Goal: Information Seeking & Learning: Learn about a topic

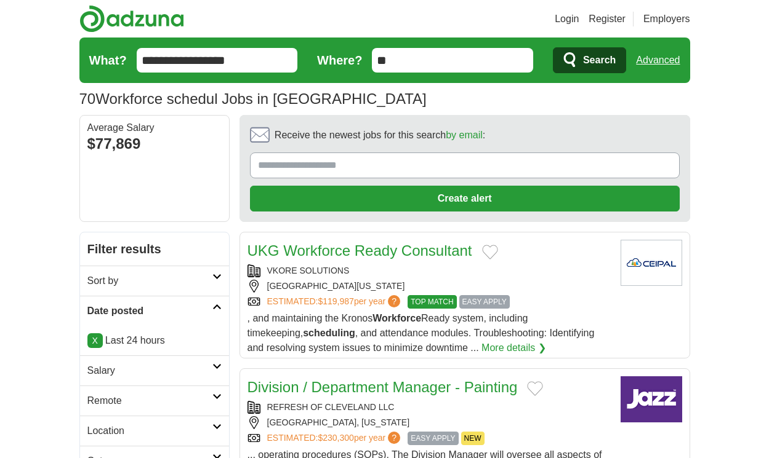
scroll to position [1898, 0]
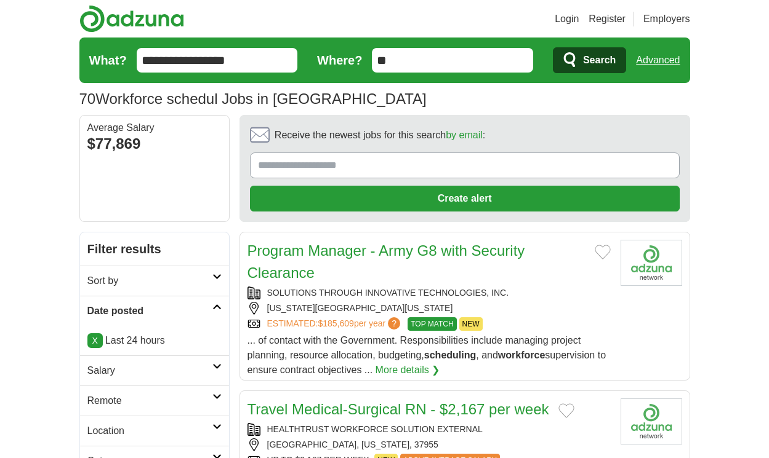
scroll to position [1728, 0]
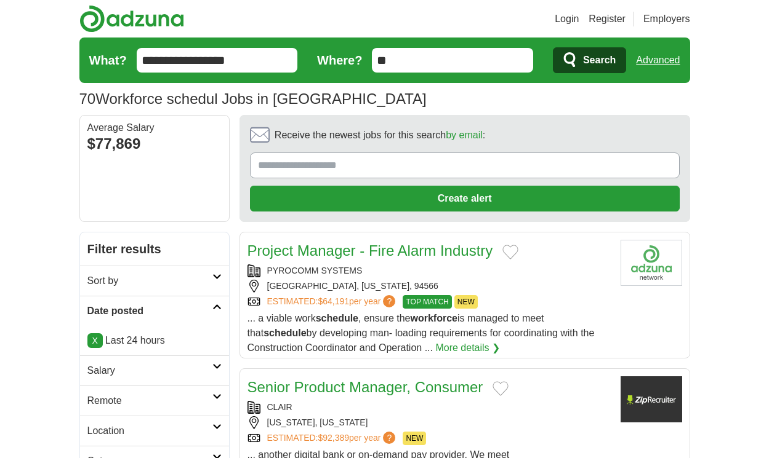
scroll to position [1684, 0]
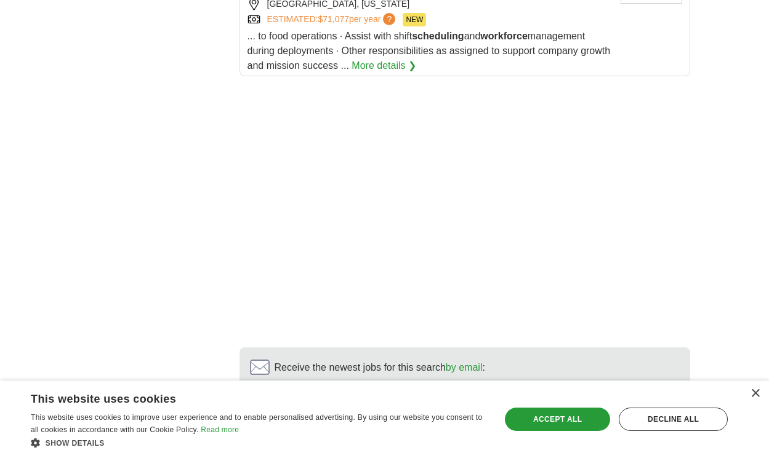
scroll to position [2017, 0]
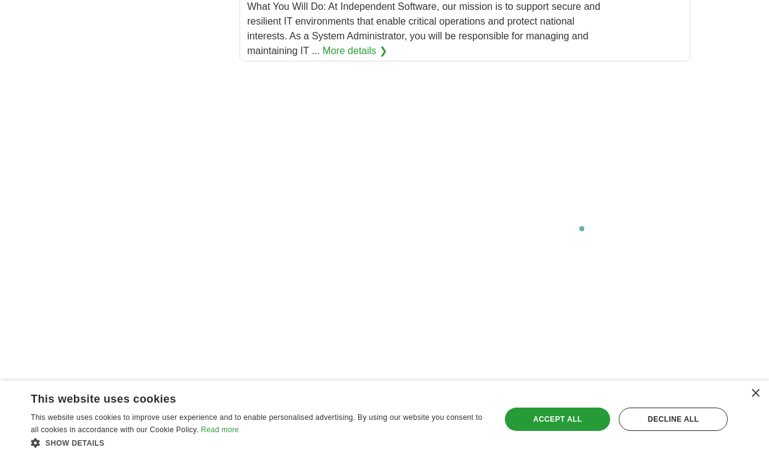
scroll to position [2372, 0]
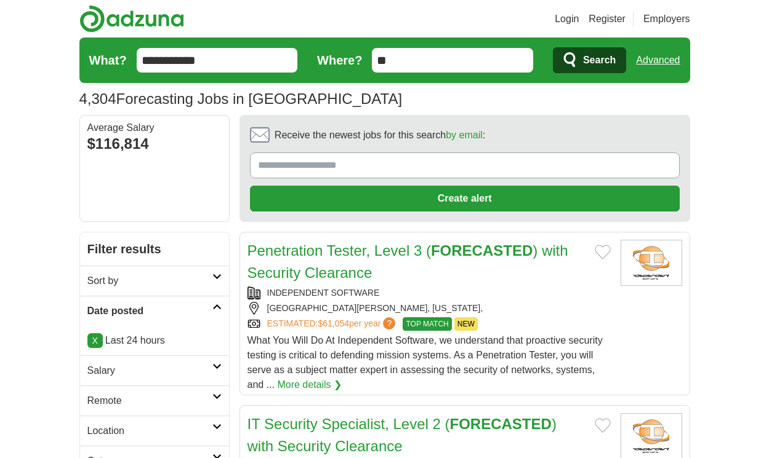
scroll to position [2016, 0]
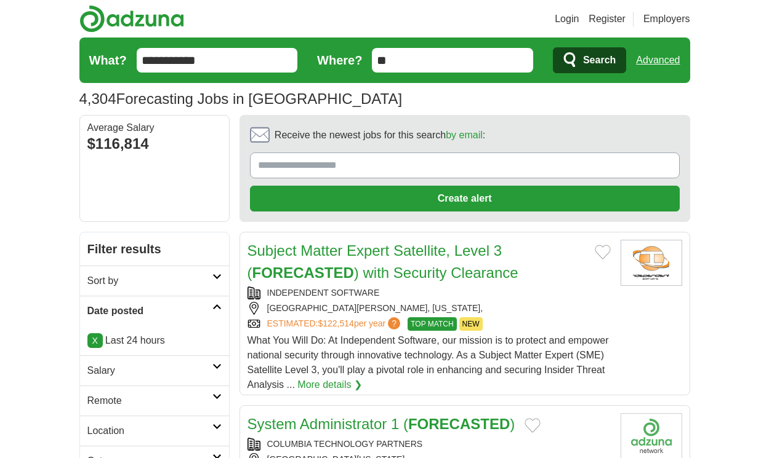
scroll to position [1876, 0]
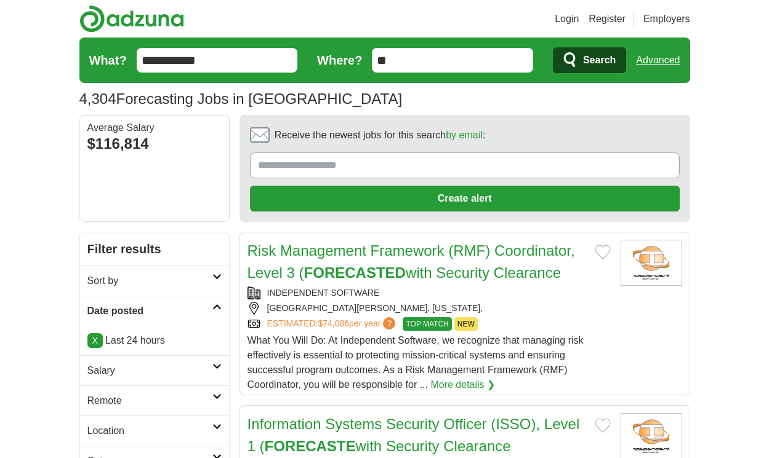
scroll to position [2009, 0]
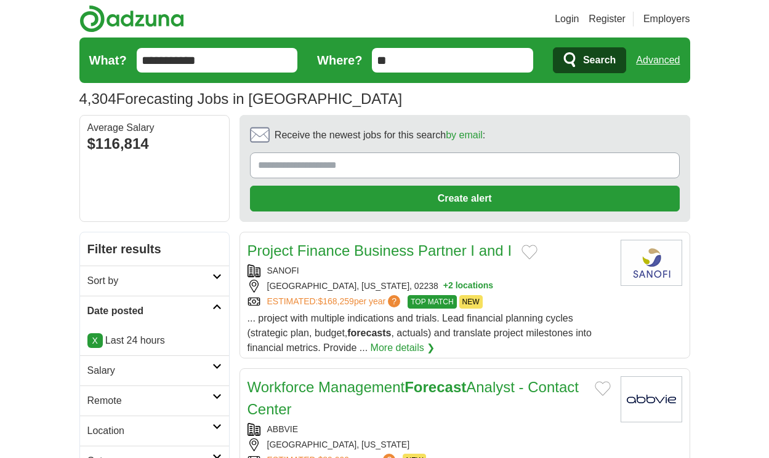
scroll to position [1927, 0]
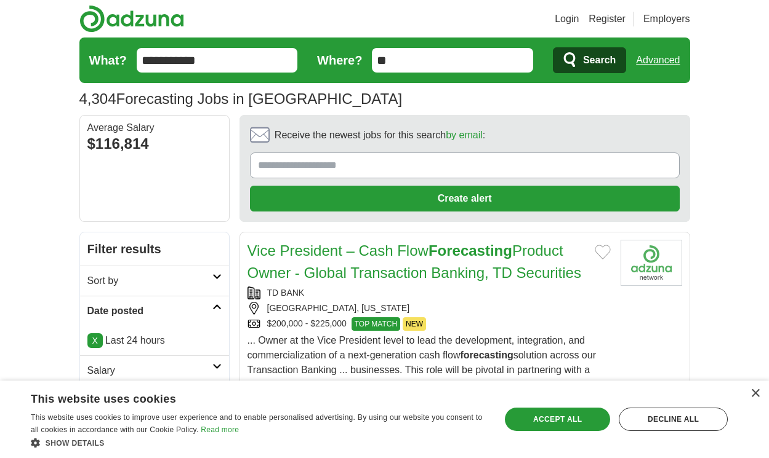
scroll to position [2031, 0]
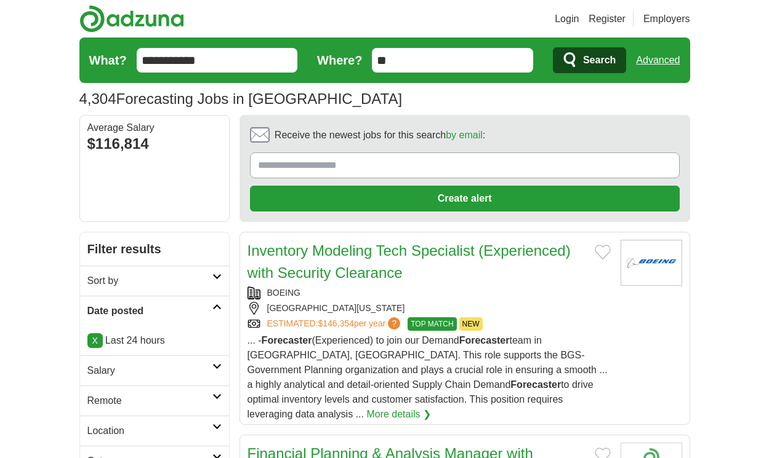
scroll to position [2068, 0]
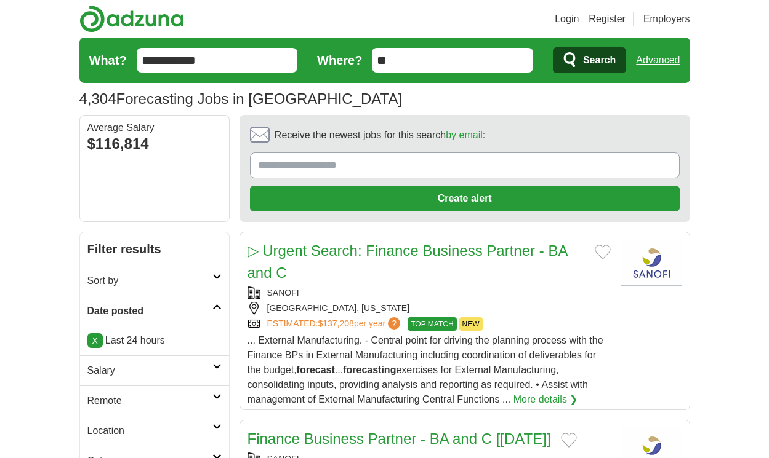
scroll to position [2046, 0]
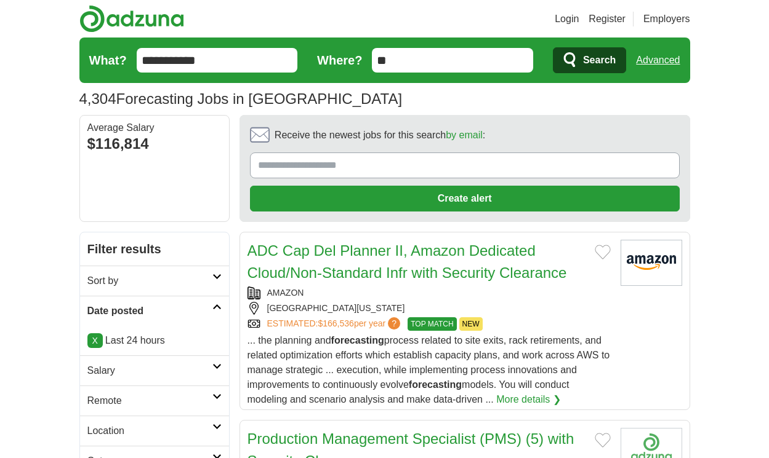
scroll to position [2046, 0]
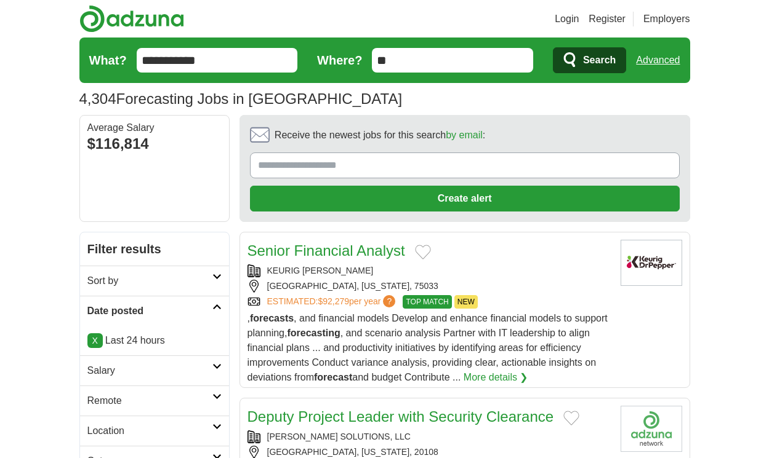
scroll to position [2134, 0]
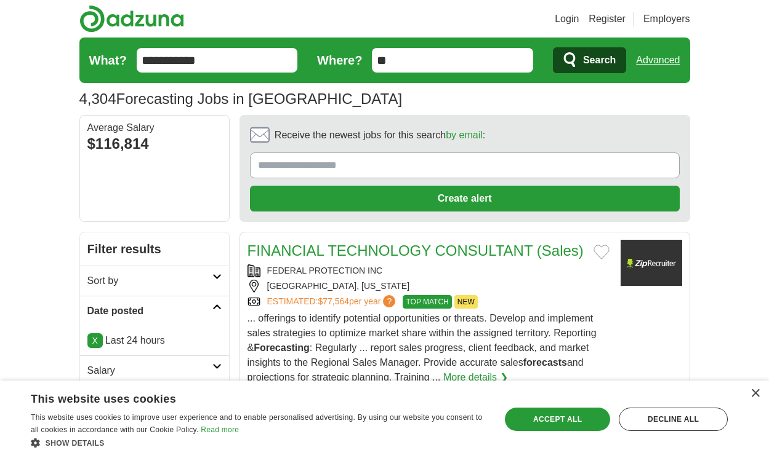
scroll to position [1891, 0]
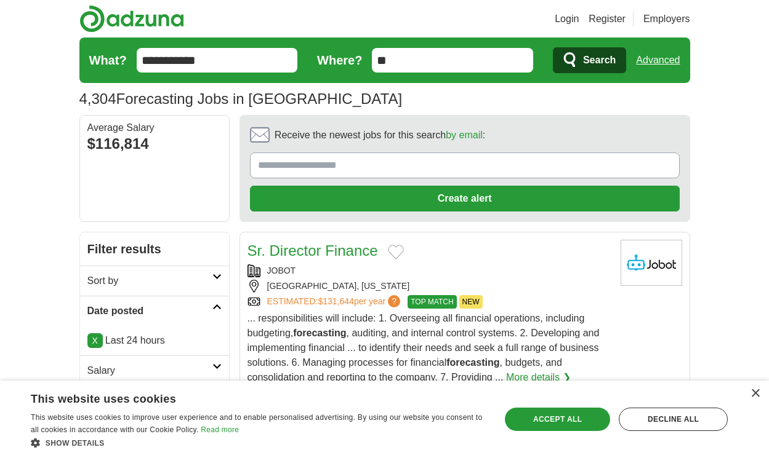
scroll to position [2031, 0]
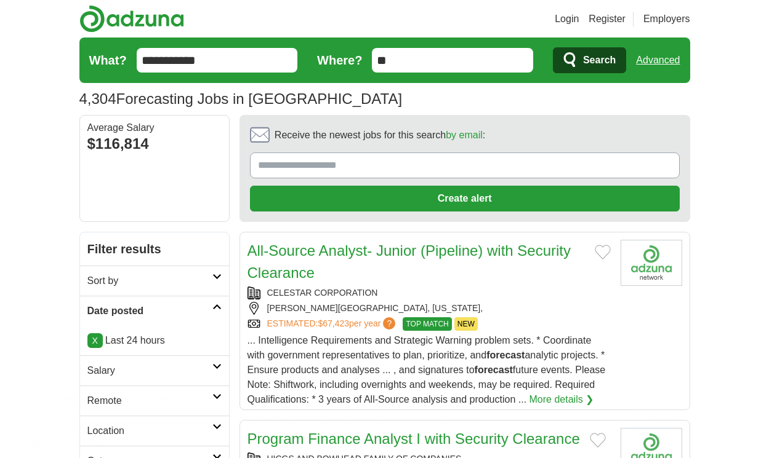
scroll to position [2086, 0]
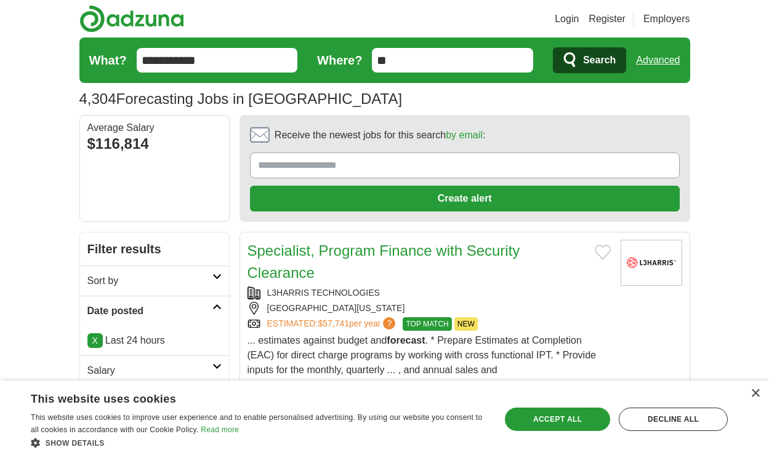
scroll to position [1998, 0]
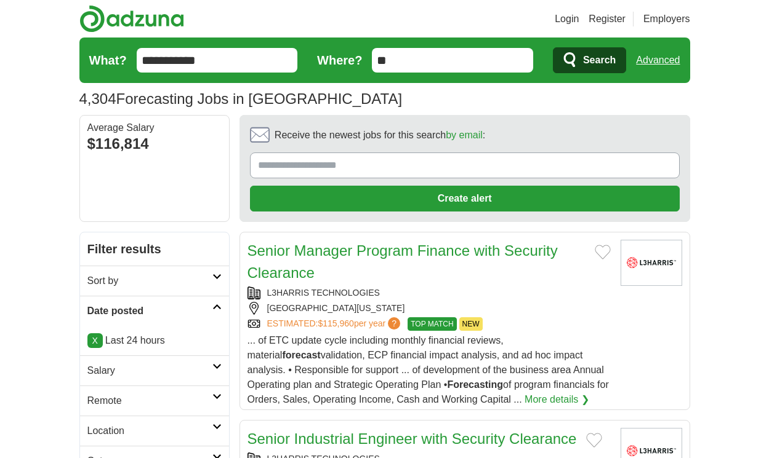
scroll to position [2153, 0]
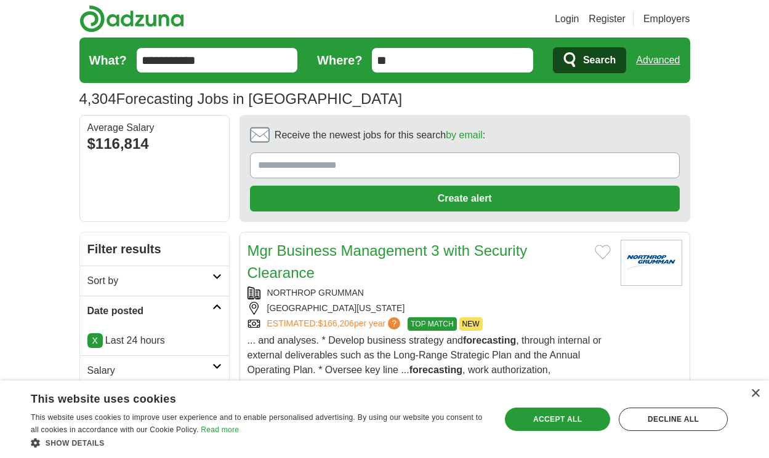
scroll to position [2190, 0]
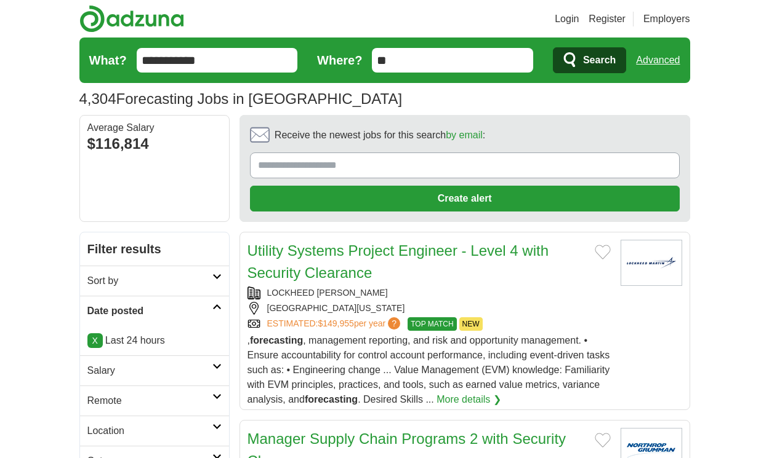
scroll to position [2101, 0]
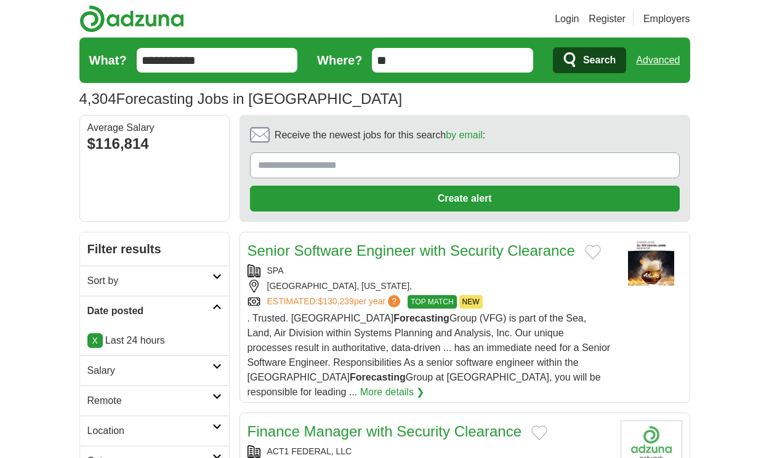
scroll to position [1964, 0]
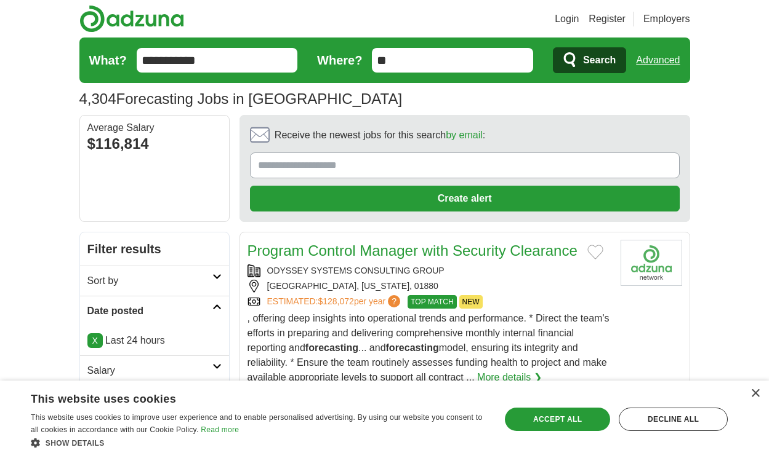
scroll to position [1964, 0]
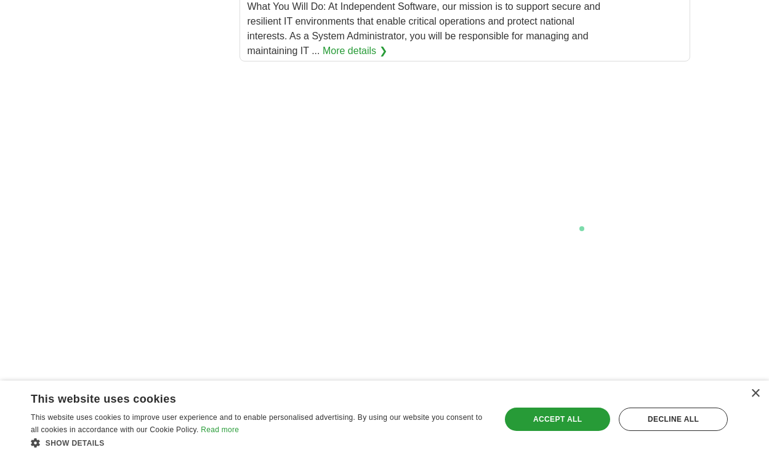
scroll to position [2610, 0]
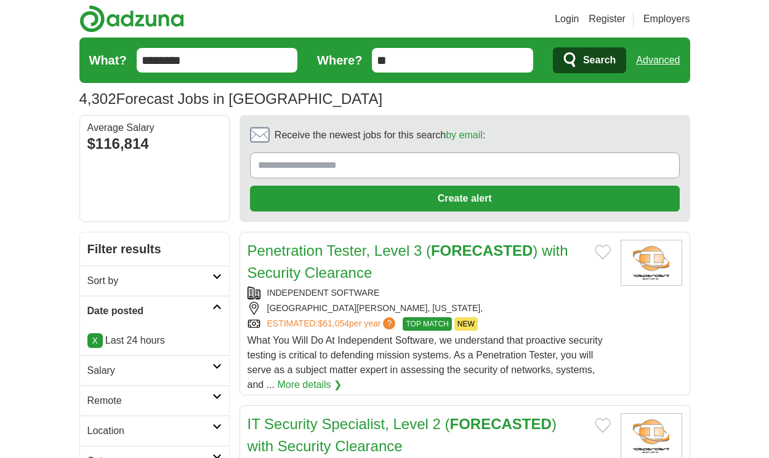
scroll to position [2016, 0]
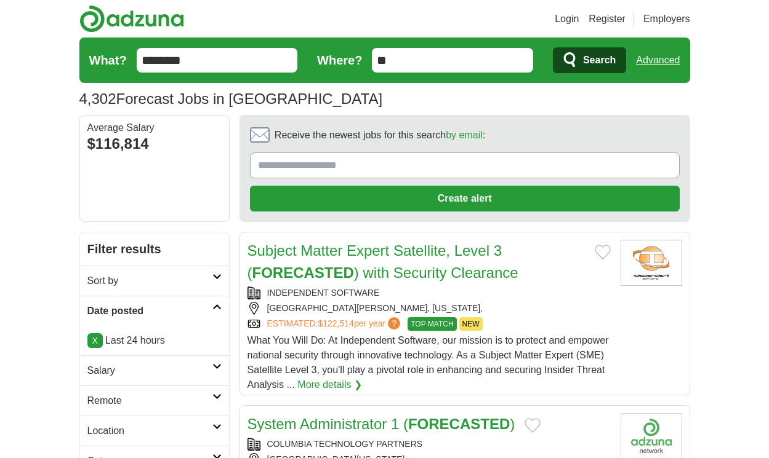
scroll to position [1876, 0]
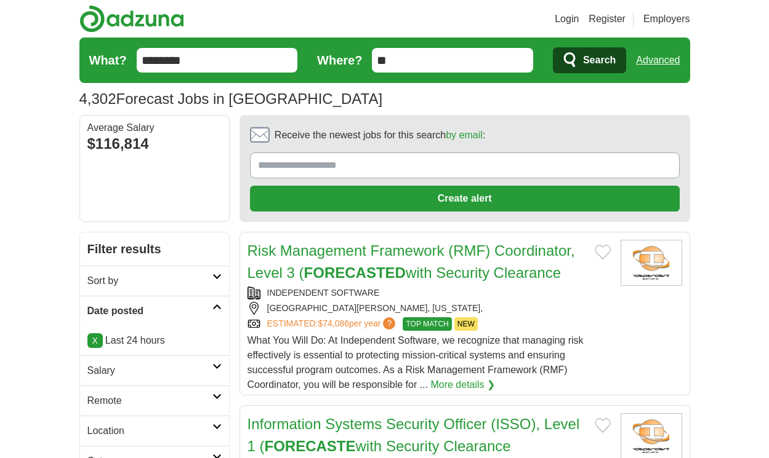
scroll to position [2009, 0]
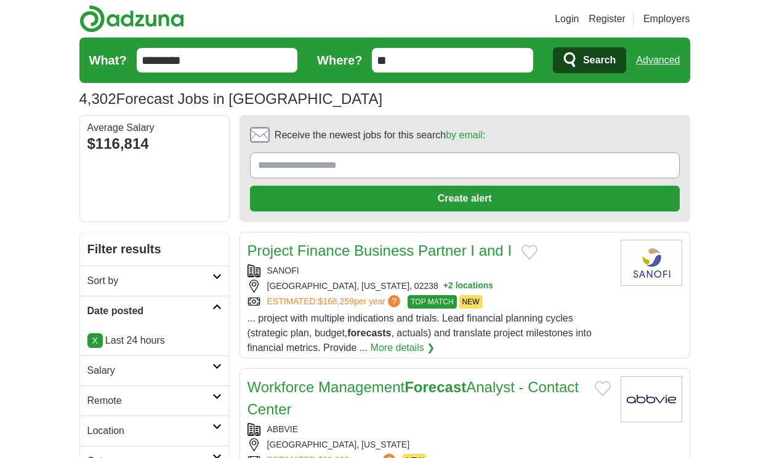
scroll to position [1927, 0]
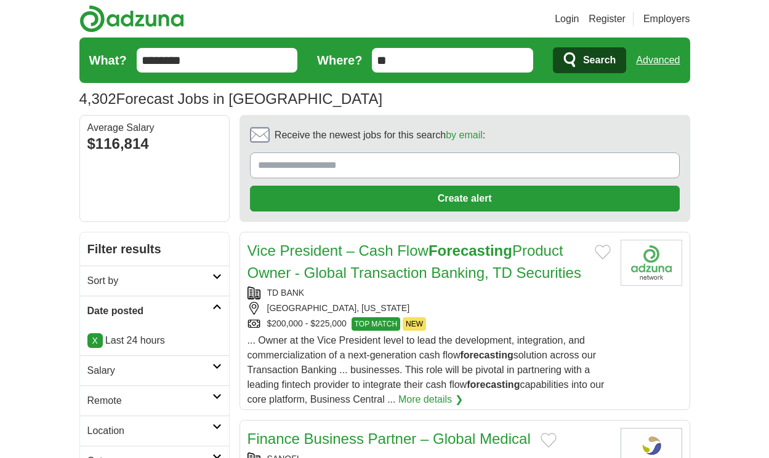
scroll to position [2031, 0]
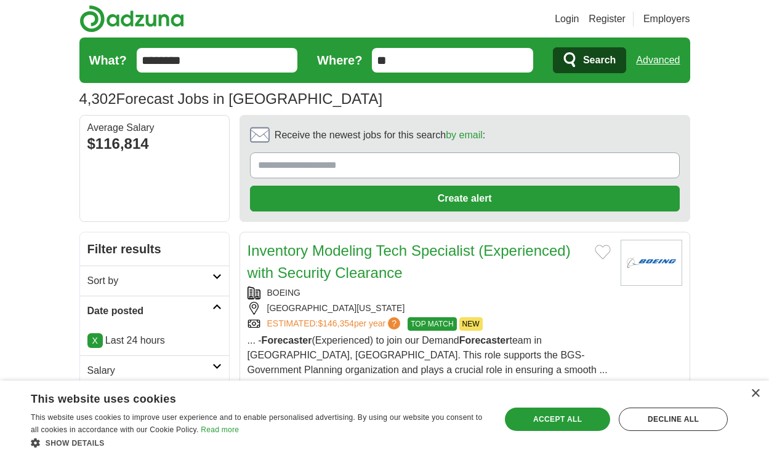
scroll to position [2068, 0]
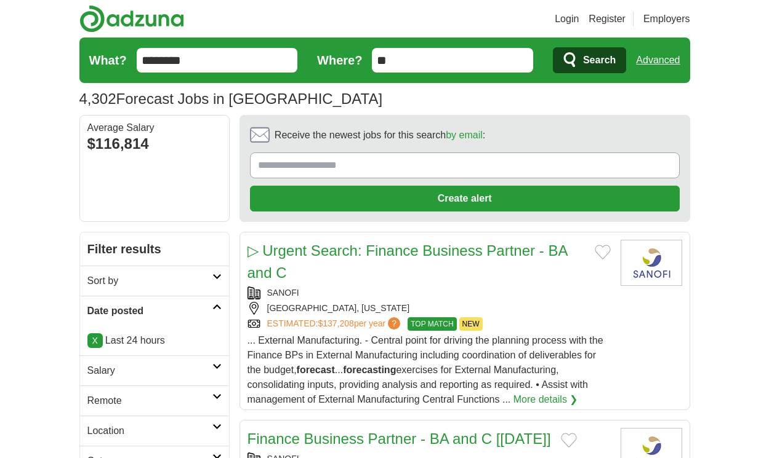
scroll to position [2046, 0]
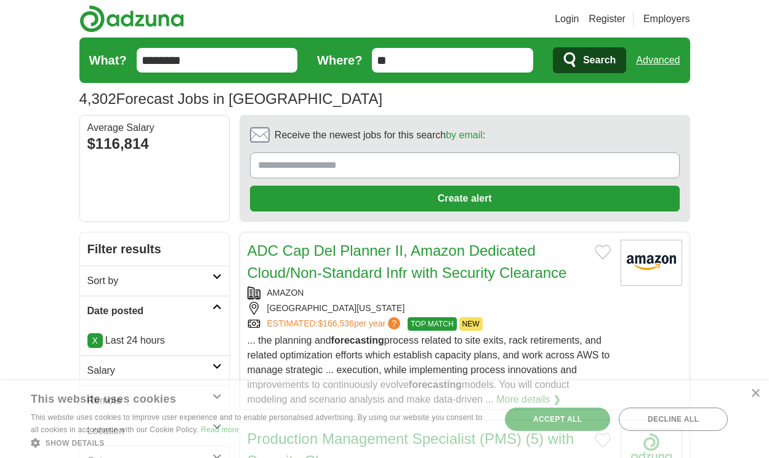
scroll to position [2046, 0]
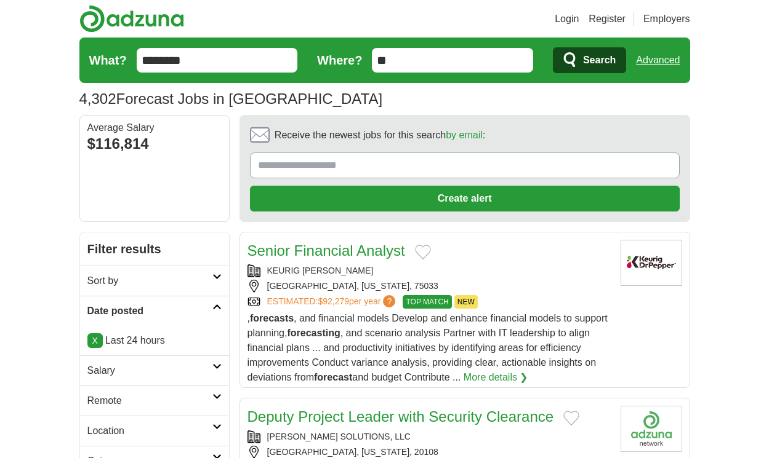
scroll to position [2134, 0]
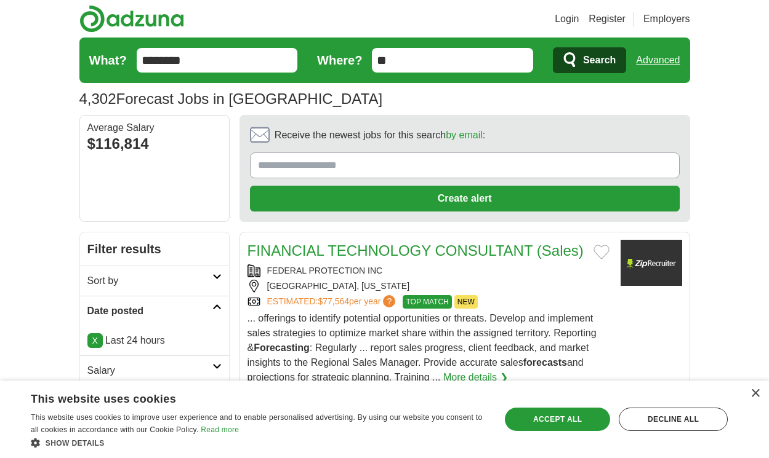
scroll to position [1891, 0]
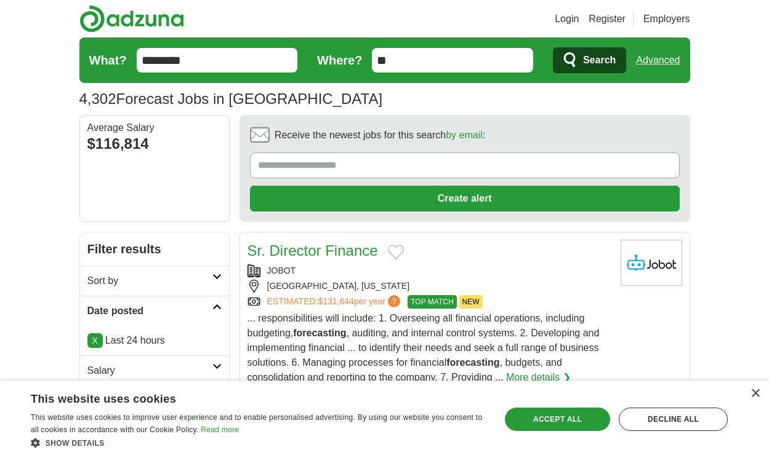
scroll to position [2142, 0]
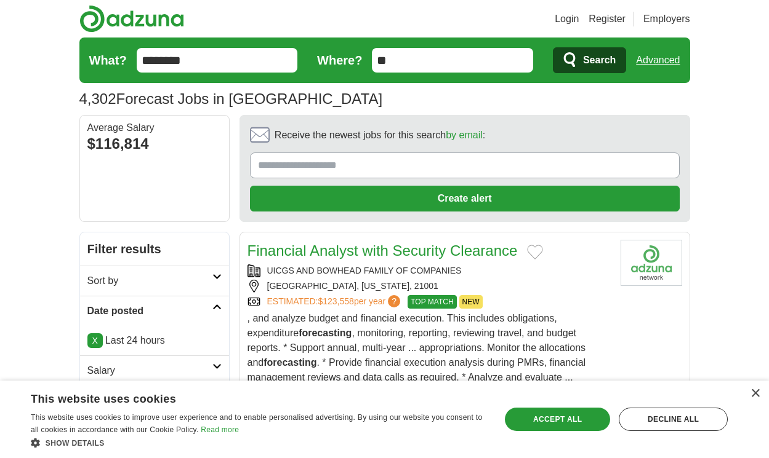
scroll to position [1975, 0]
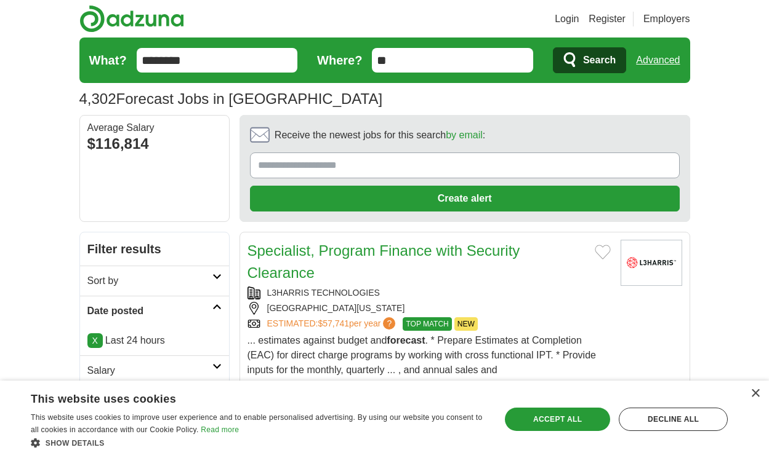
scroll to position [1998, 0]
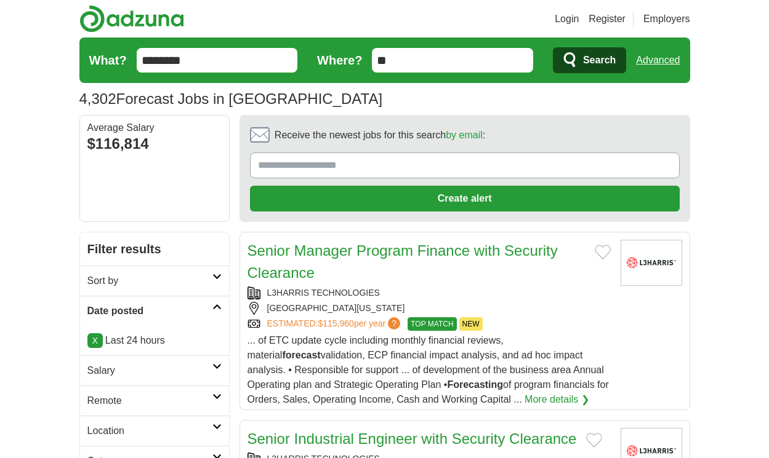
scroll to position [2153, 0]
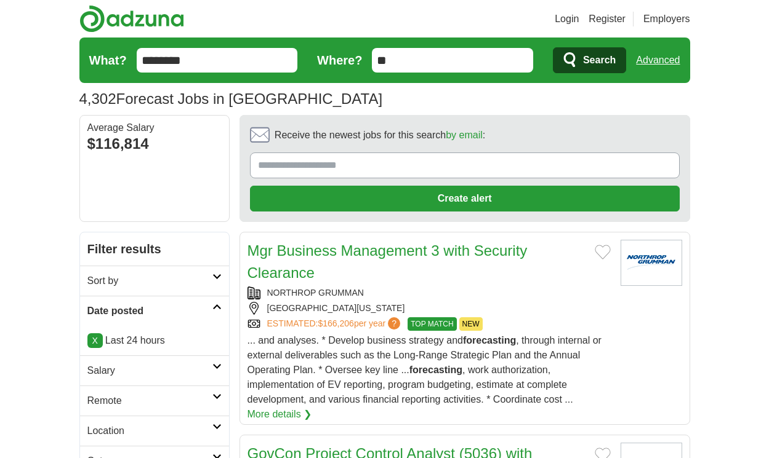
scroll to position [2190, 0]
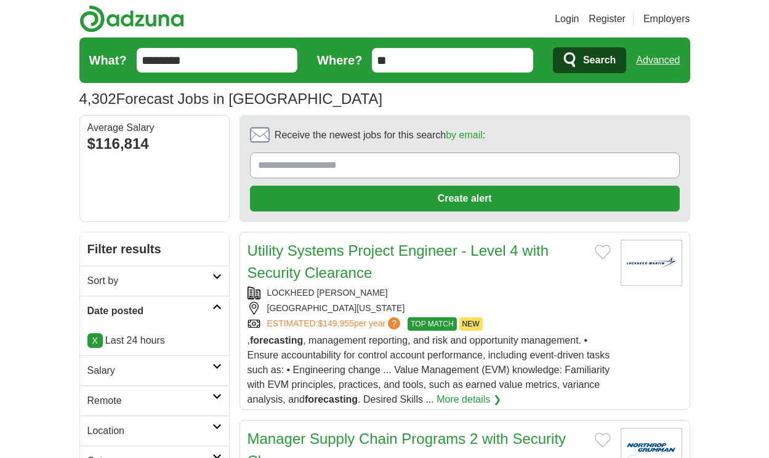
scroll to position [2101, 0]
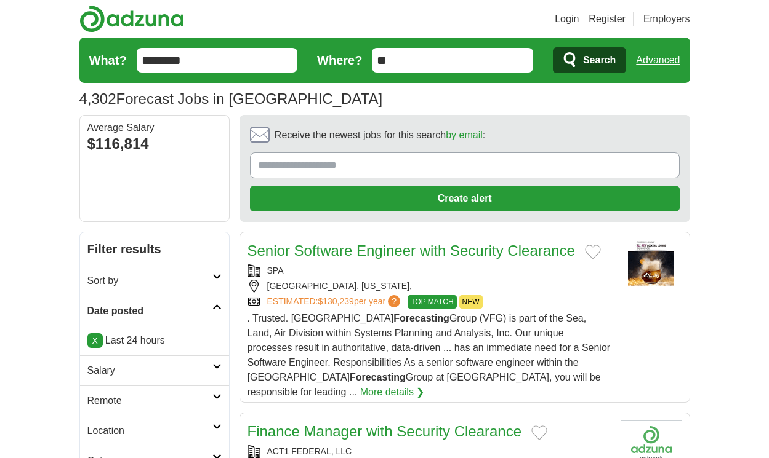
scroll to position [1964, 0]
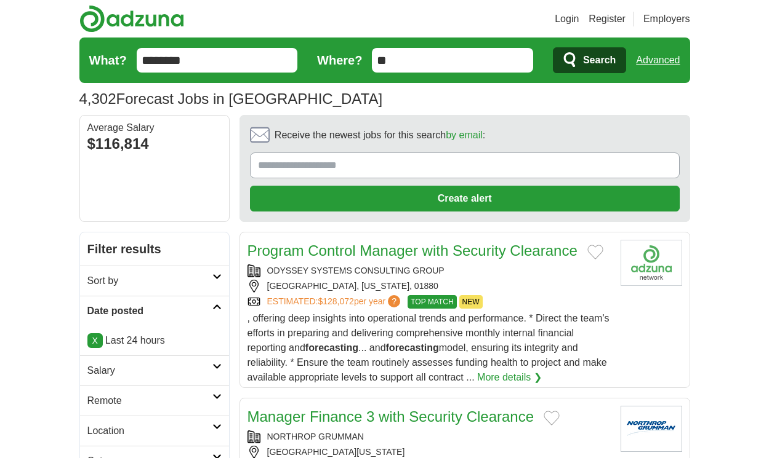
scroll to position [1964, 0]
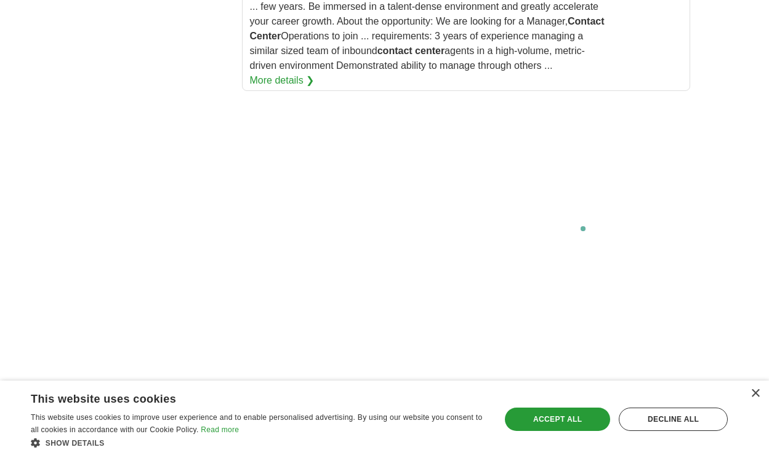
scroll to position [2359, 0]
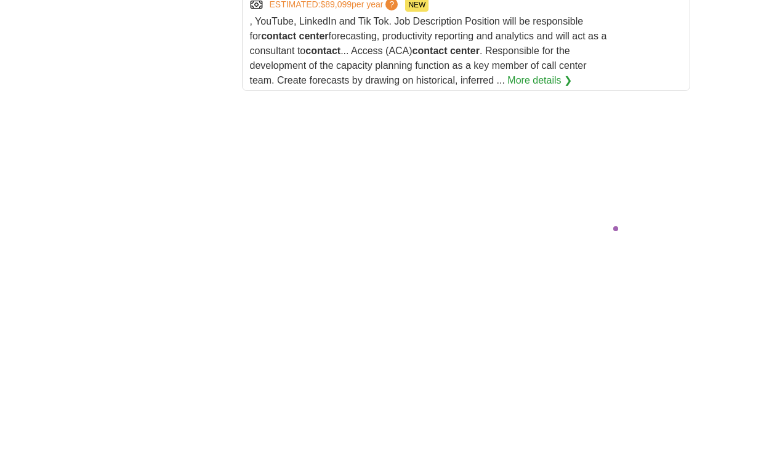
scroll to position [2701, 0]
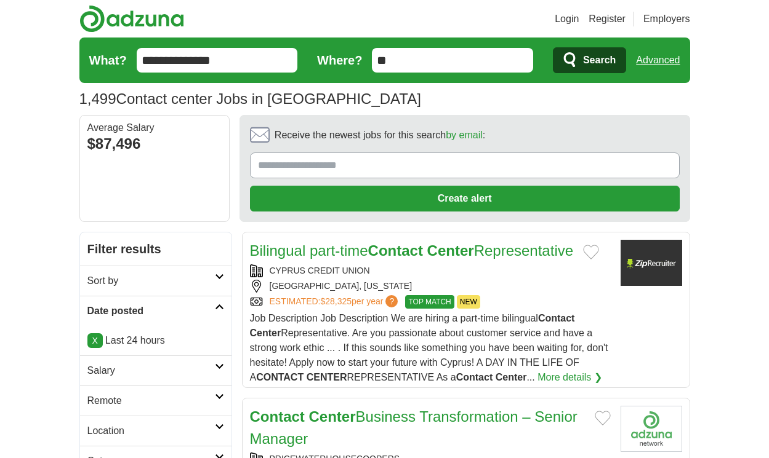
scroll to position [2009, 0]
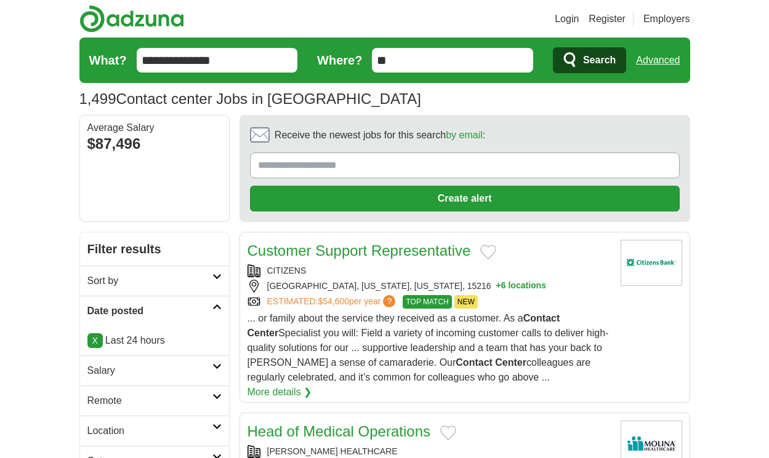
scroll to position [1935, 0]
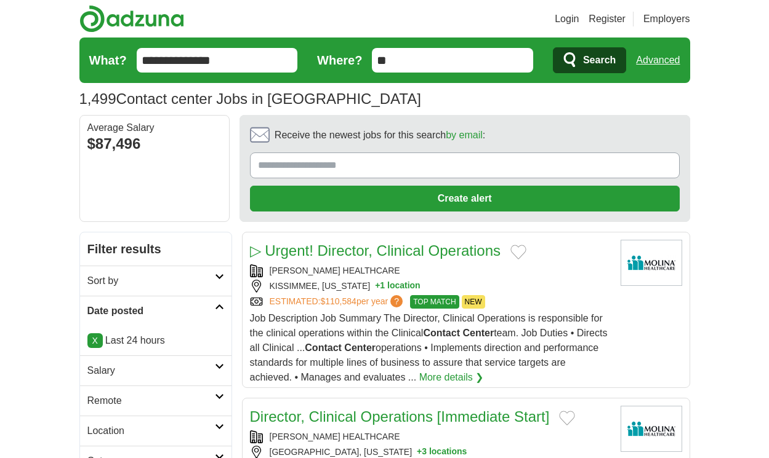
scroll to position [2009, 0]
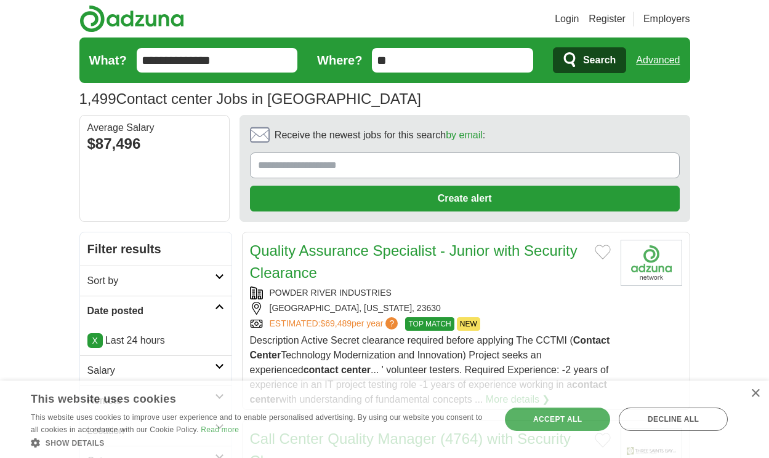
scroll to position [1852, 0]
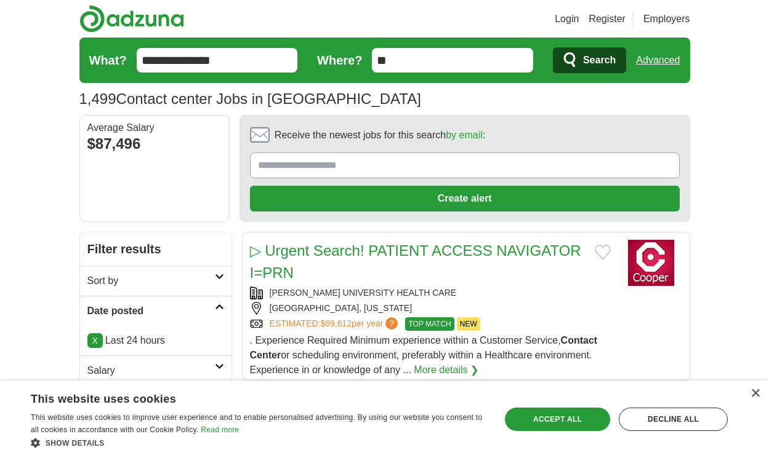
scroll to position [1964, 0]
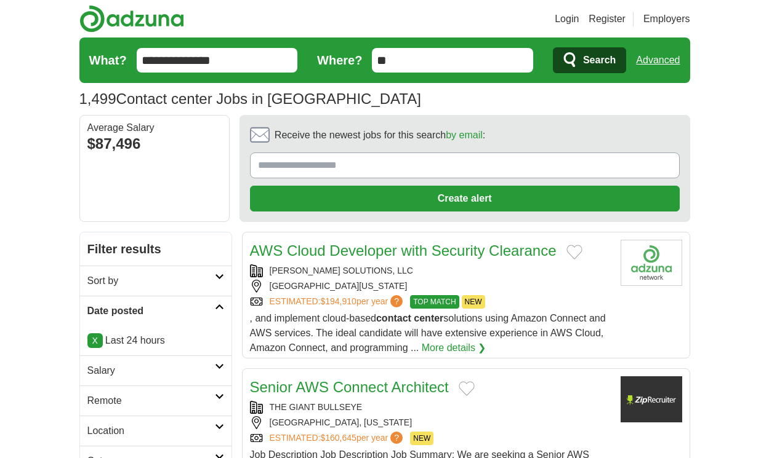
scroll to position [1868, 0]
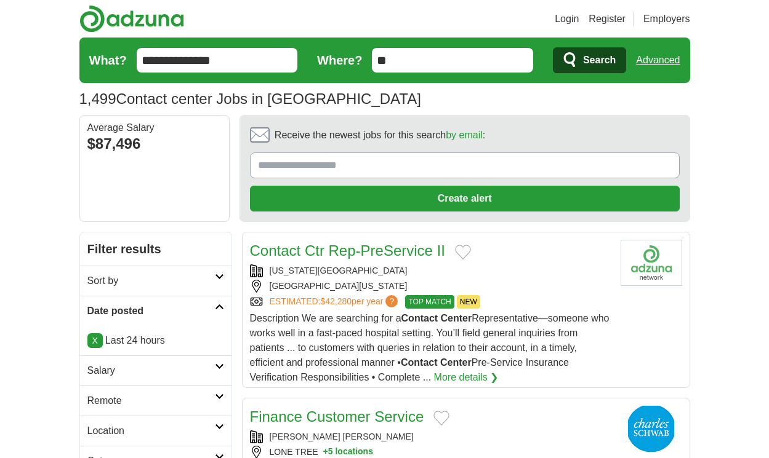
scroll to position [1972, 0]
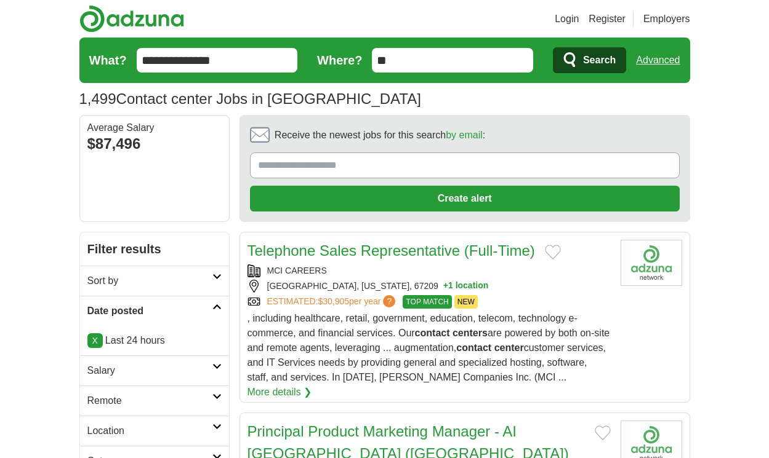
scroll to position [1891, 0]
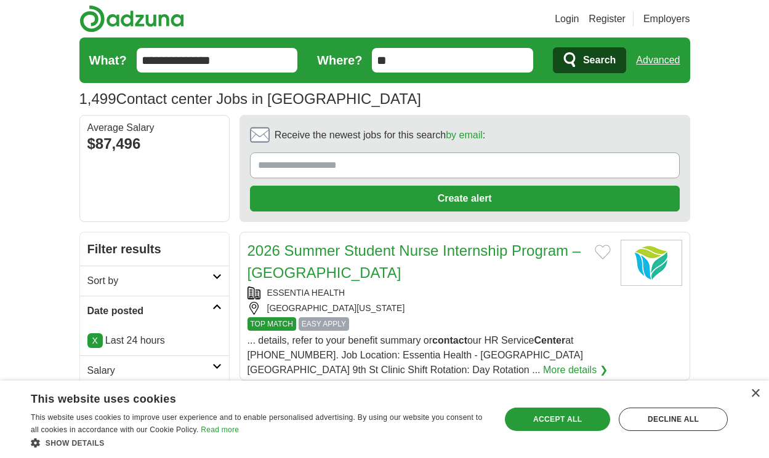
scroll to position [1942, 0]
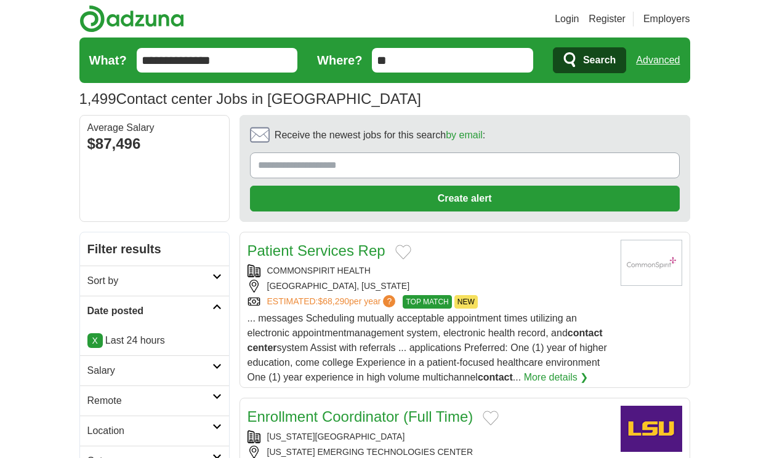
scroll to position [1950, 0]
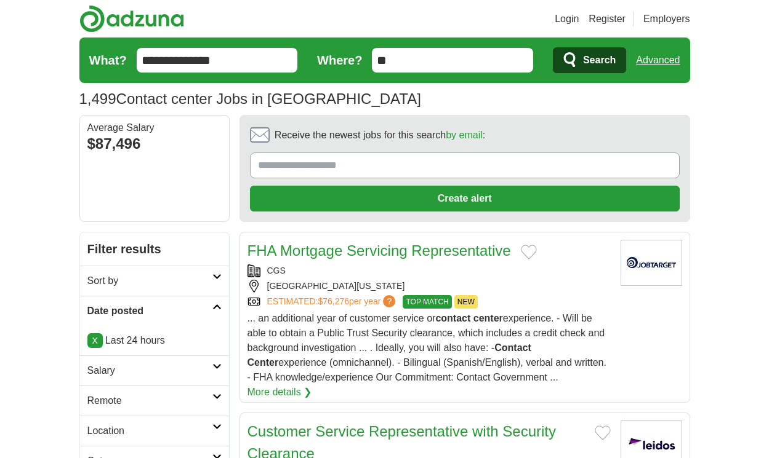
scroll to position [1939, 0]
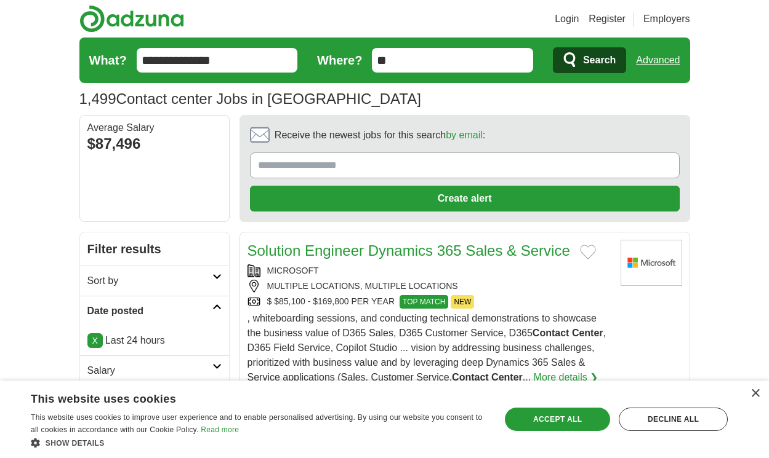
scroll to position [1916, 0]
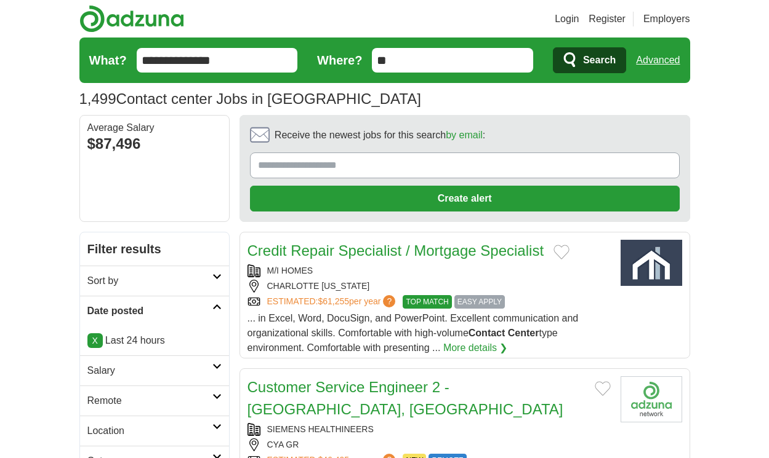
scroll to position [1887, 0]
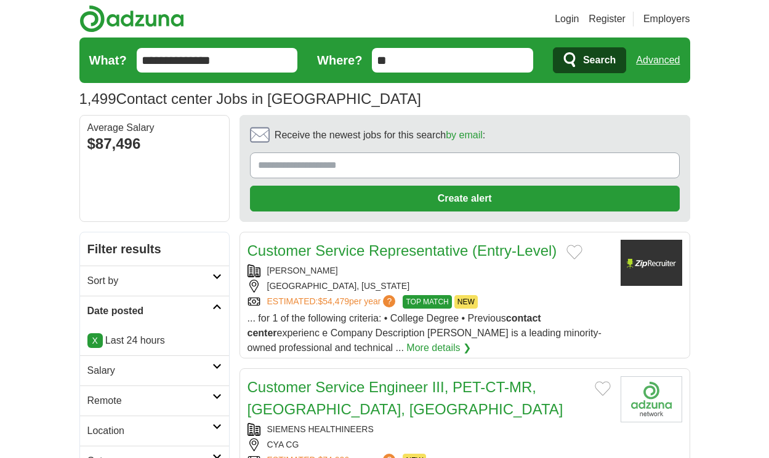
scroll to position [1902, 0]
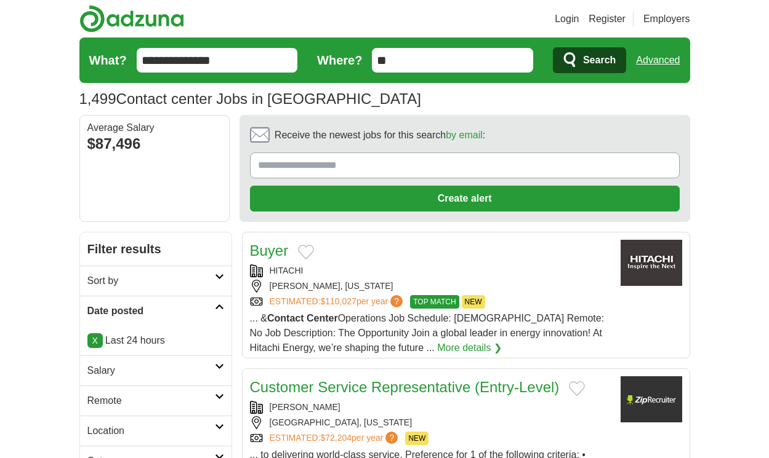
scroll to position [1909, 0]
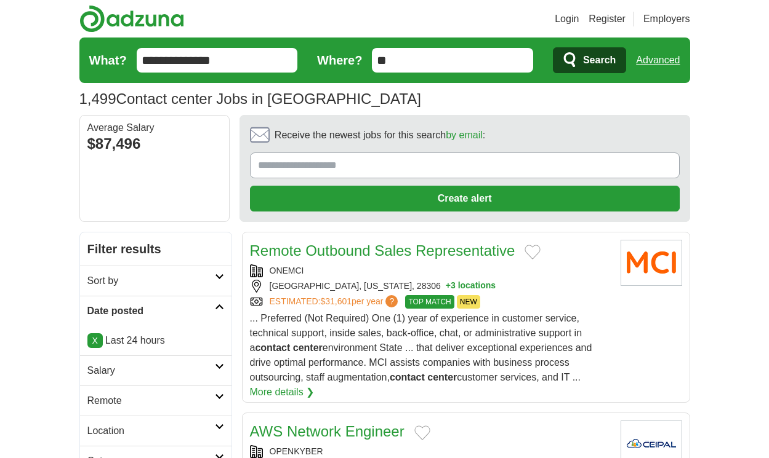
scroll to position [1802, 0]
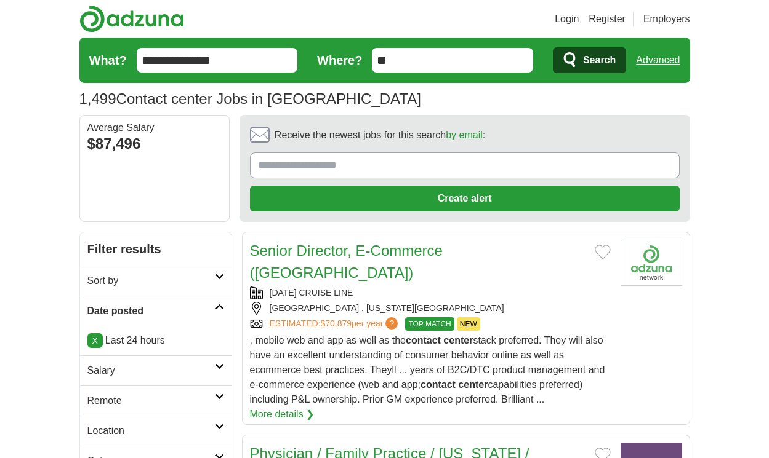
scroll to position [1772, 0]
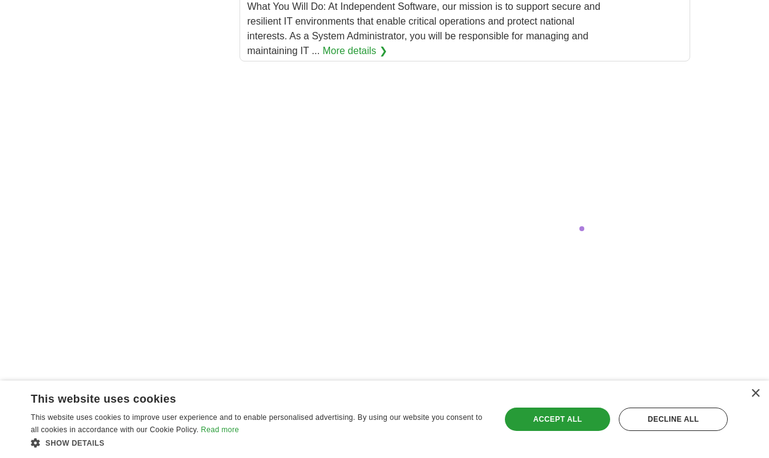
scroll to position [2579, 0]
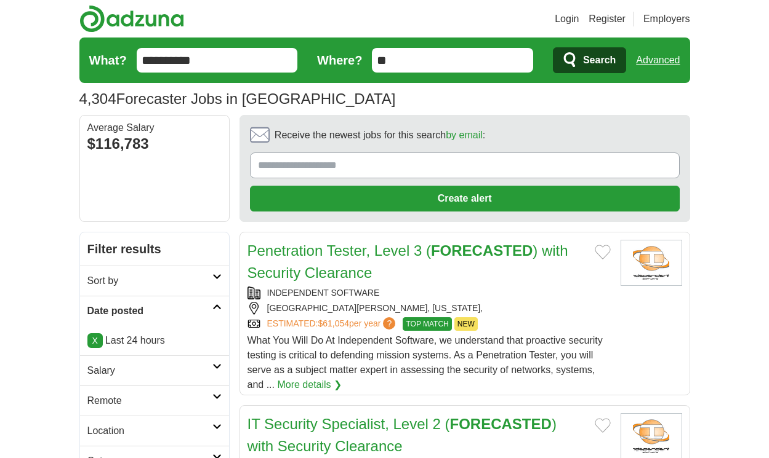
scroll to position [2016, 0]
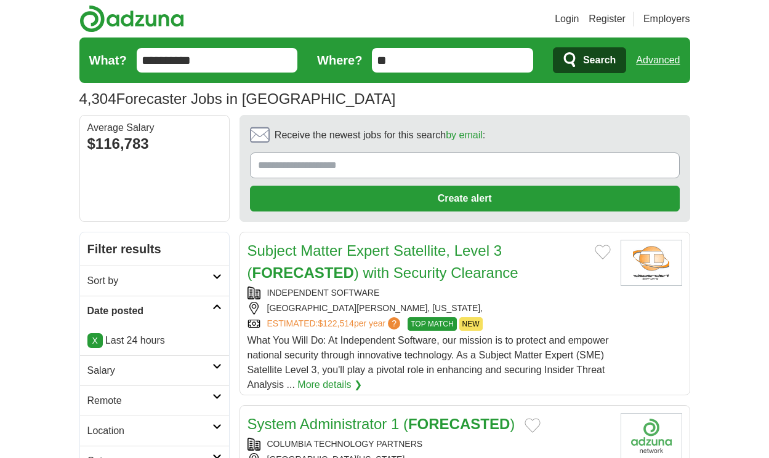
scroll to position [1876, 0]
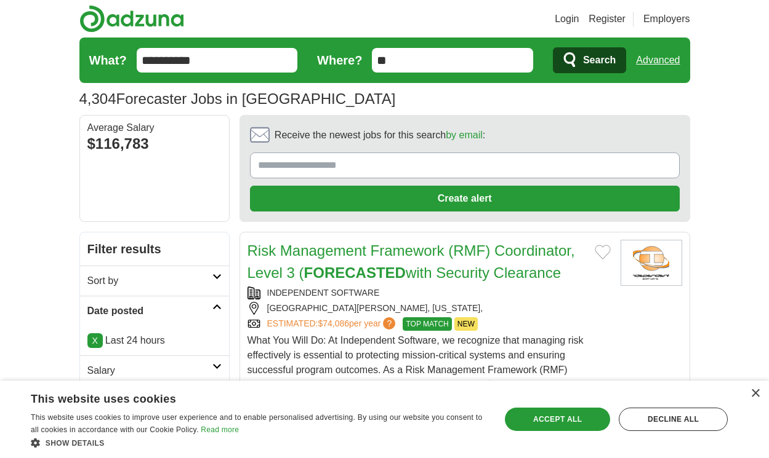
scroll to position [2009, 0]
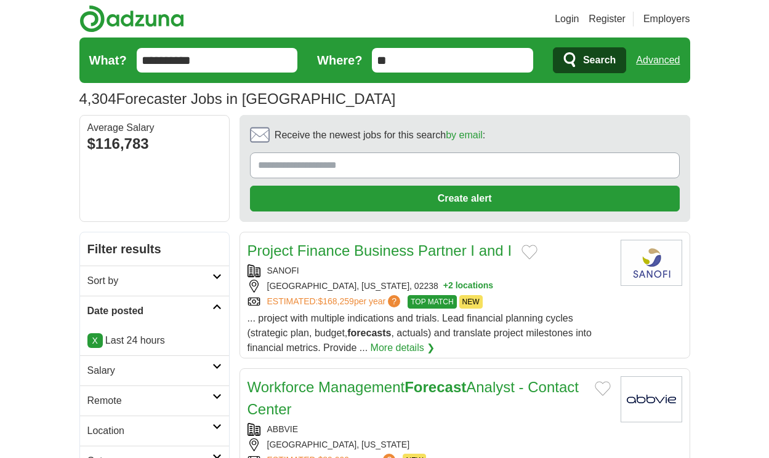
scroll to position [1927, 0]
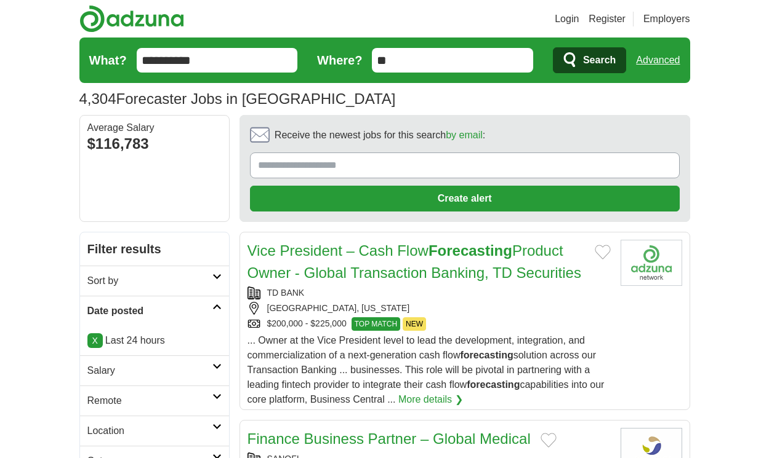
scroll to position [2031, 0]
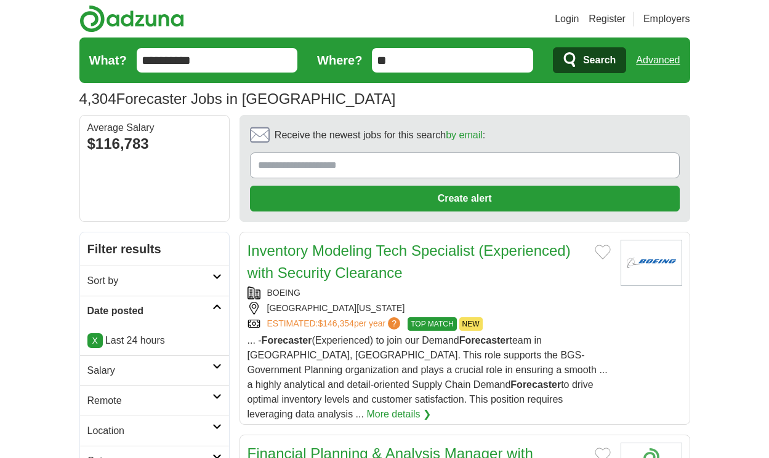
scroll to position [2068, 0]
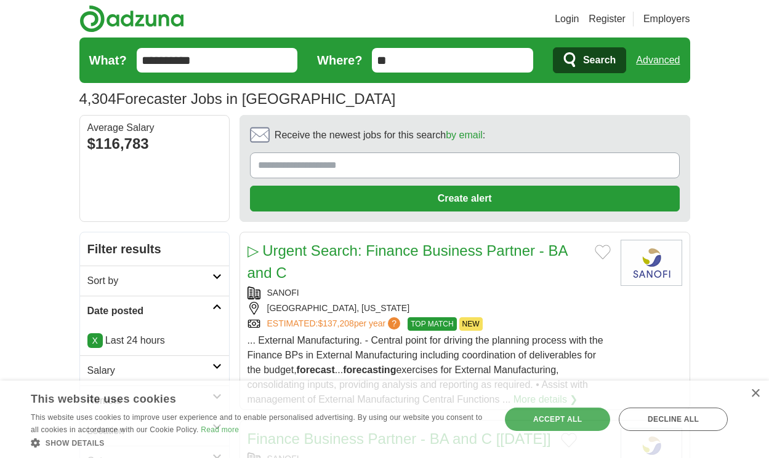
scroll to position [2046, 0]
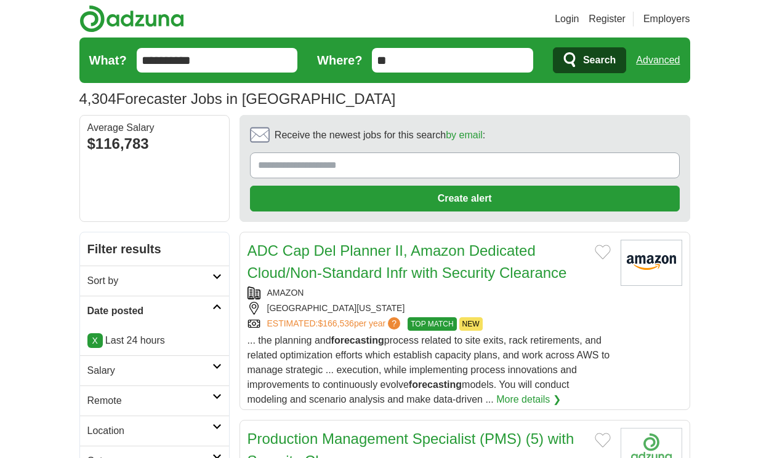
scroll to position [2046, 0]
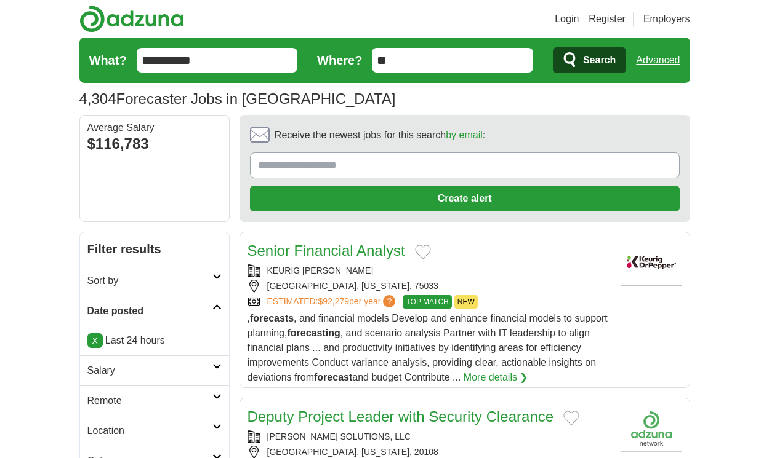
scroll to position [2134, 0]
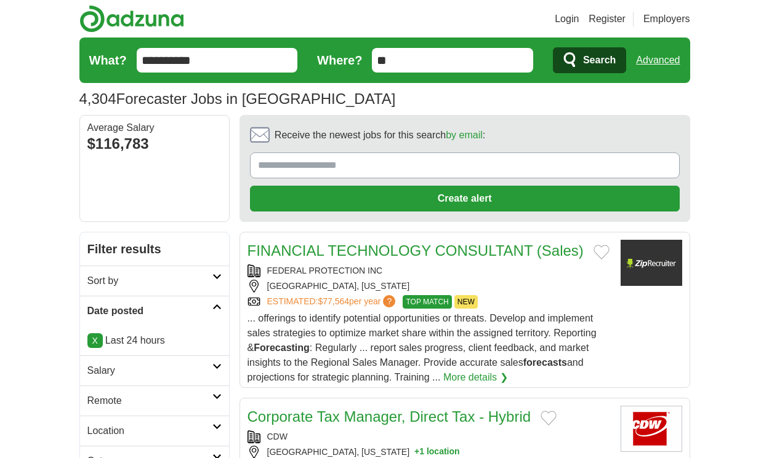
scroll to position [1891, 0]
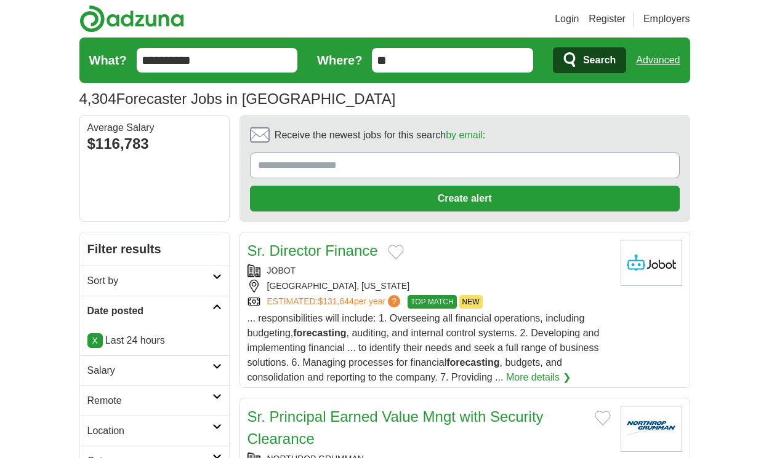
scroll to position [2031, 0]
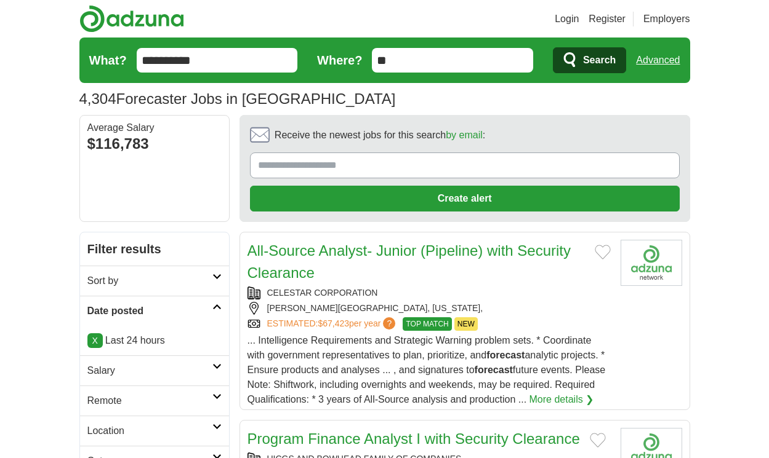
scroll to position [2086, 0]
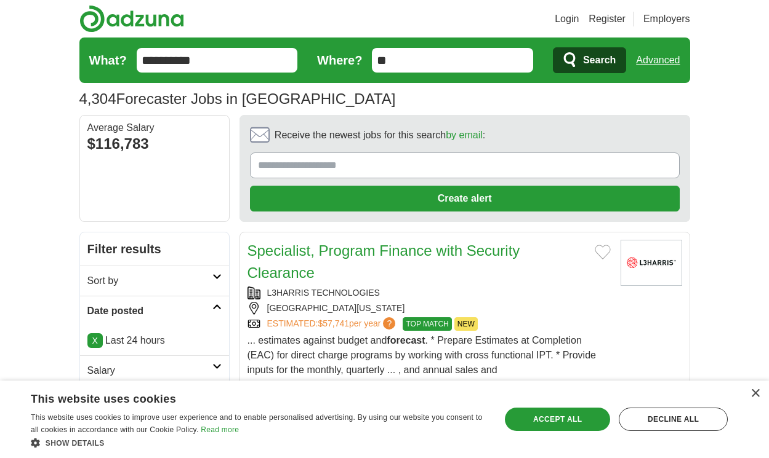
scroll to position [1998, 0]
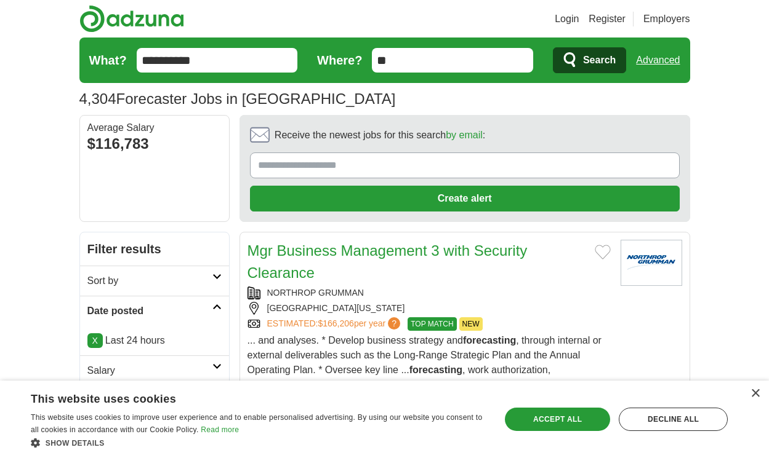
scroll to position [2190, 0]
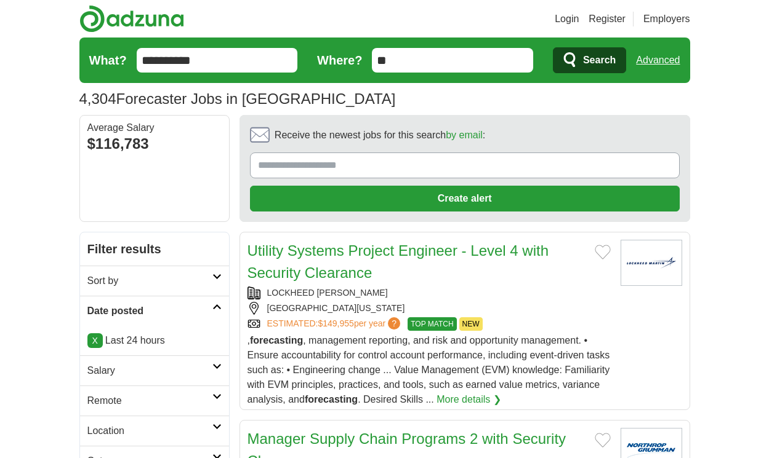
scroll to position [2101, 0]
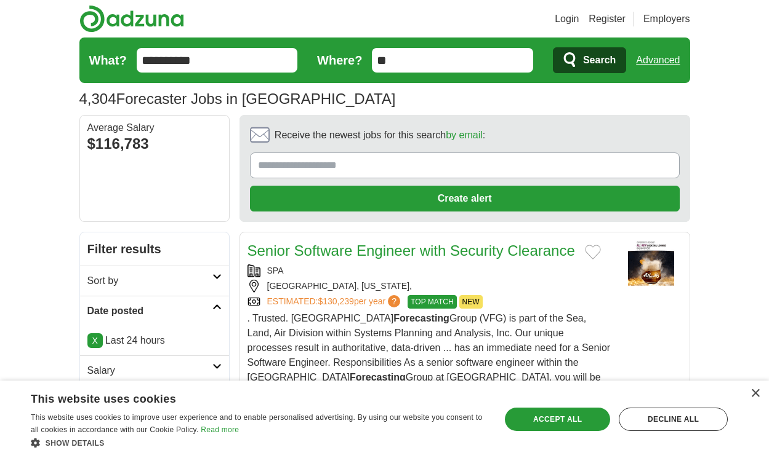
scroll to position [1964, 0]
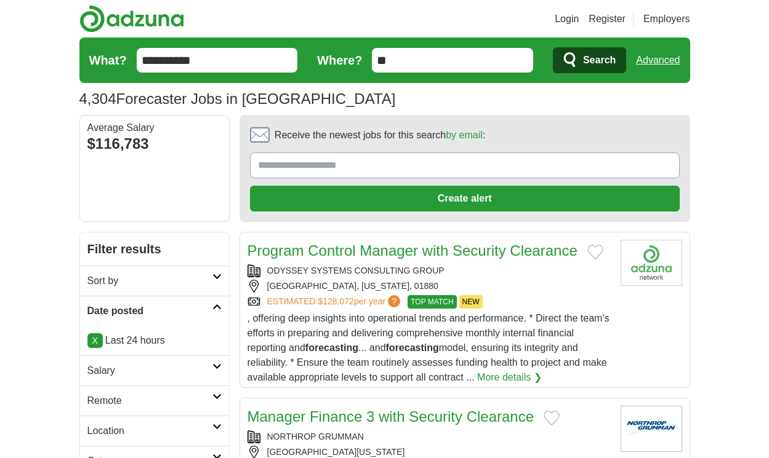
scroll to position [1964, 0]
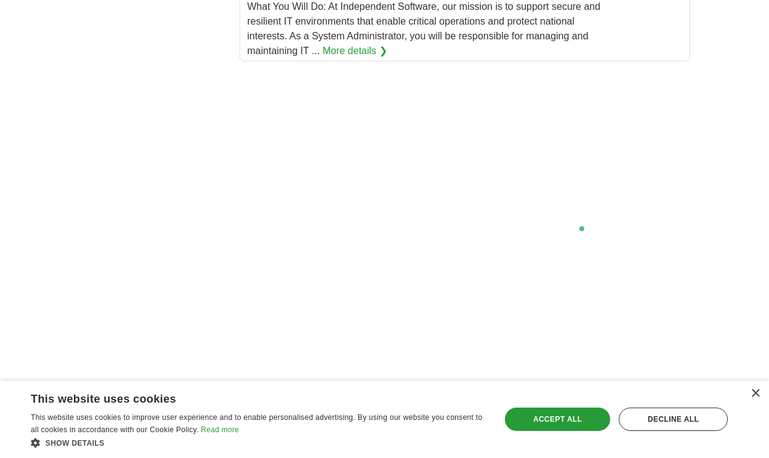
scroll to position [2624, 0]
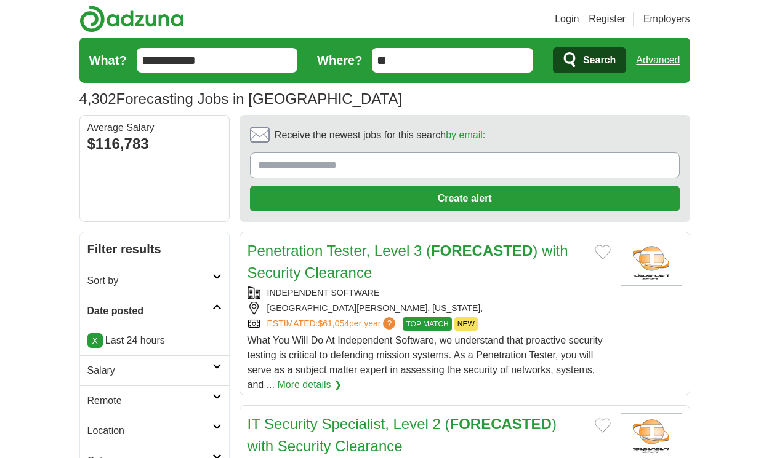
scroll to position [2016, 0]
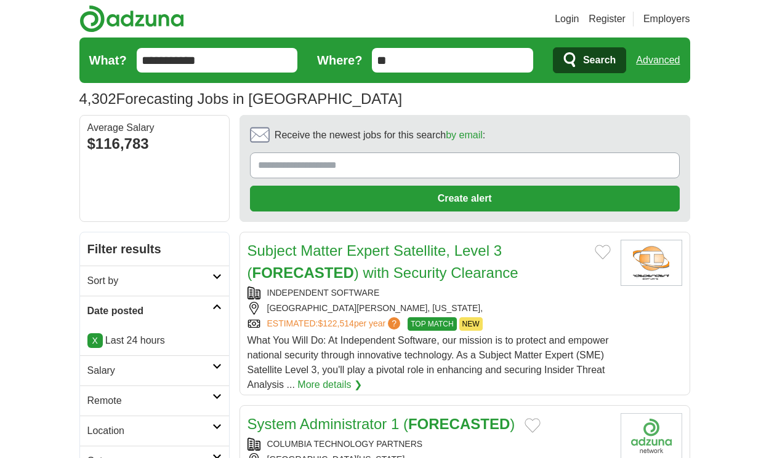
scroll to position [1876, 0]
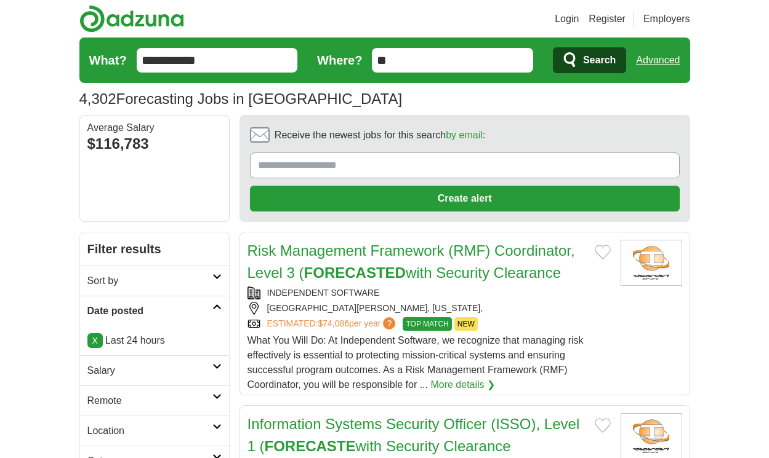
scroll to position [2009, 0]
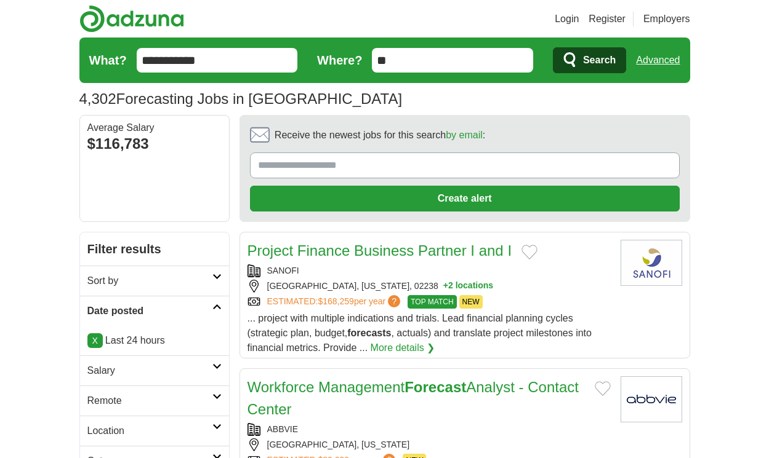
scroll to position [1927, 0]
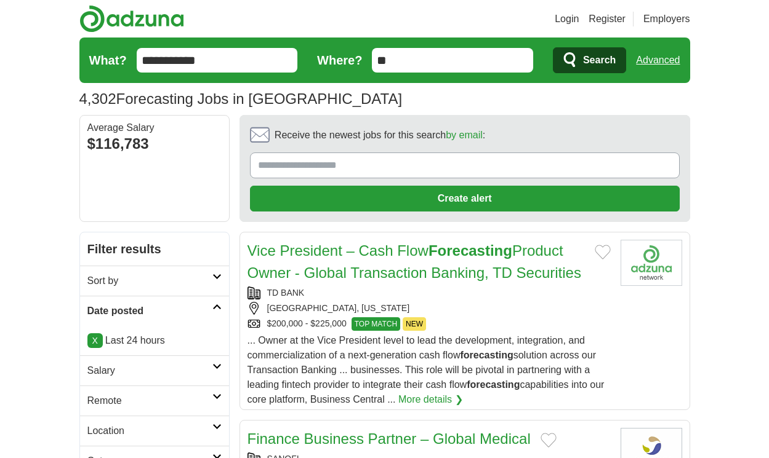
scroll to position [2031, 0]
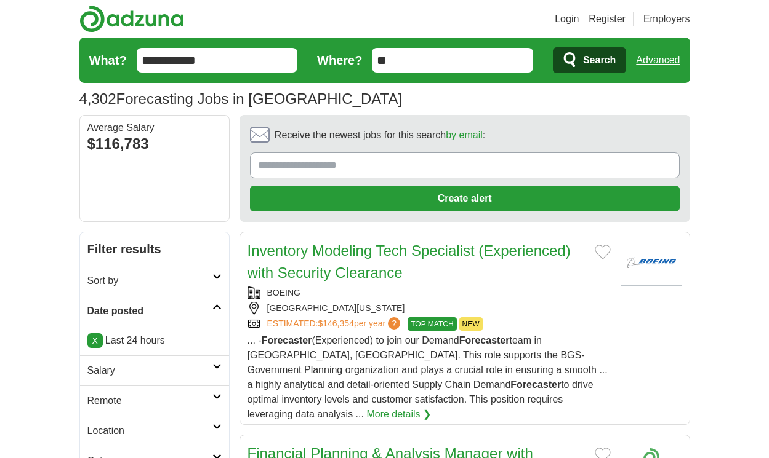
scroll to position [2068, 0]
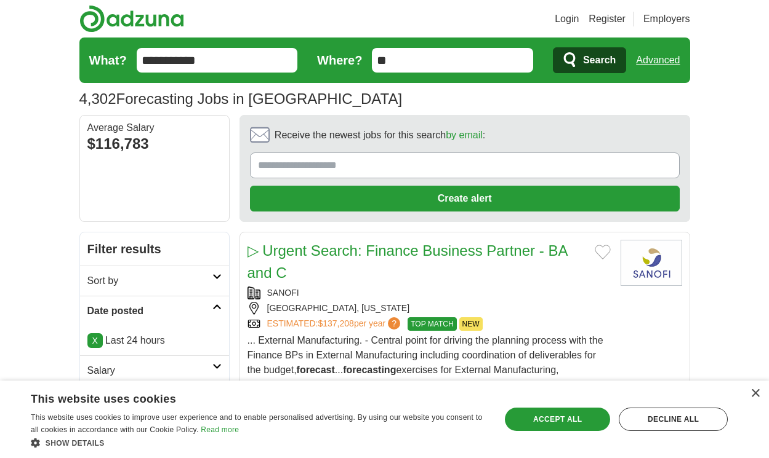
scroll to position [2046, 0]
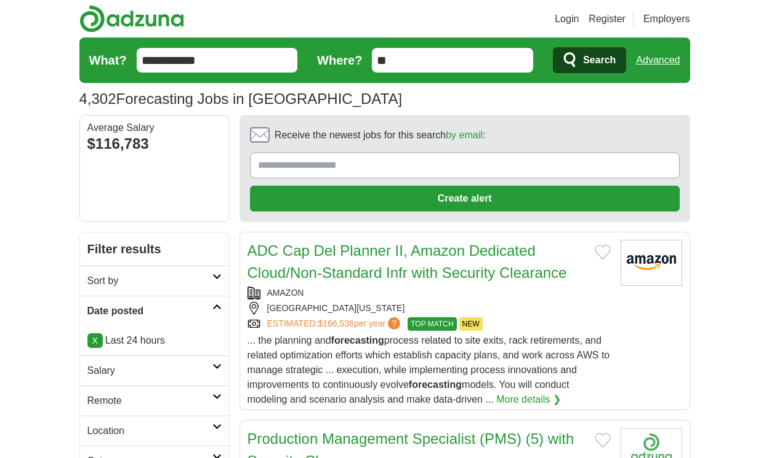
scroll to position [2046, 0]
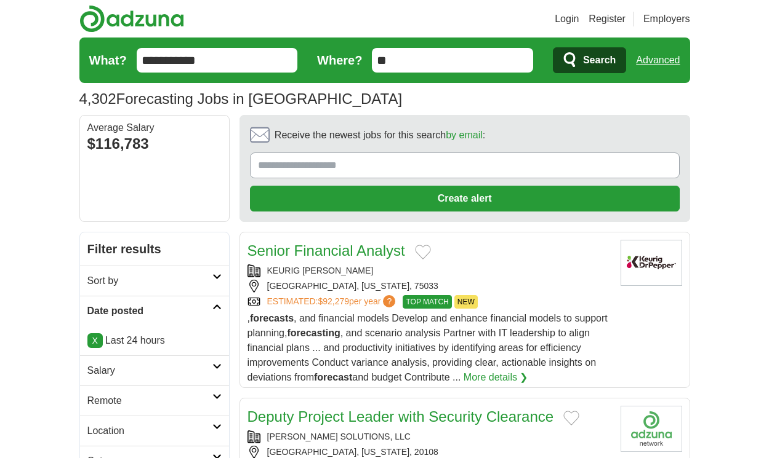
scroll to position [2134, 0]
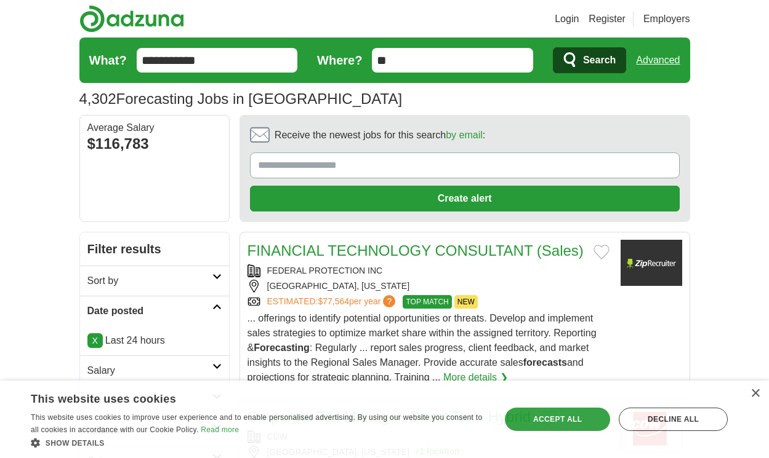
scroll to position [1891, 0]
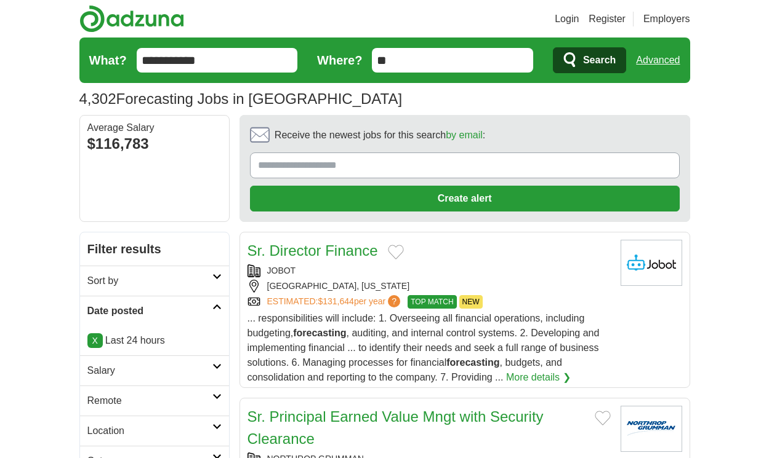
scroll to position [2031, 0]
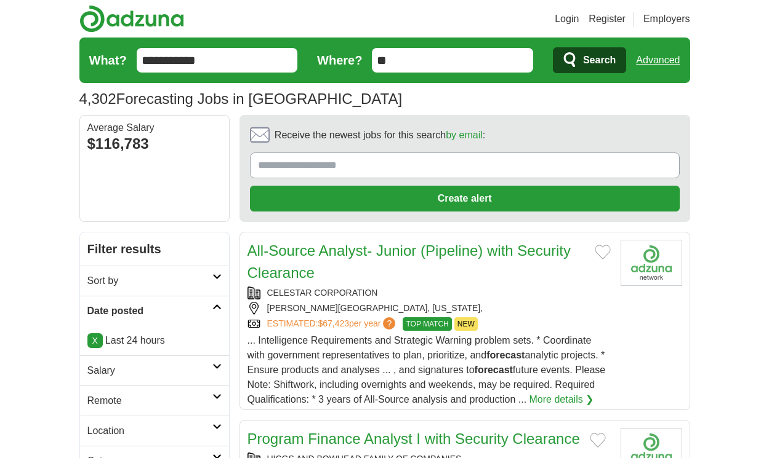
scroll to position [2086, 0]
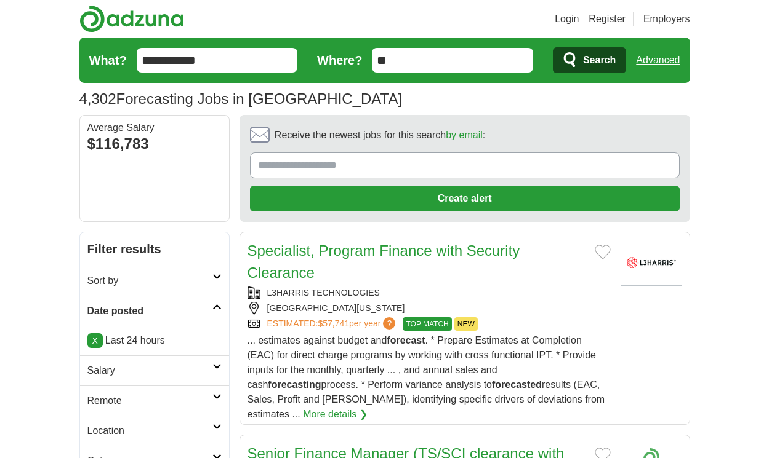
scroll to position [1998, 0]
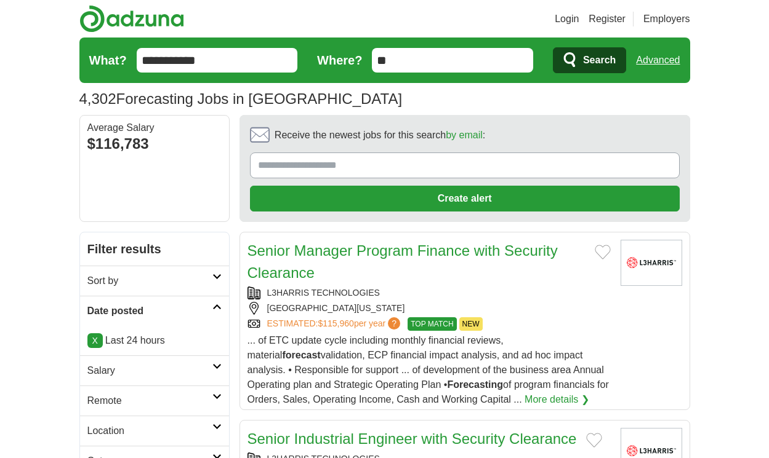
scroll to position [2153, 0]
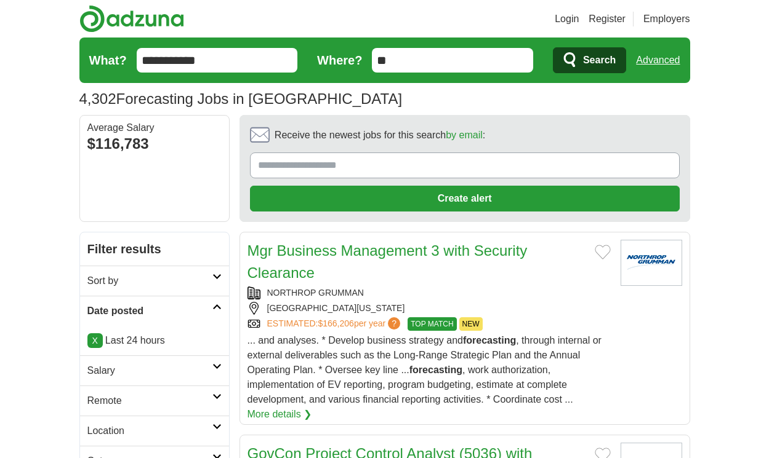
scroll to position [2190, 0]
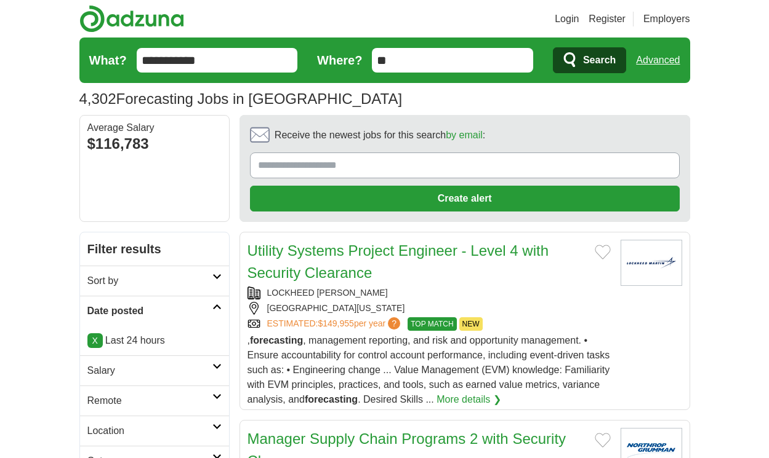
scroll to position [2101, 0]
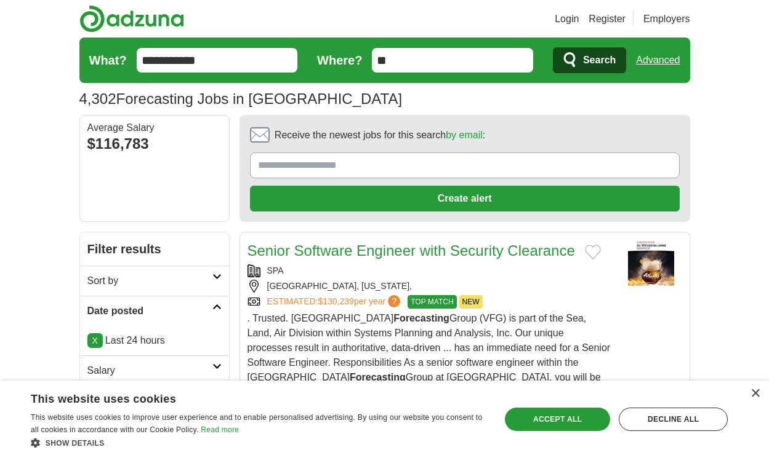
scroll to position [1964, 0]
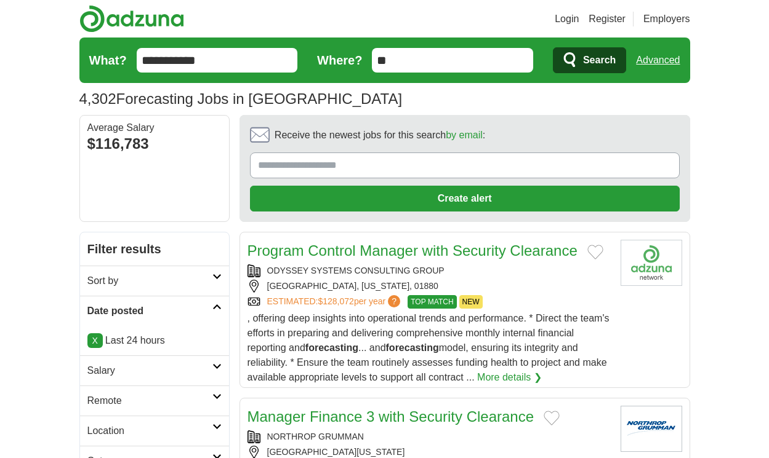
scroll to position [1964, 0]
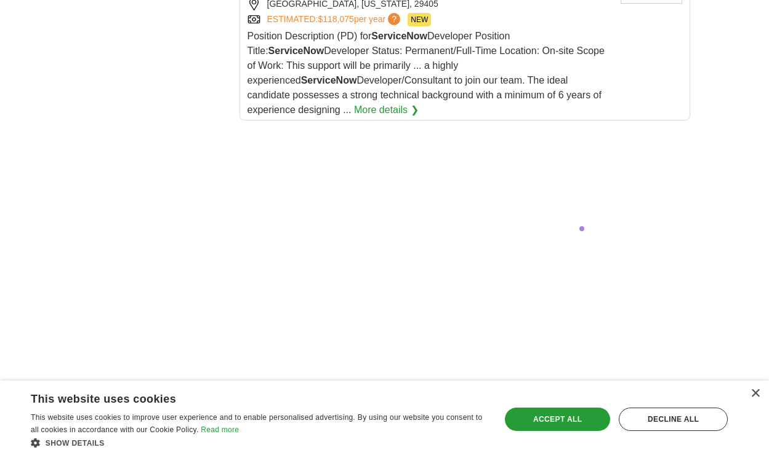
scroll to position [2594, 0]
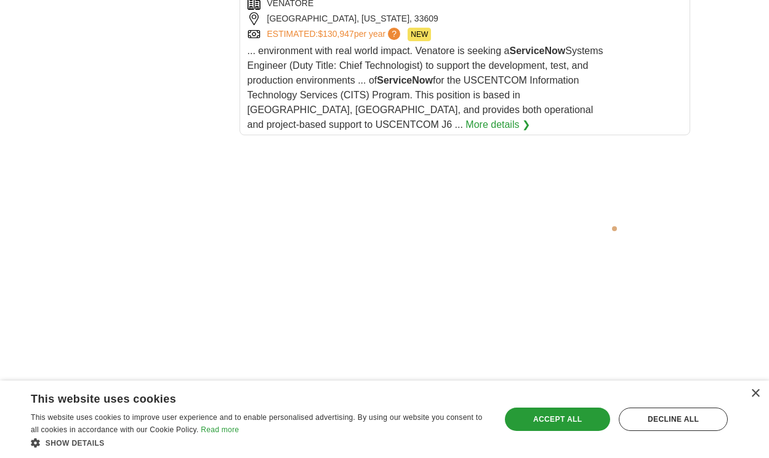
scroll to position [2605, 0]
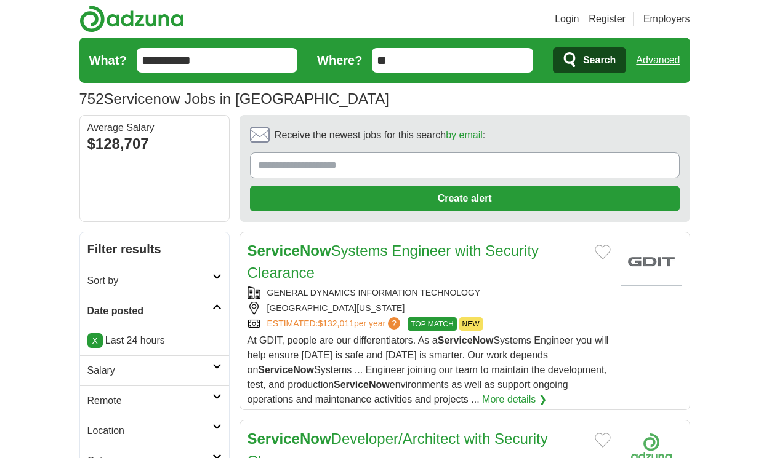
scroll to position [2171, 0]
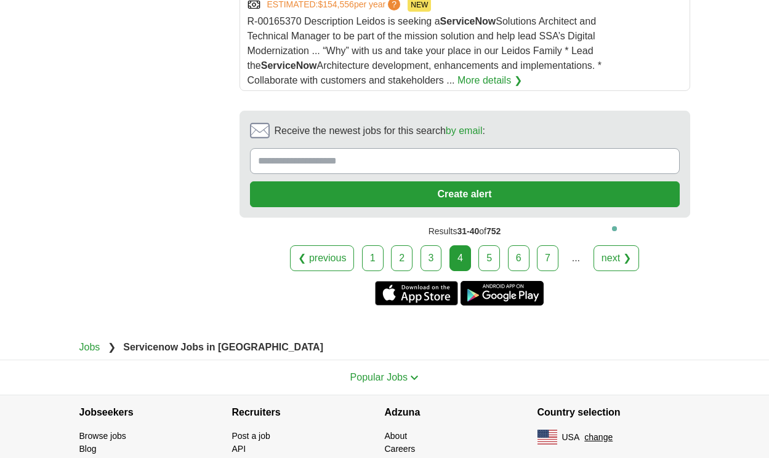
scroll to position [2516, 0]
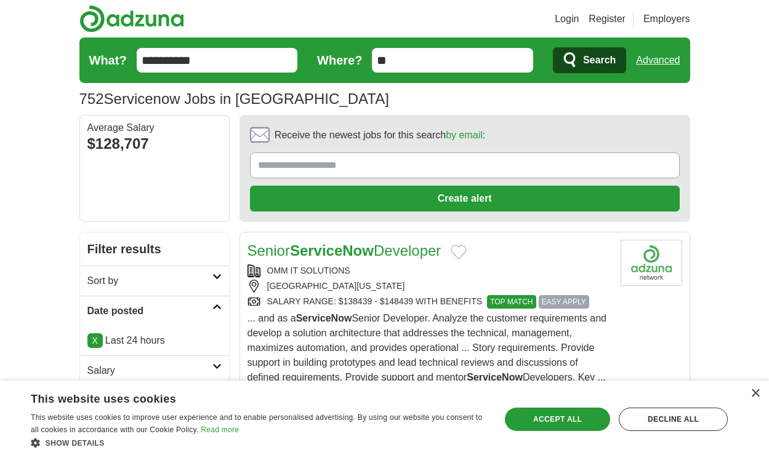
scroll to position [2083, 0]
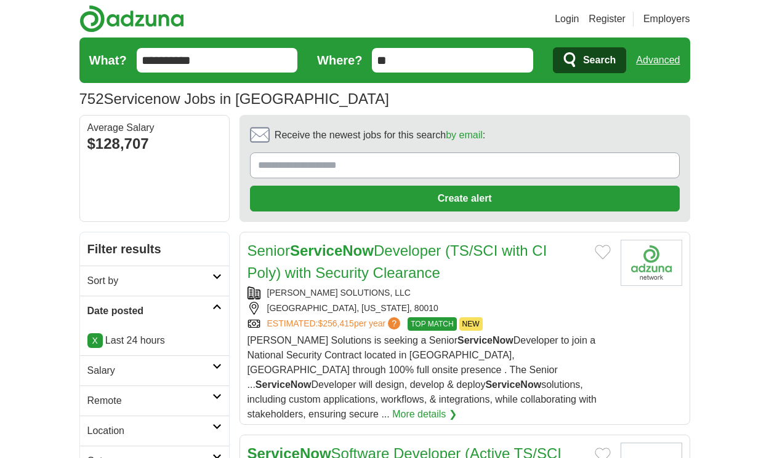
scroll to position [2060, 0]
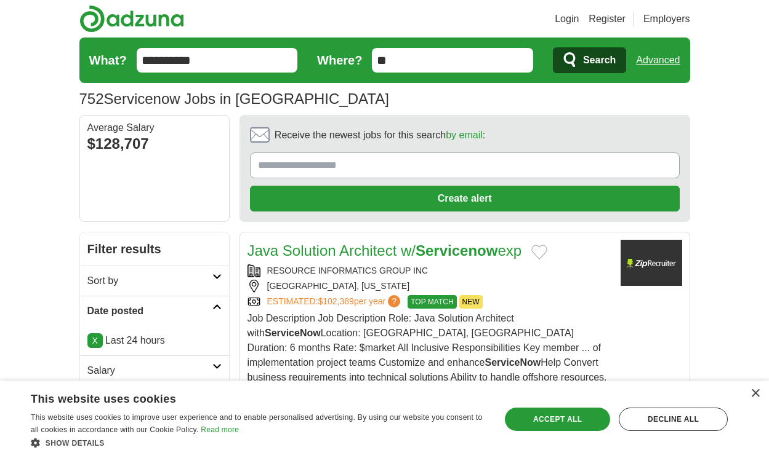
scroll to position [2119, 0]
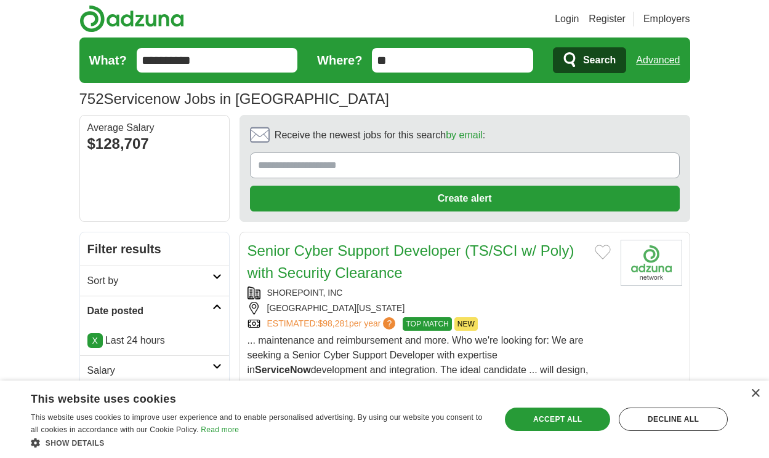
scroll to position [2149, 0]
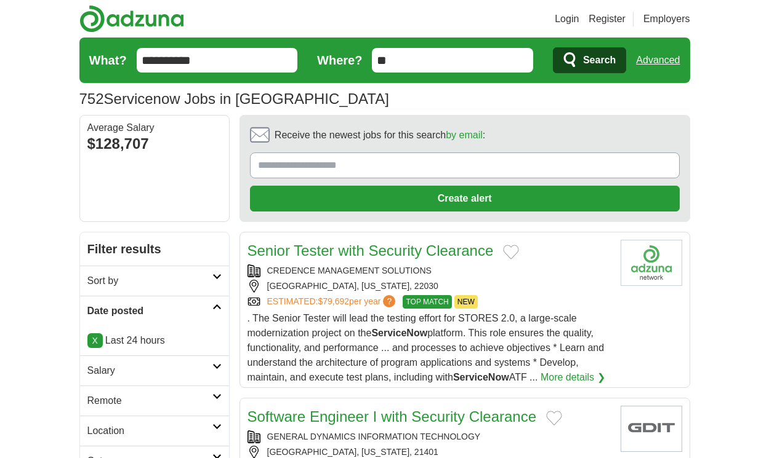
scroll to position [2046, 0]
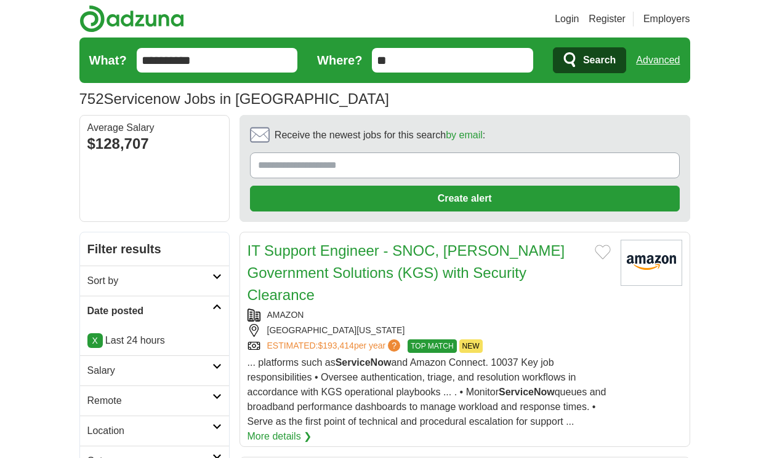
scroll to position [2149, 0]
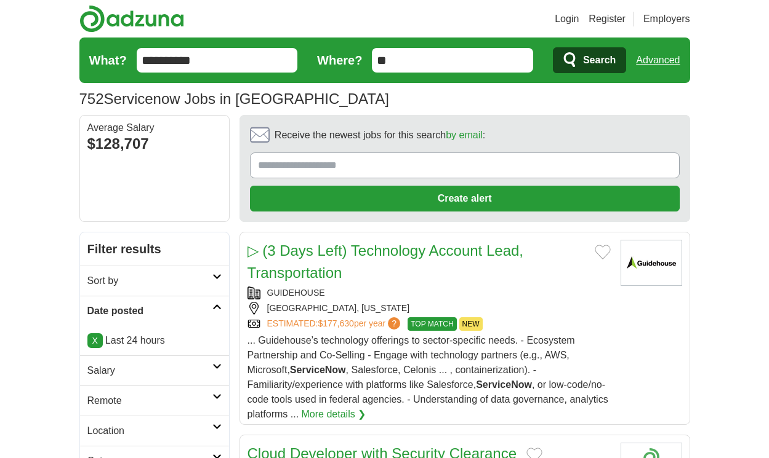
scroll to position [2142, 0]
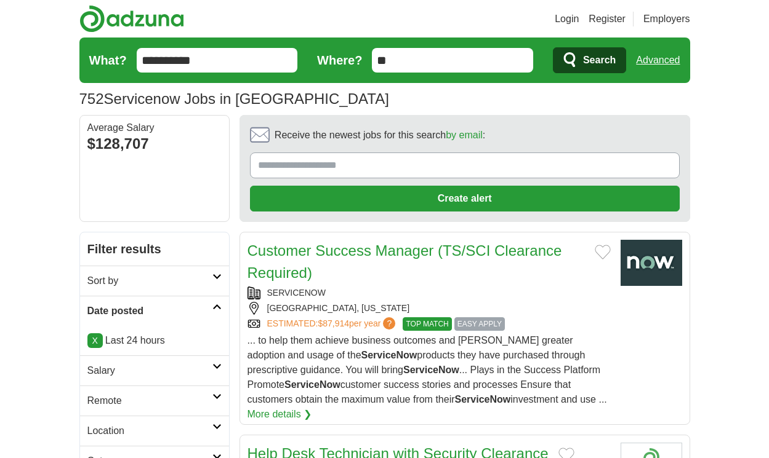
scroll to position [2230, 0]
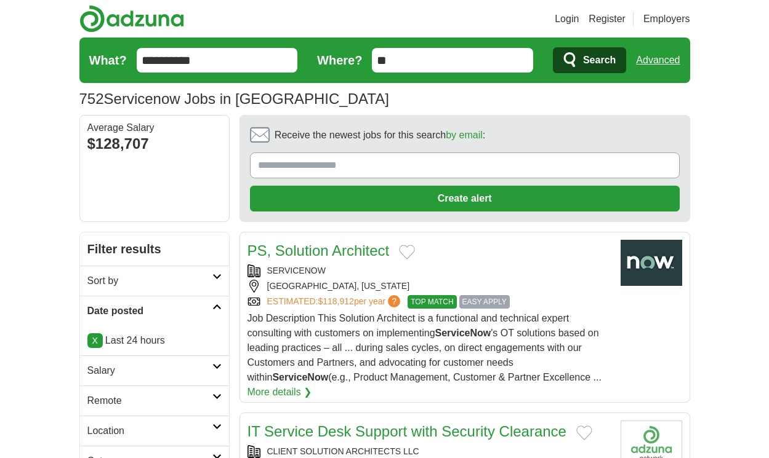
scroll to position [2138, 0]
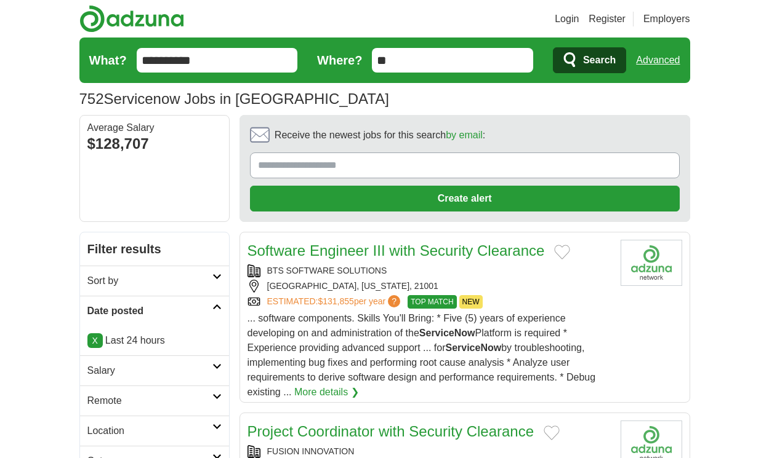
scroll to position [2042, 0]
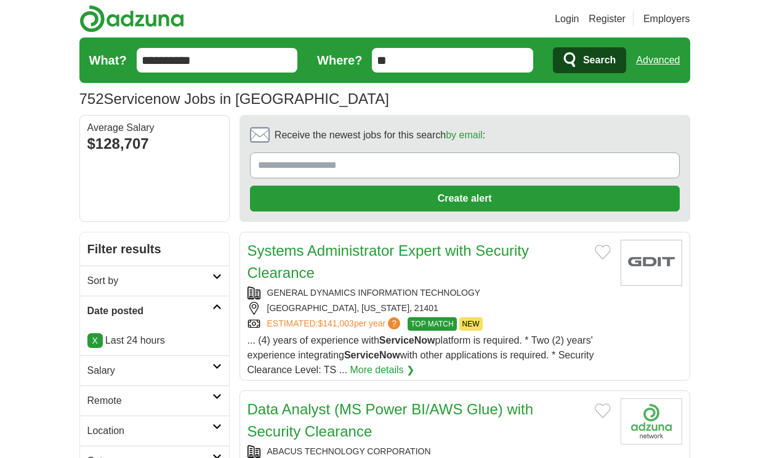
scroll to position [2071, 0]
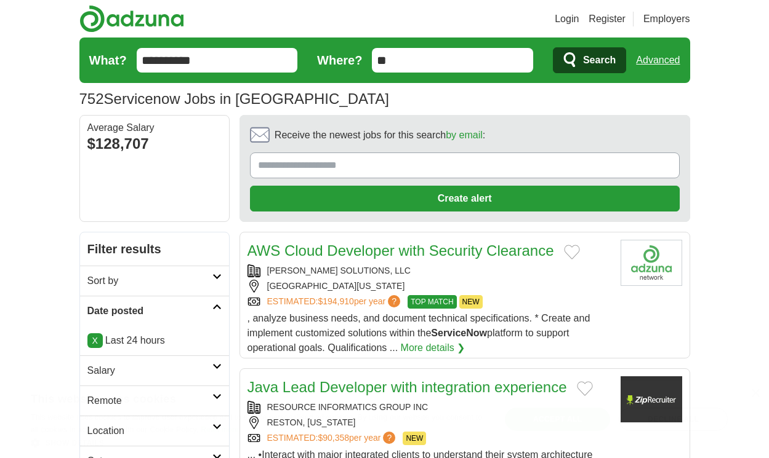
scroll to position [1820, 0]
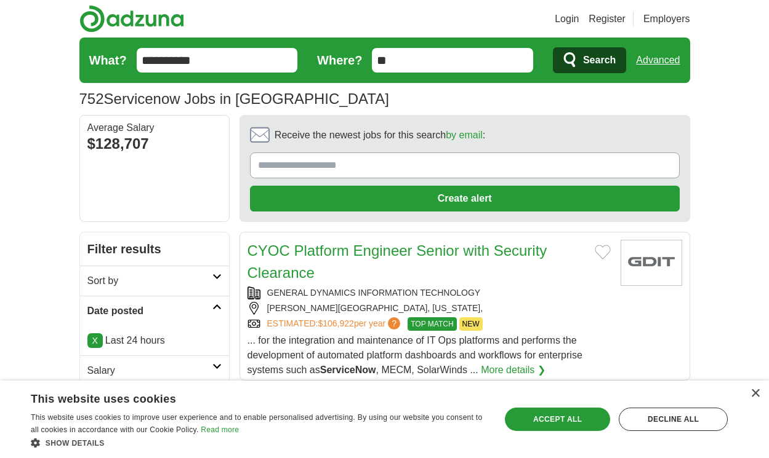
scroll to position [2197, 0]
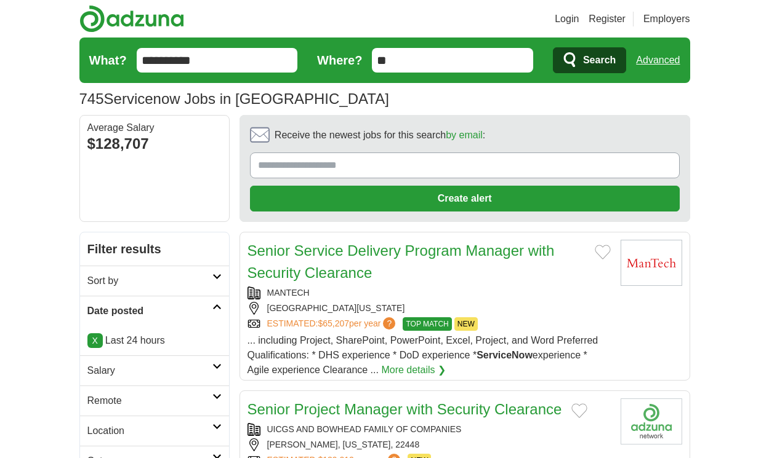
scroll to position [1898, 0]
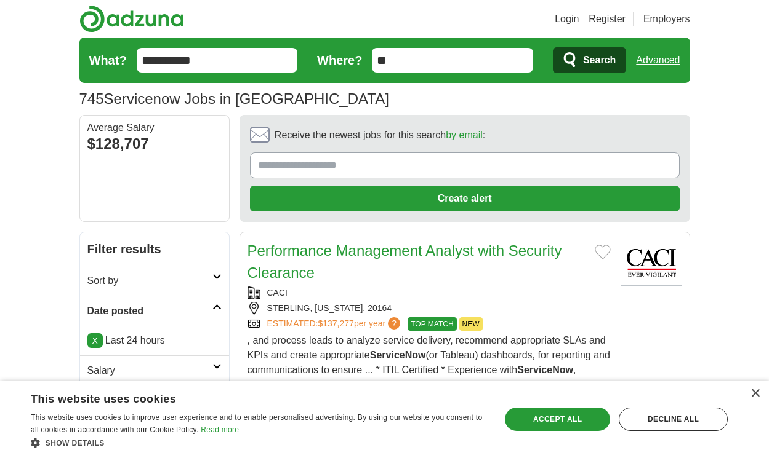
scroll to position [1987, 0]
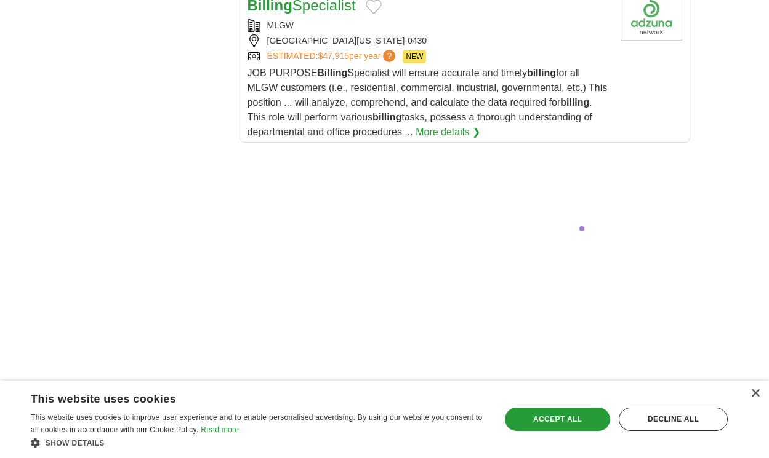
scroll to position [2670, 0]
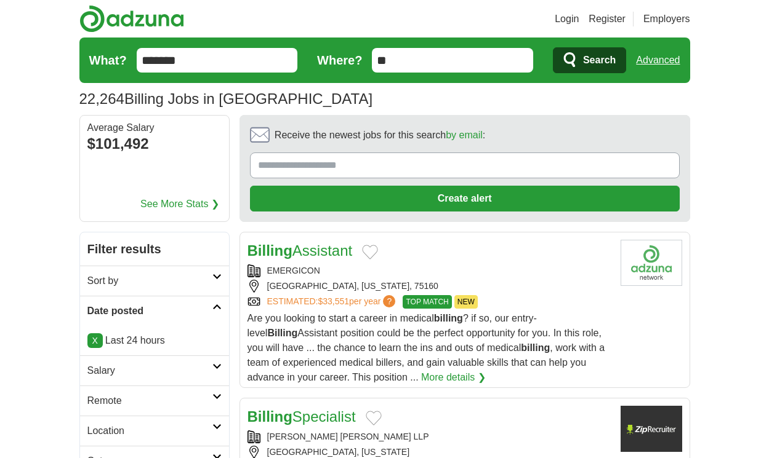
scroll to position [1935, 0]
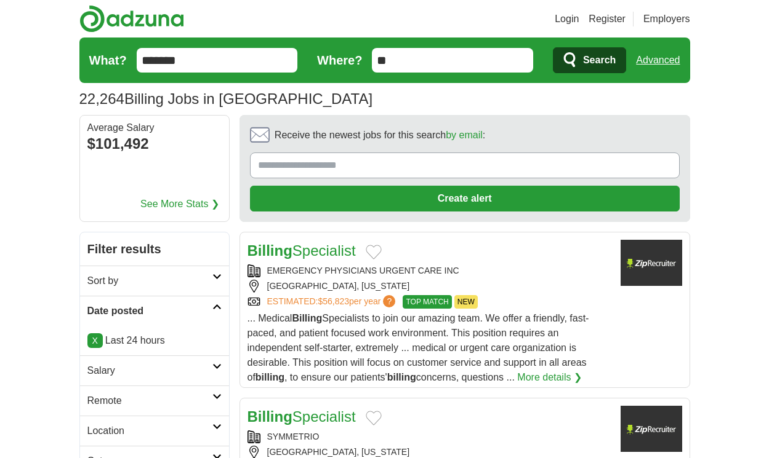
scroll to position [1935, 0]
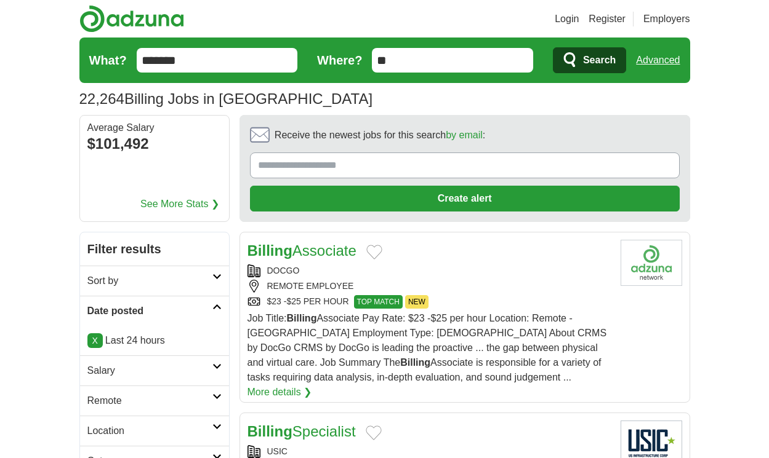
scroll to position [1935, 0]
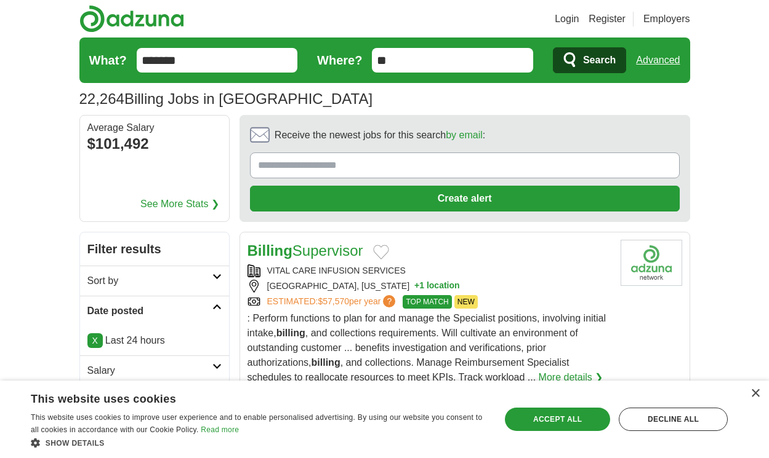
scroll to position [1942, 0]
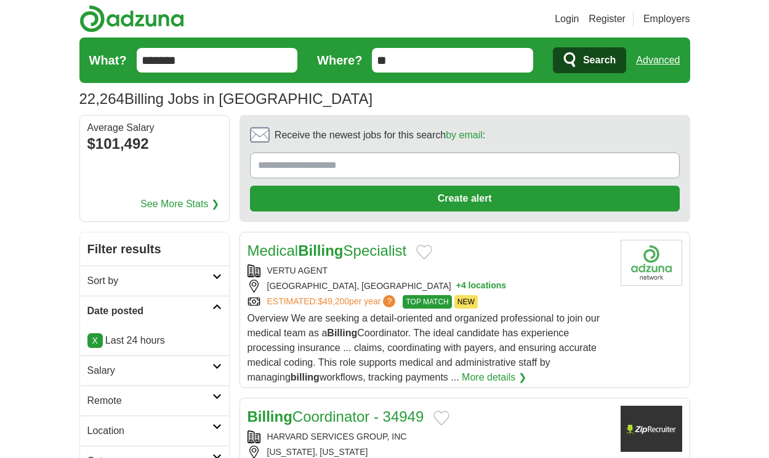
scroll to position [1935, 0]
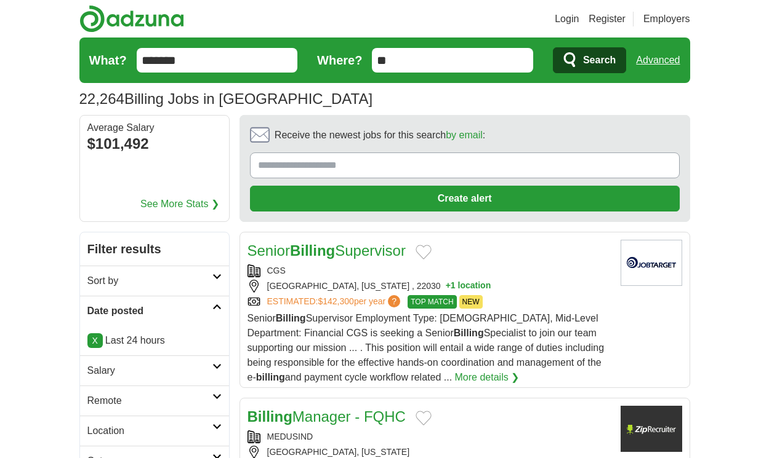
scroll to position [1920, 0]
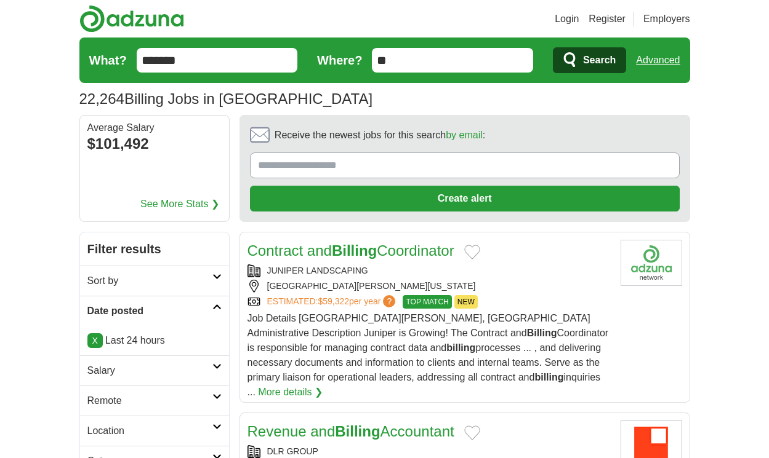
scroll to position [1927, 0]
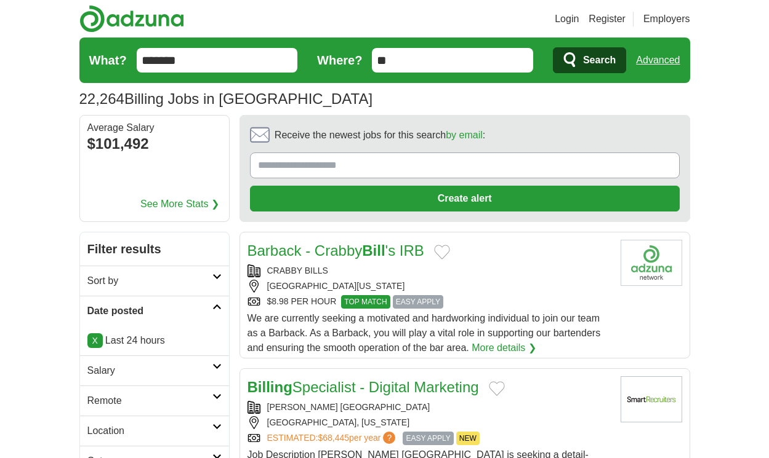
scroll to position [1905, 0]
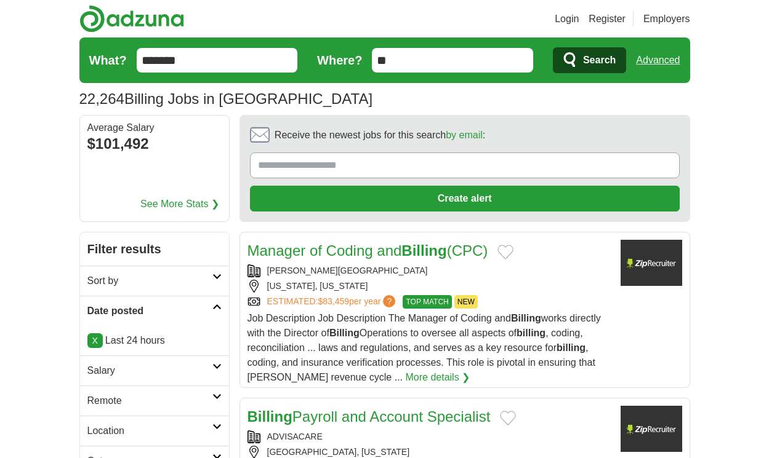
scroll to position [1950, 0]
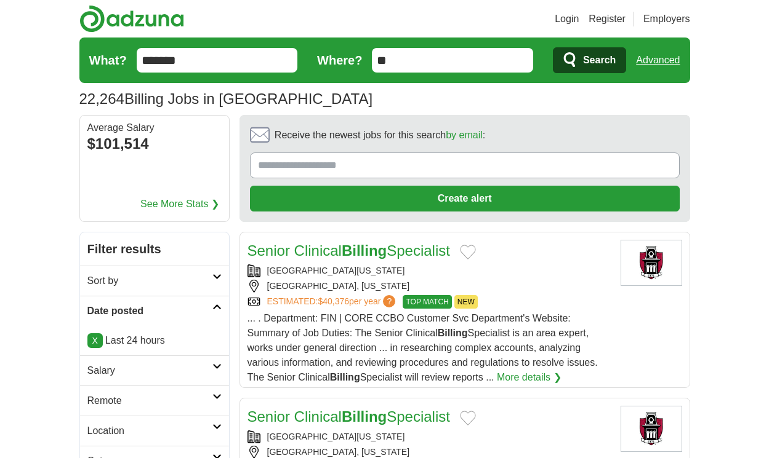
scroll to position [1905, 0]
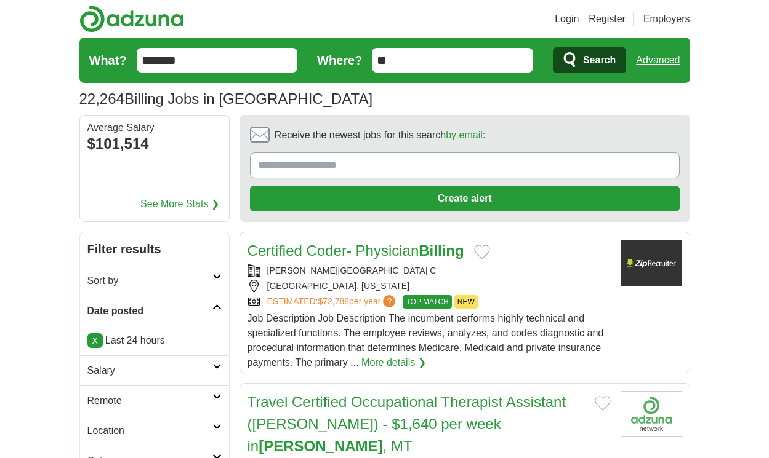
scroll to position [1898, 0]
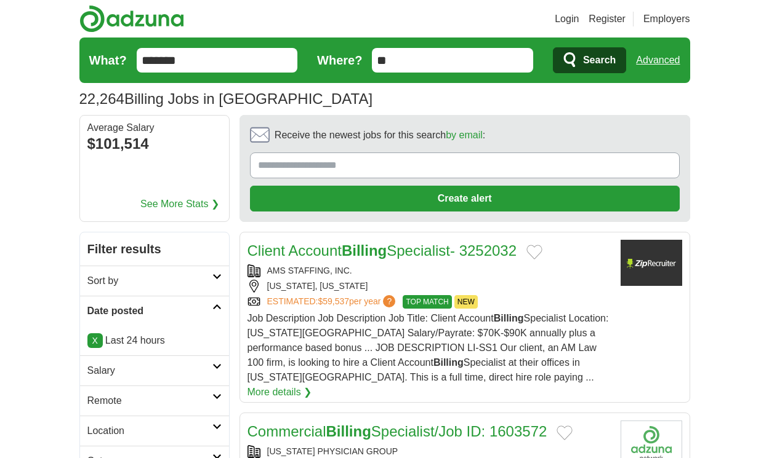
scroll to position [1894, 0]
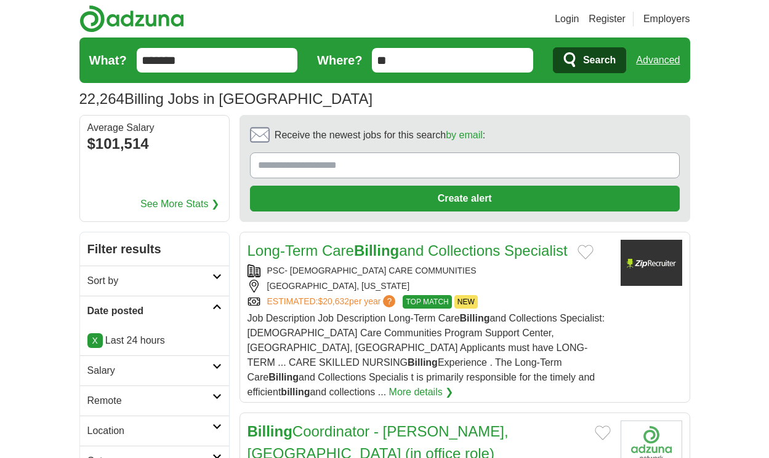
scroll to position [1887, 0]
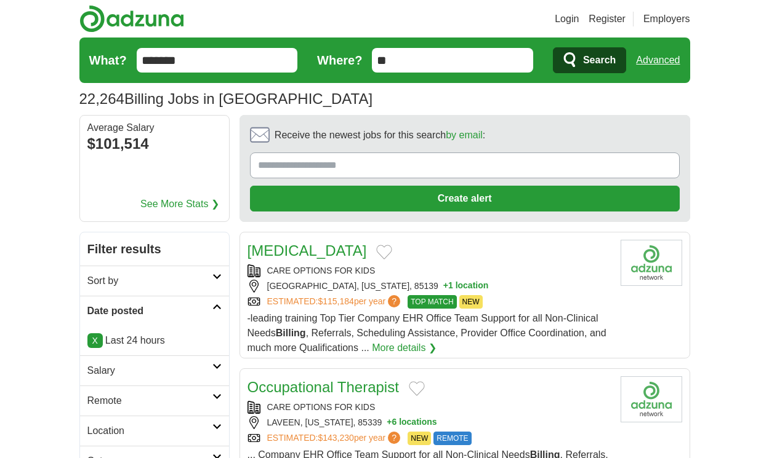
scroll to position [1687, 0]
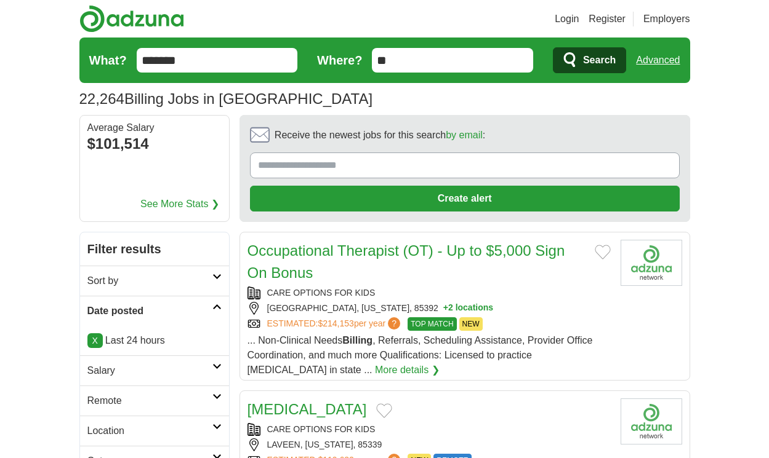
scroll to position [1754, 0]
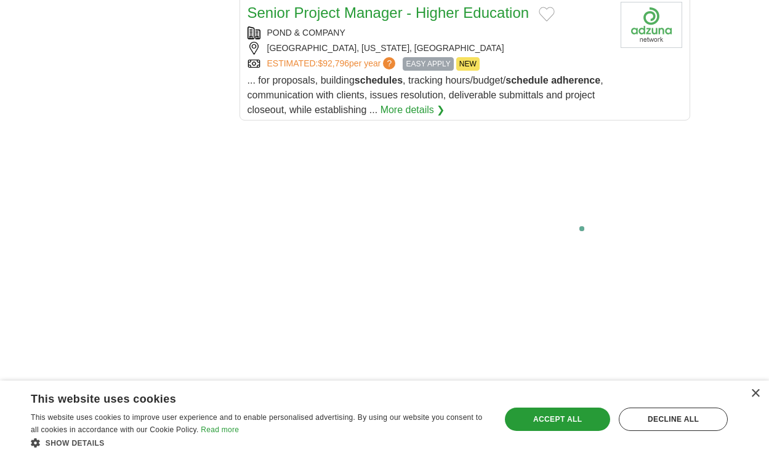
scroll to position [2055, 0]
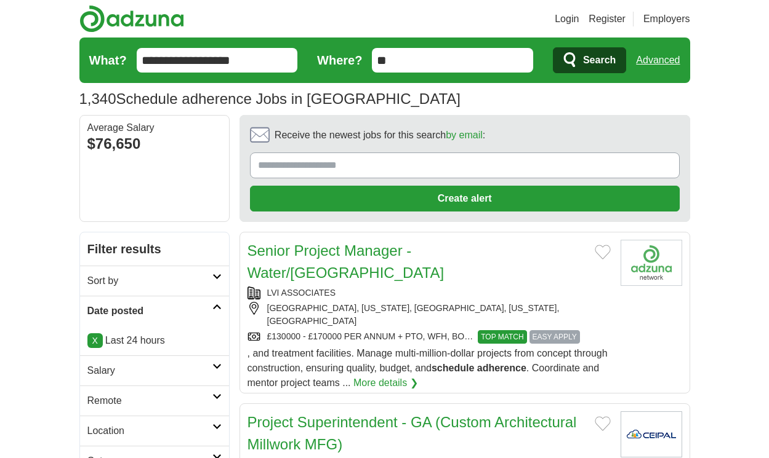
scroll to position [1662, 0]
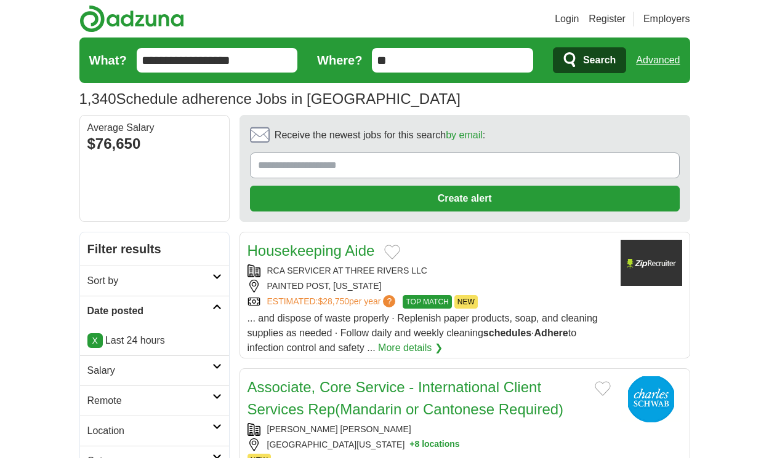
scroll to position [1883, 0]
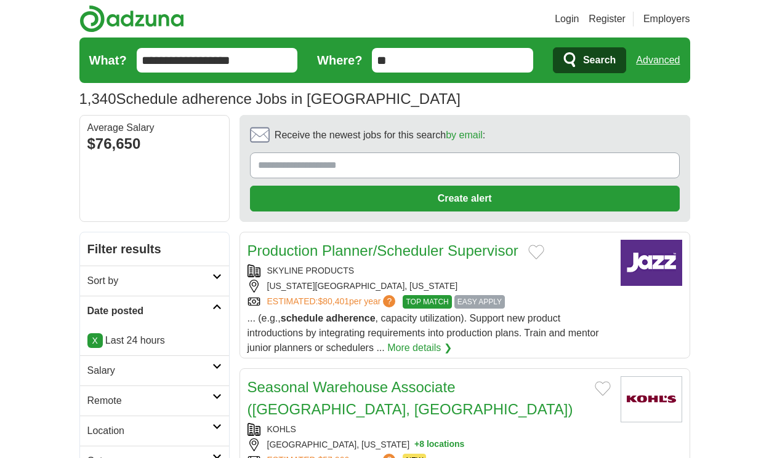
scroll to position [1750, 0]
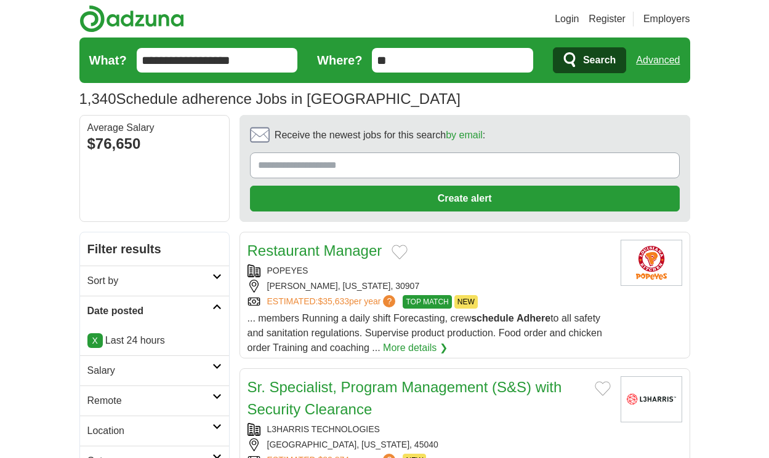
scroll to position [1735, 0]
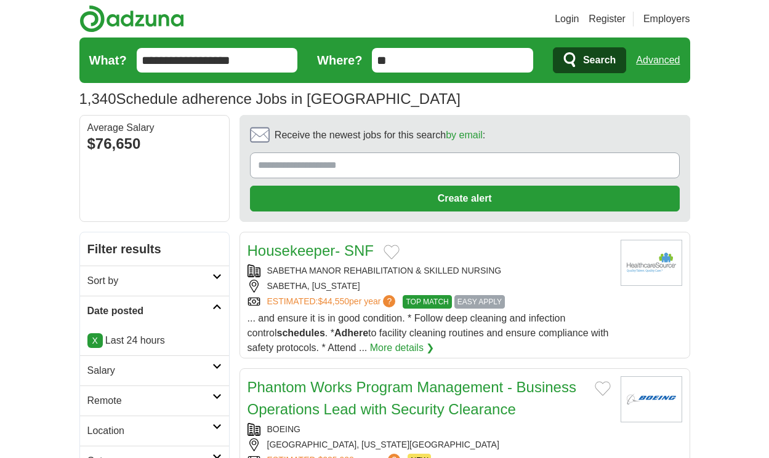
scroll to position [1802, 0]
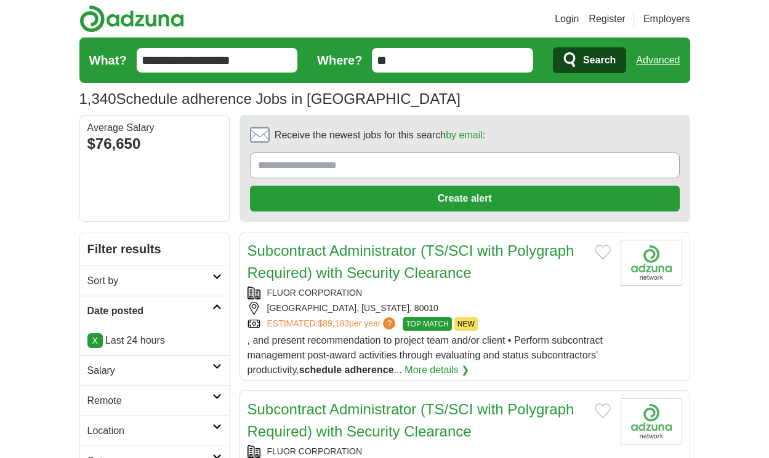
scroll to position [1684, 0]
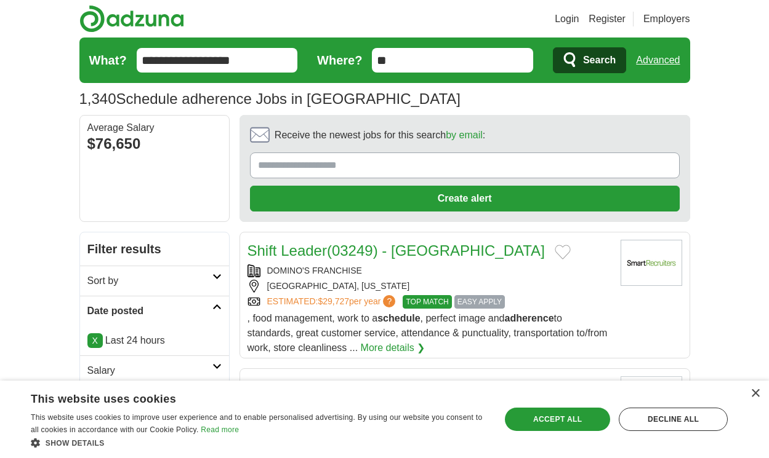
scroll to position [1750, 0]
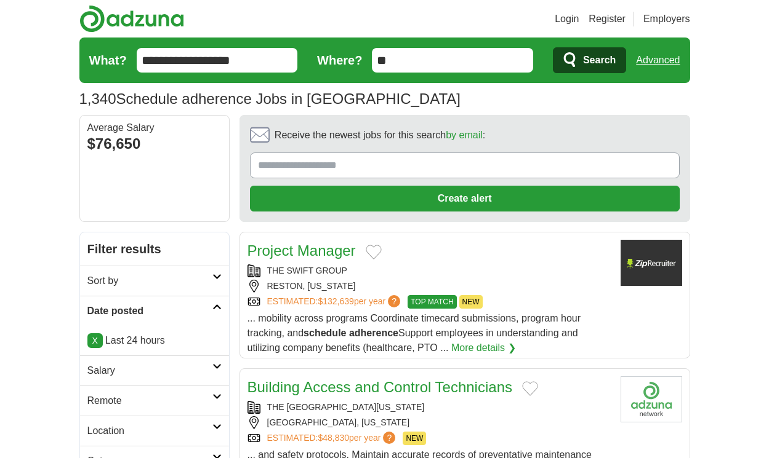
scroll to position [1721, 0]
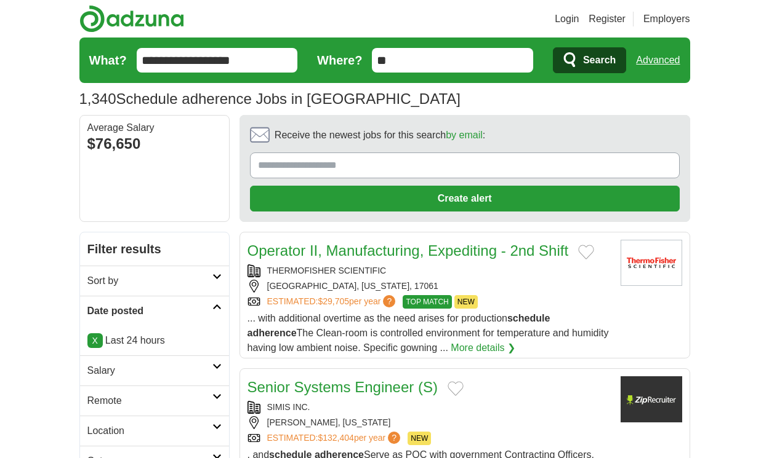
scroll to position [1699, 0]
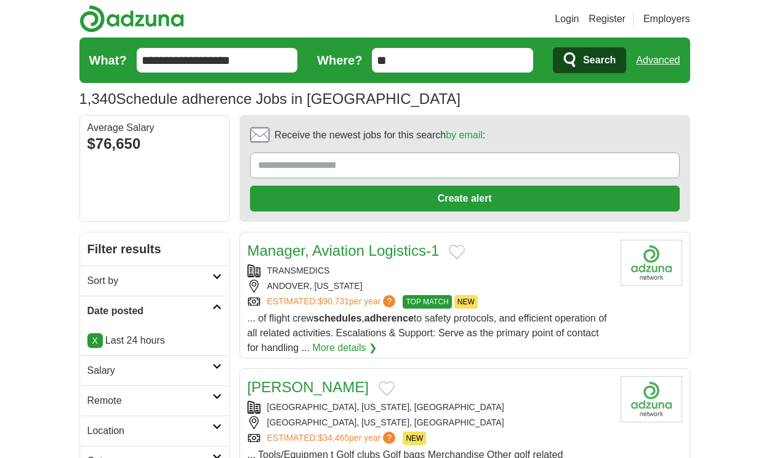
scroll to position [1809, 0]
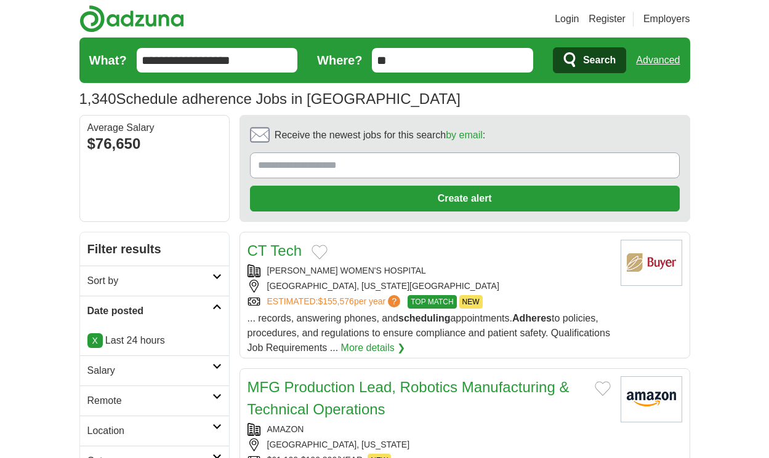
scroll to position [1795, 0]
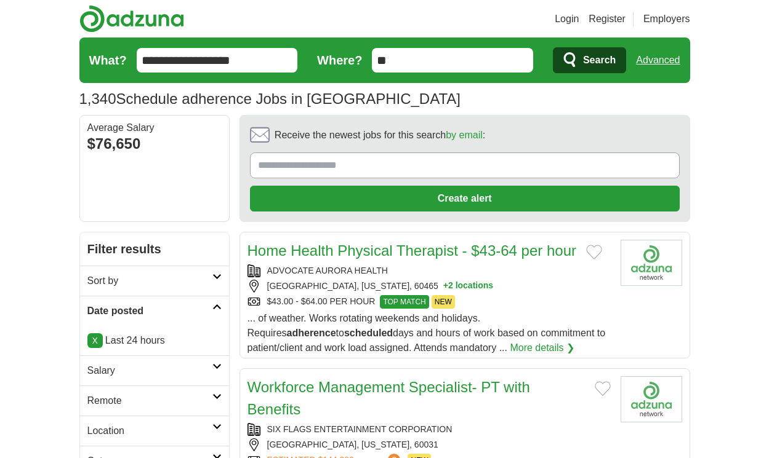
scroll to position [1747, 0]
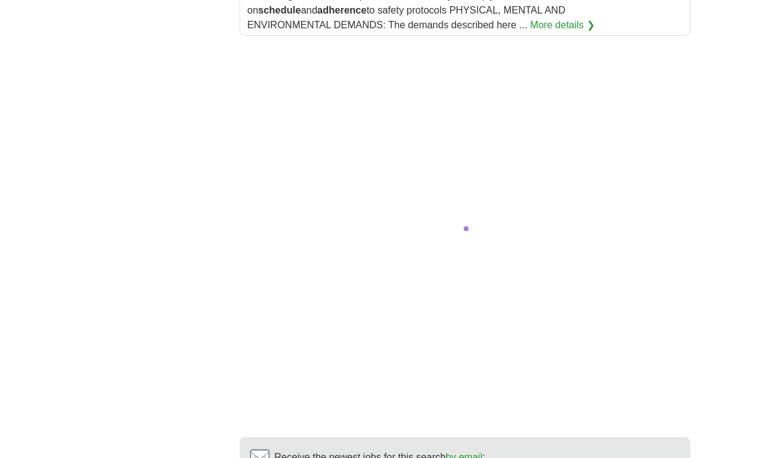
scroll to position [2092, 0]
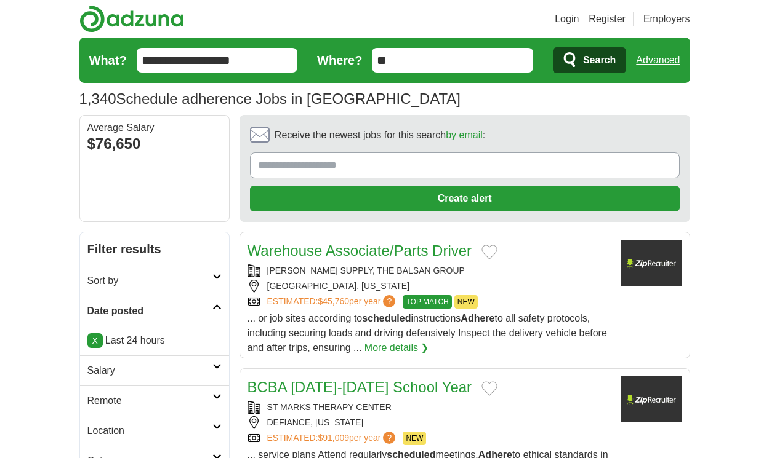
scroll to position [1665, 0]
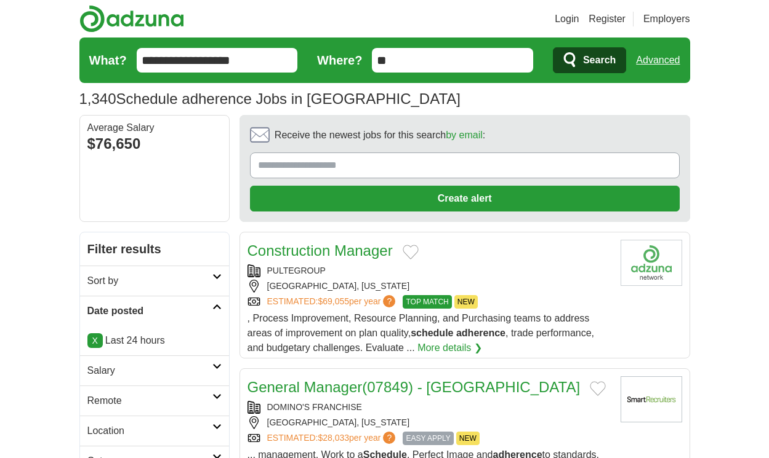
scroll to position [1747, 0]
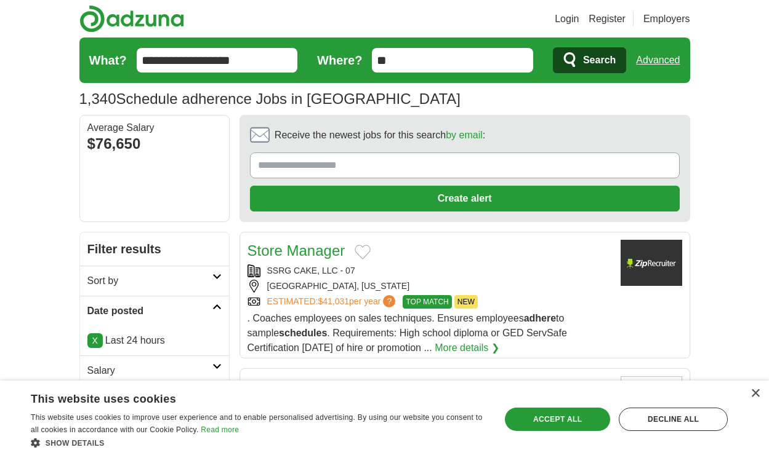
scroll to position [1710, 0]
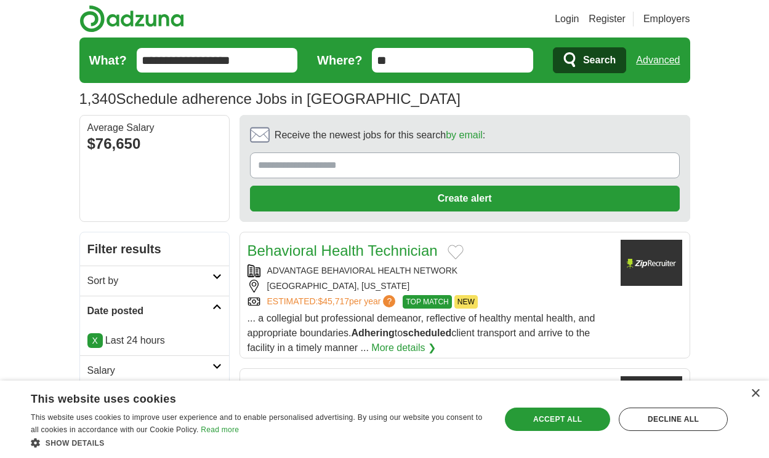
scroll to position [1728, 0]
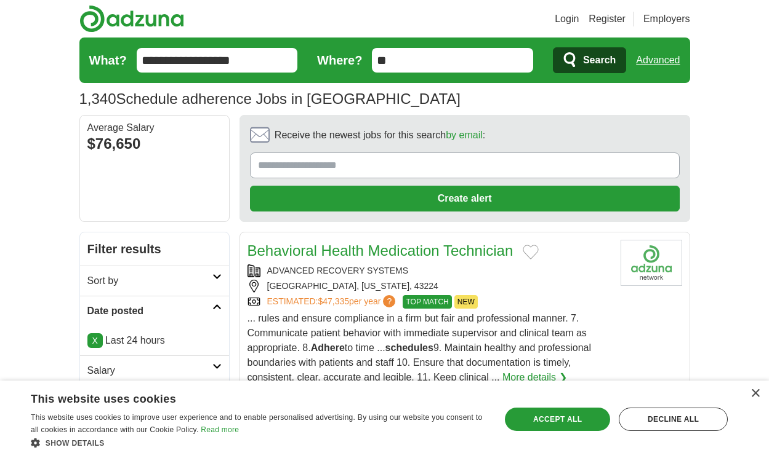
scroll to position [1743, 0]
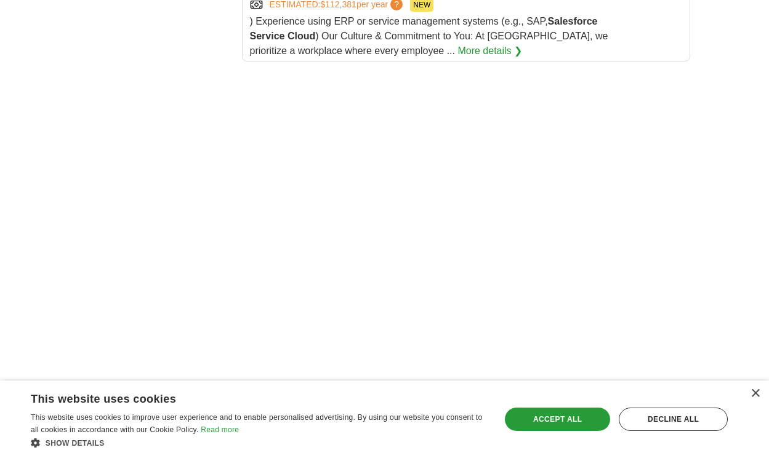
scroll to position [2505, 0]
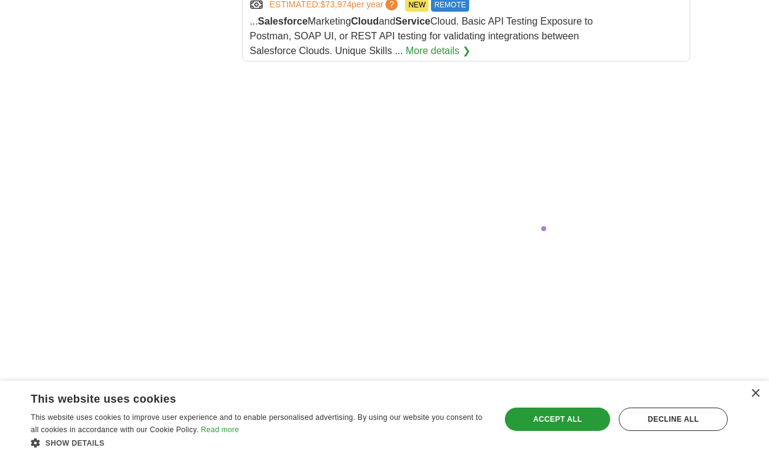
scroll to position [2421, 0]
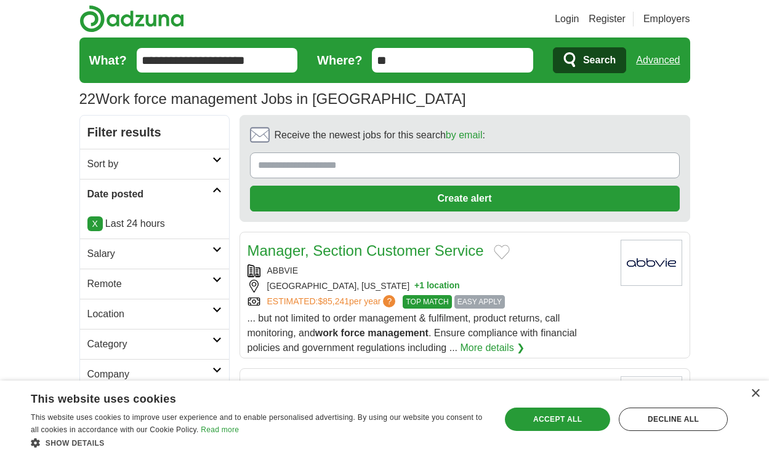
scroll to position [1713, 0]
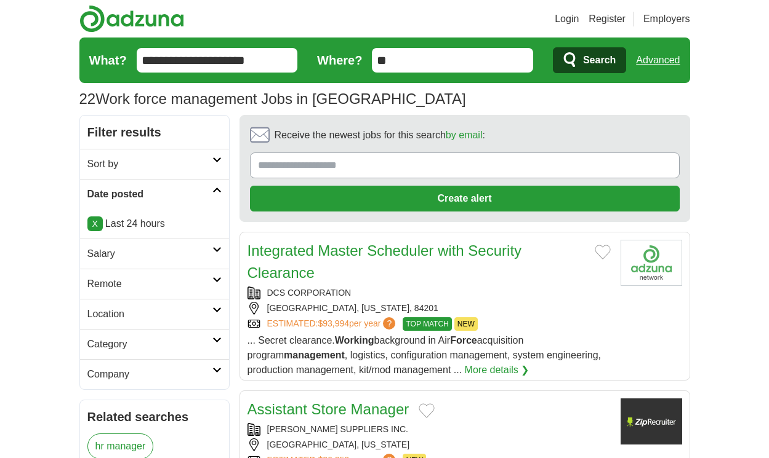
scroll to position [1883, 0]
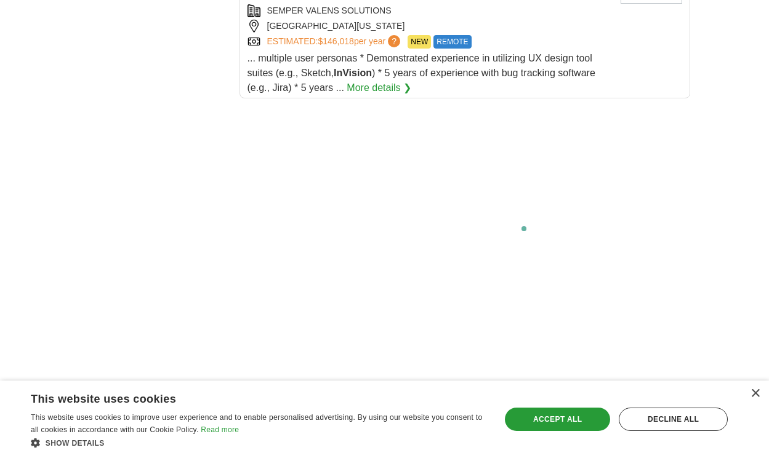
scroll to position [2248, 0]
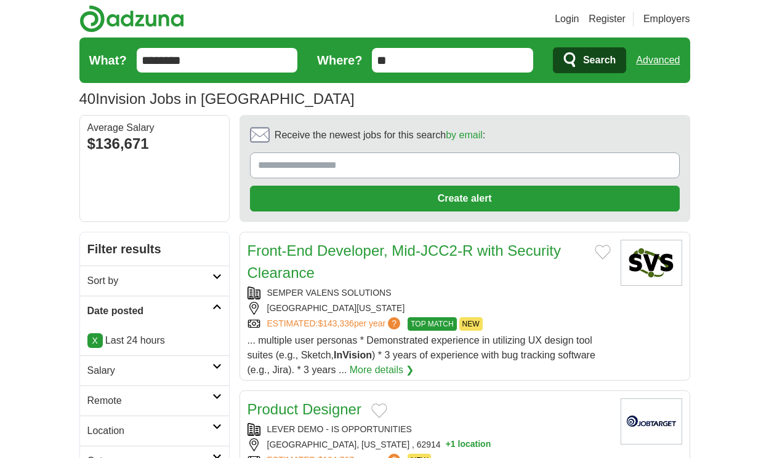
scroll to position [1721, 0]
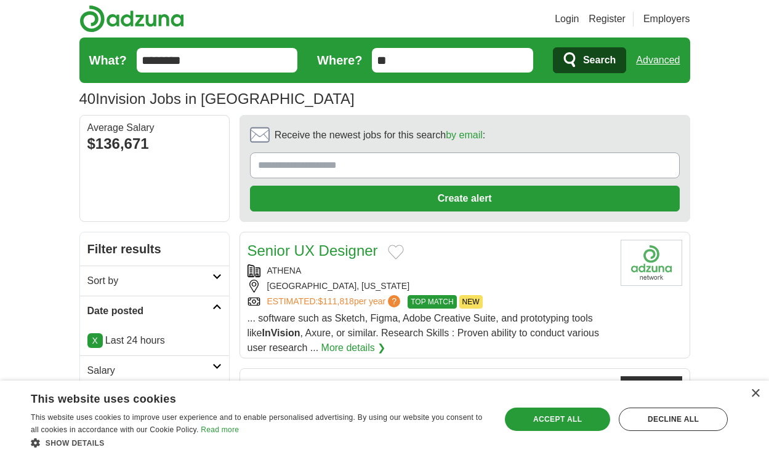
scroll to position [1662, 0]
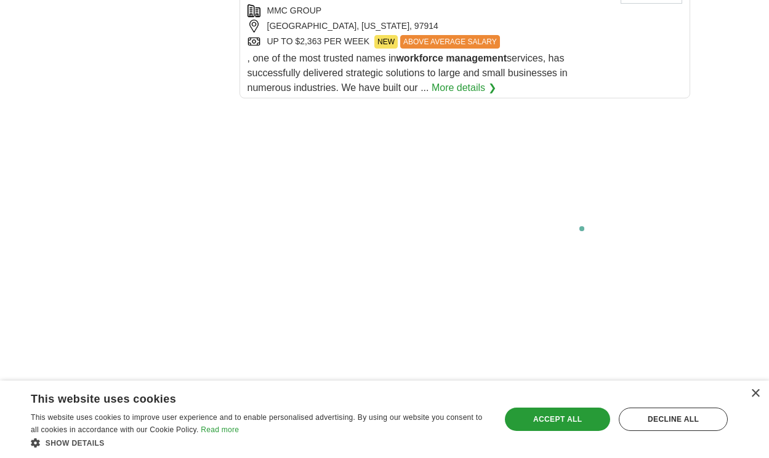
scroll to position [2561, 0]
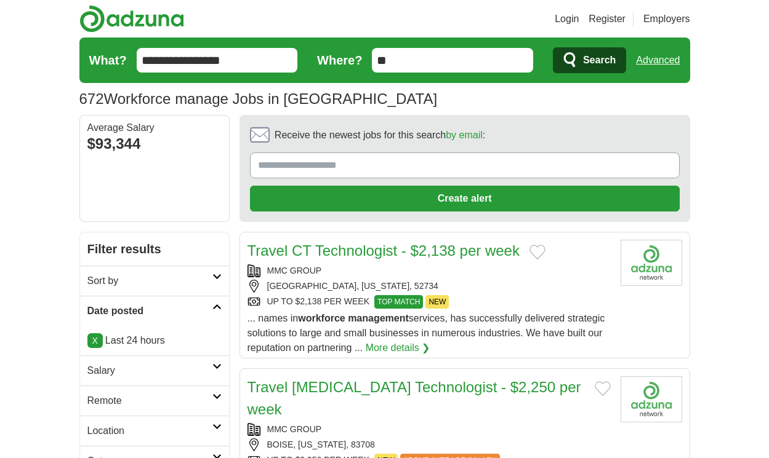
scroll to position [1780, 0]
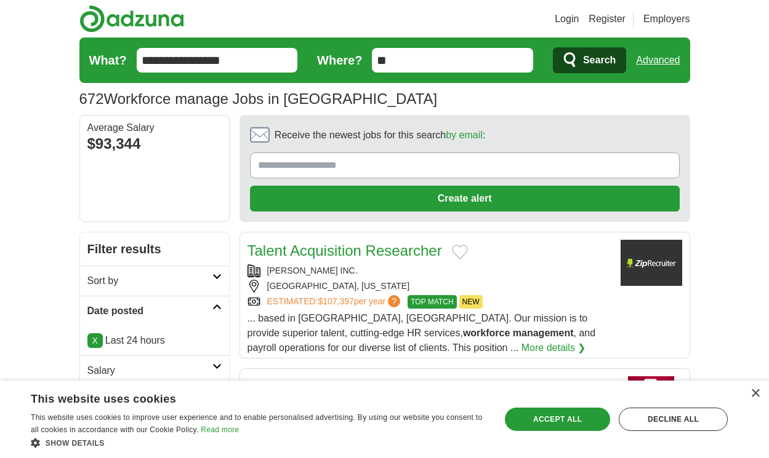
scroll to position [1868, 0]
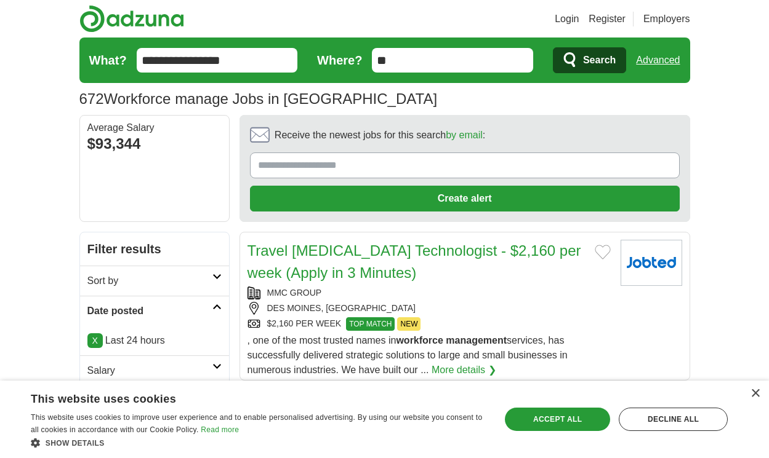
scroll to position [1957, 0]
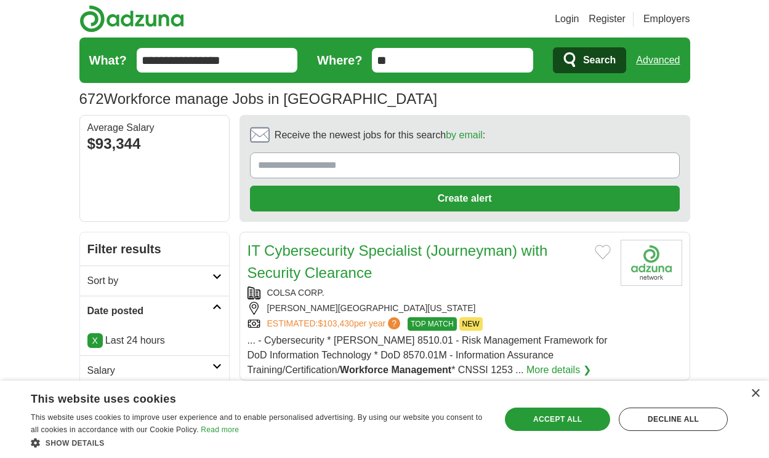
scroll to position [1898, 0]
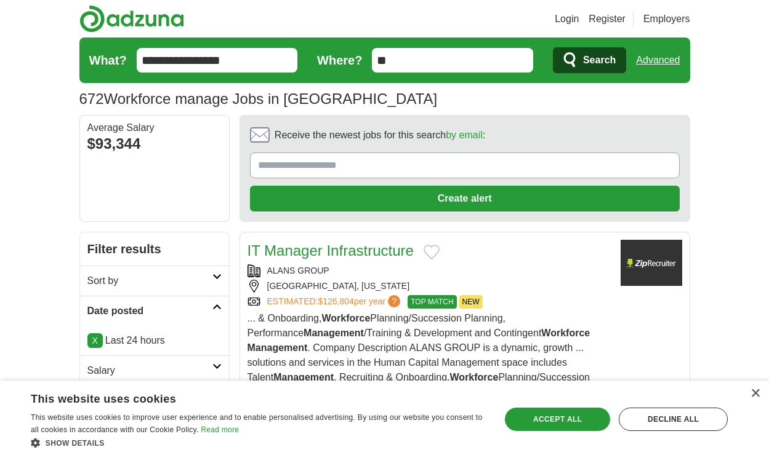
scroll to position [2009, 0]
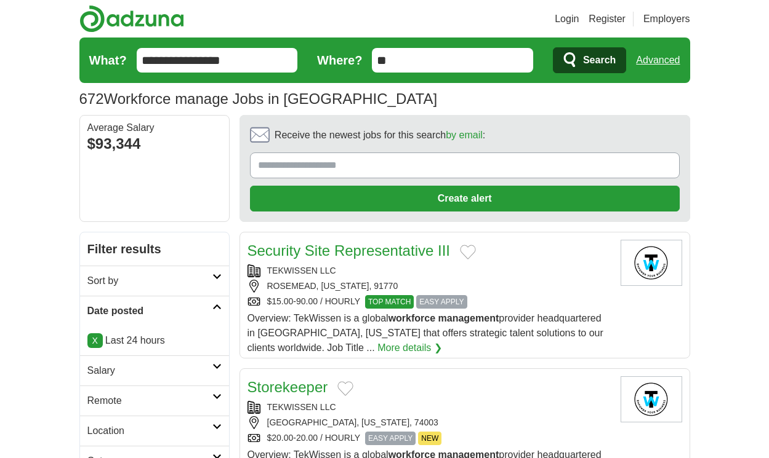
scroll to position [1883, 0]
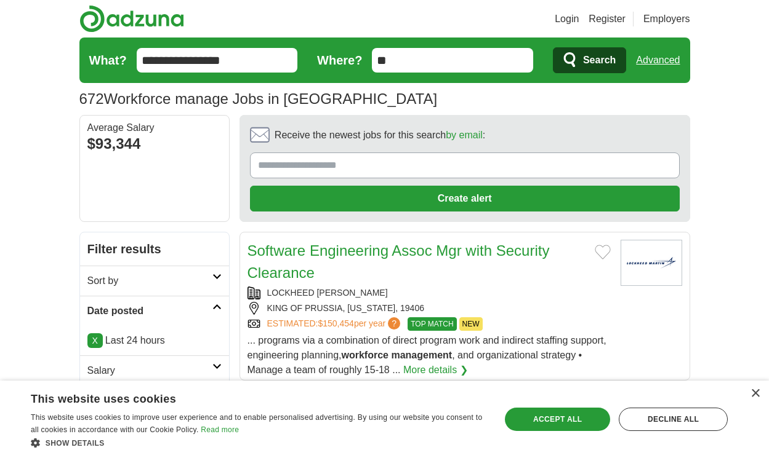
scroll to position [1994, 0]
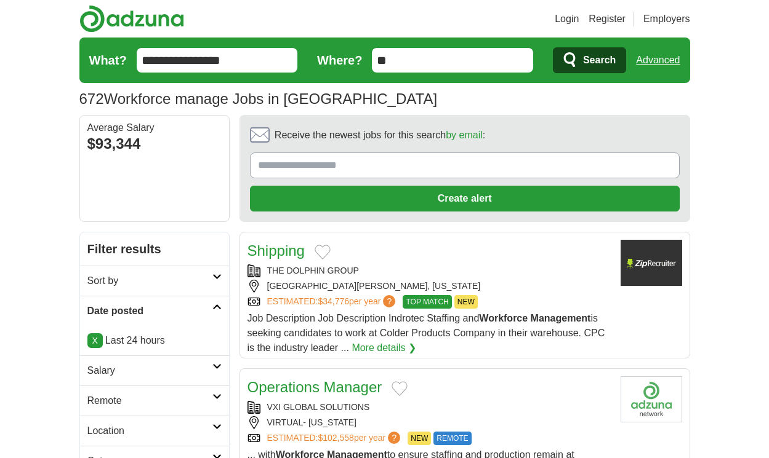
scroll to position [1927, 0]
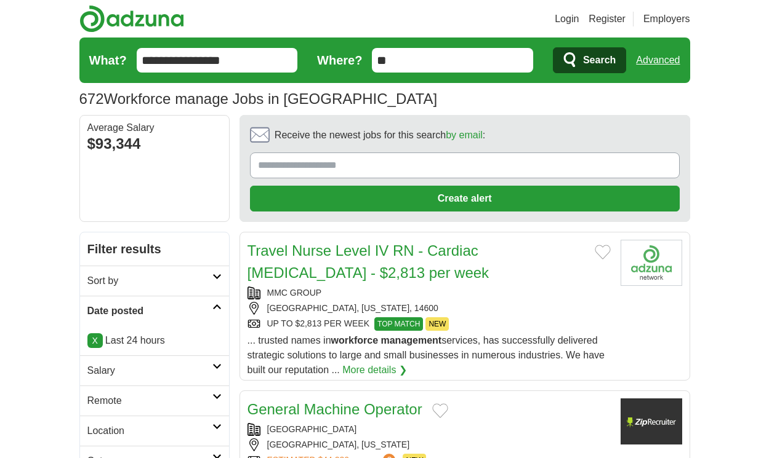
scroll to position [1809, 0]
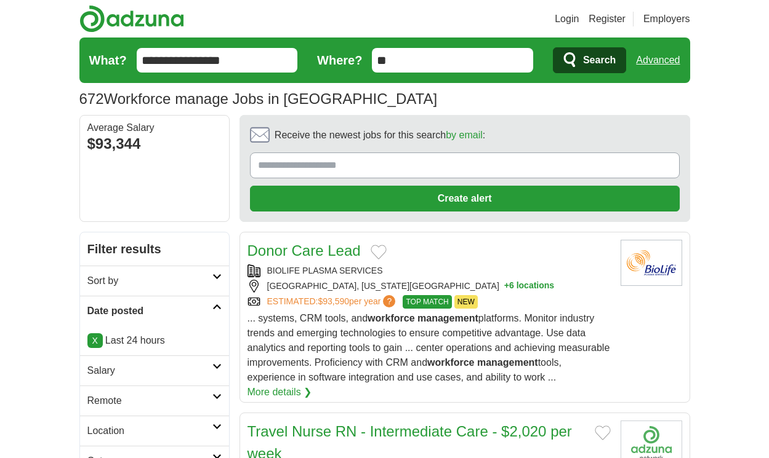
scroll to position [1780, 0]
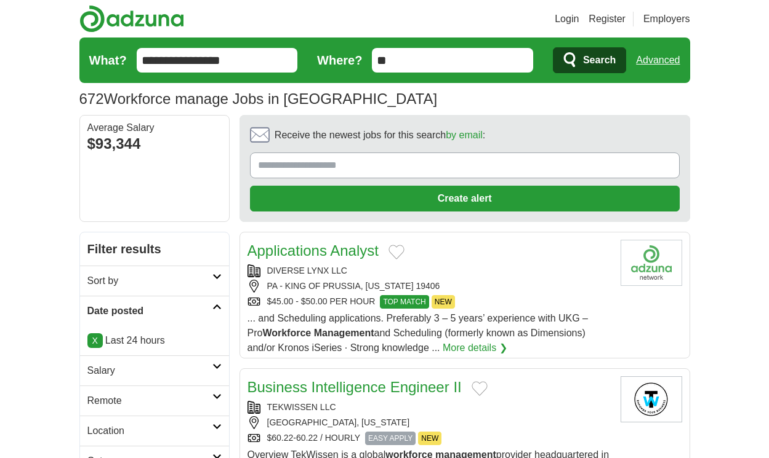
scroll to position [1717, 0]
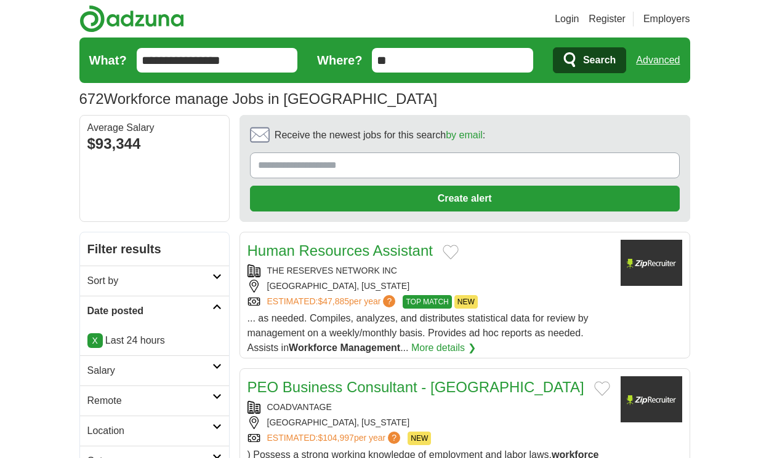
scroll to position [1774, 0]
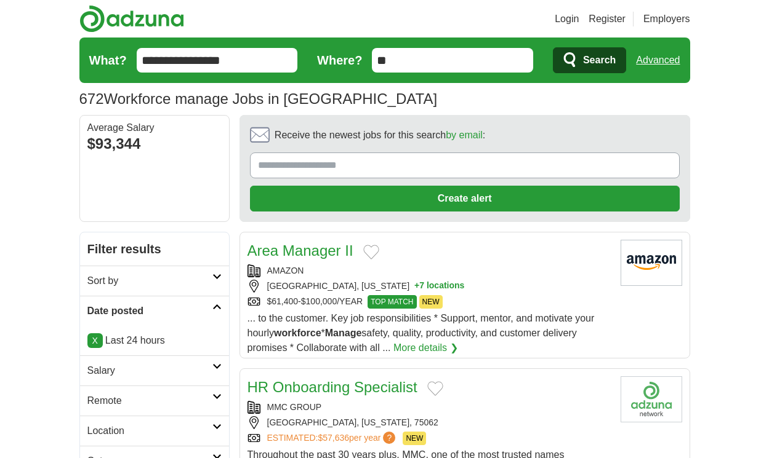
scroll to position [1732, 0]
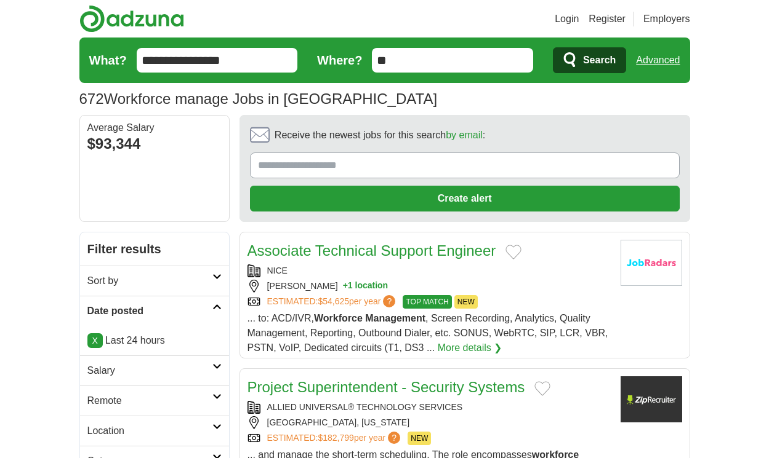
scroll to position [1695, 0]
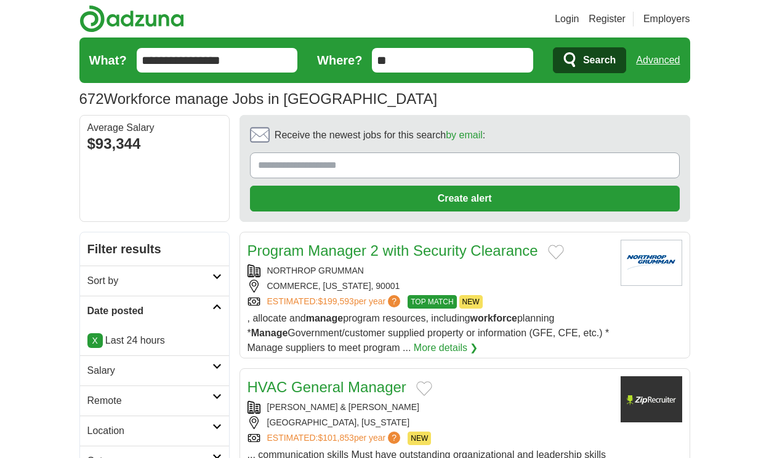
scroll to position [1695, 0]
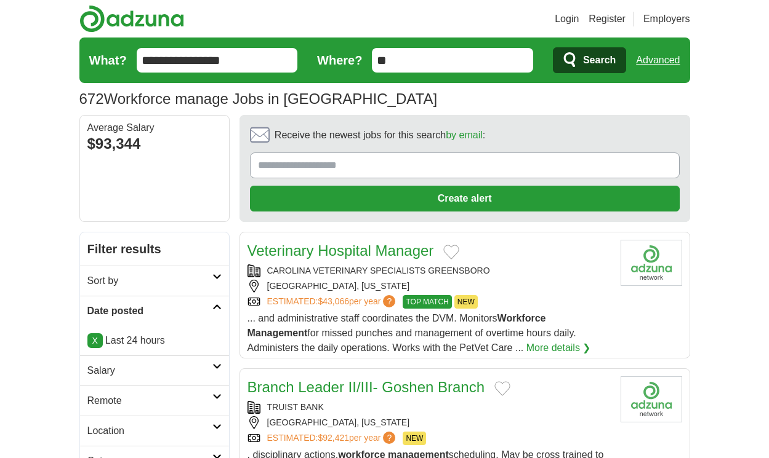
scroll to position [1765, 0]
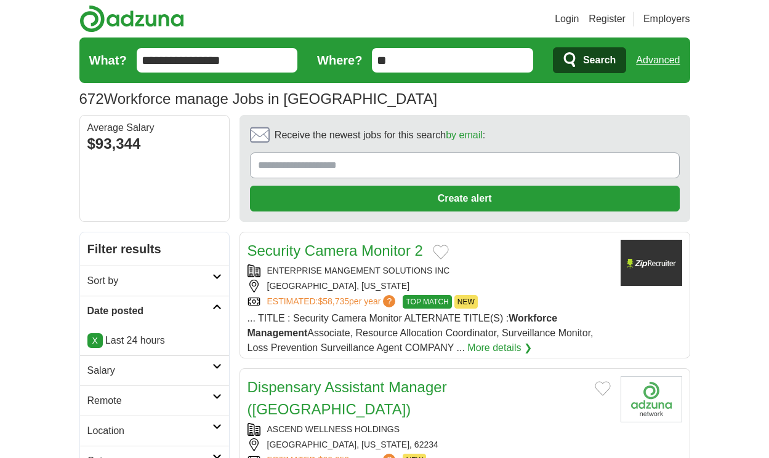
scroll to position [1639, 0]
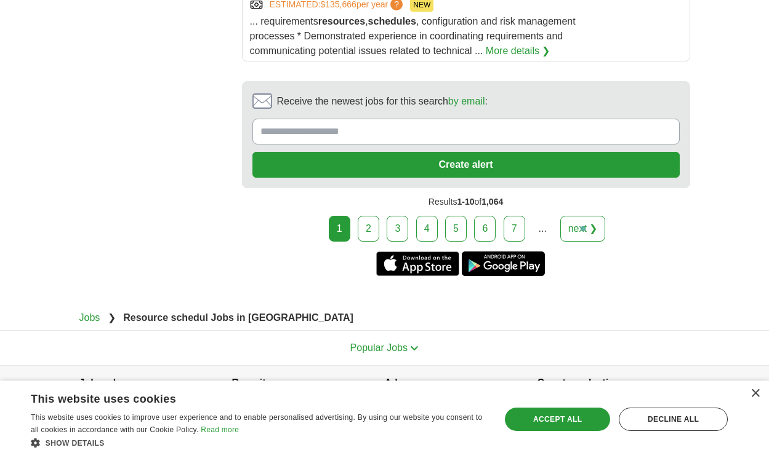
scroll to position [2431, 0]
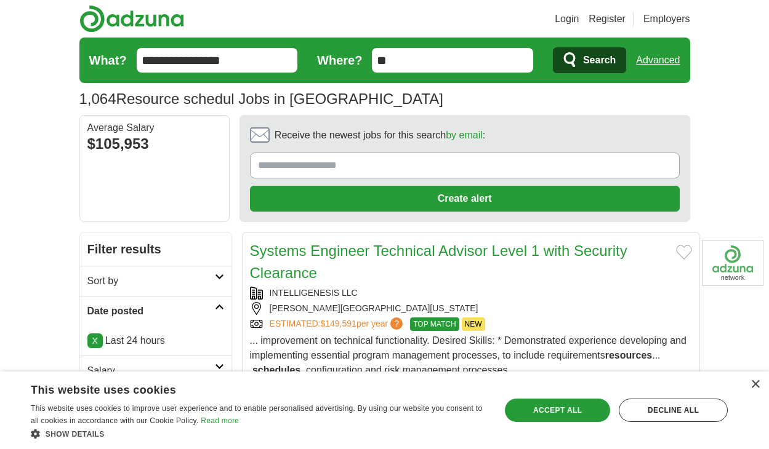
scroll to position [1902, 0]
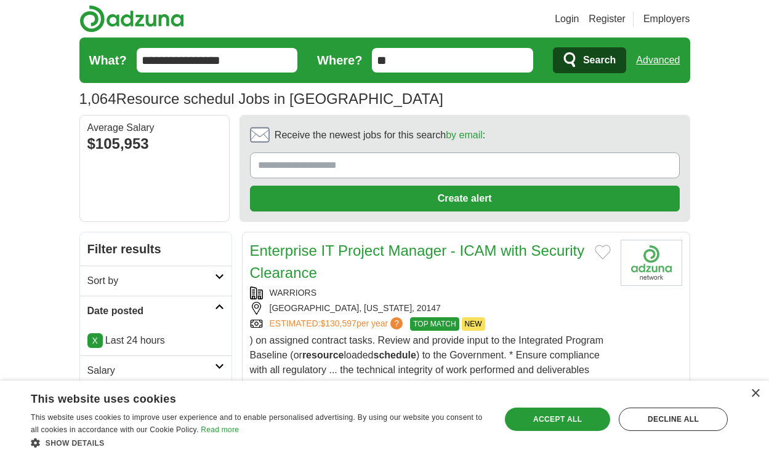
scroll to position [1957, 0]
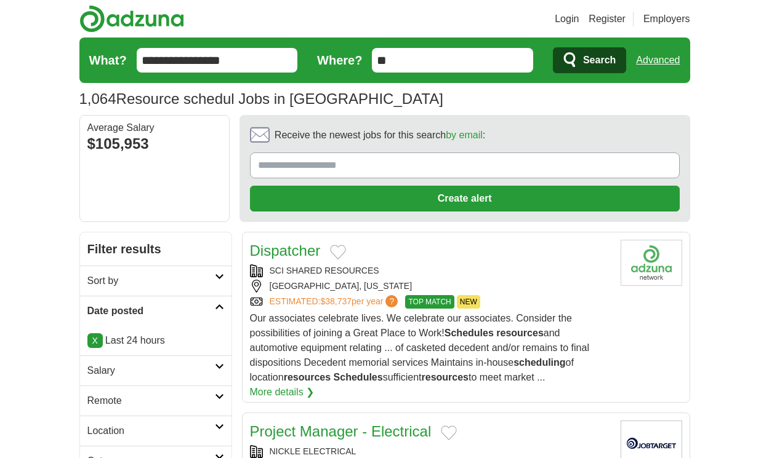
scroll to position [1846, 0]
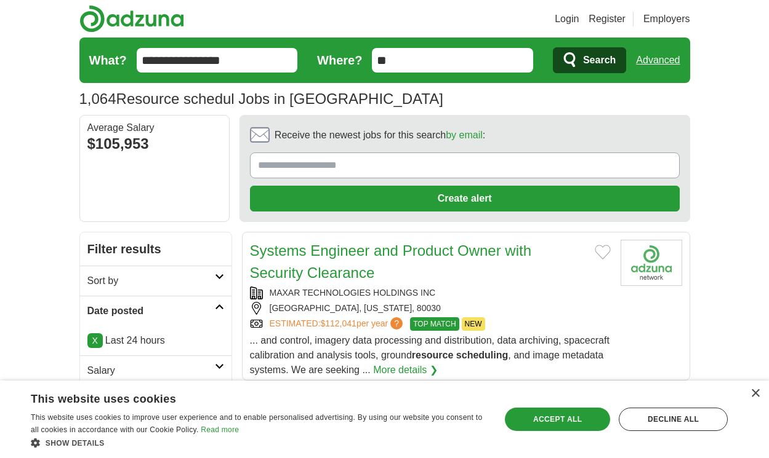
scroll to position [1846, 0]
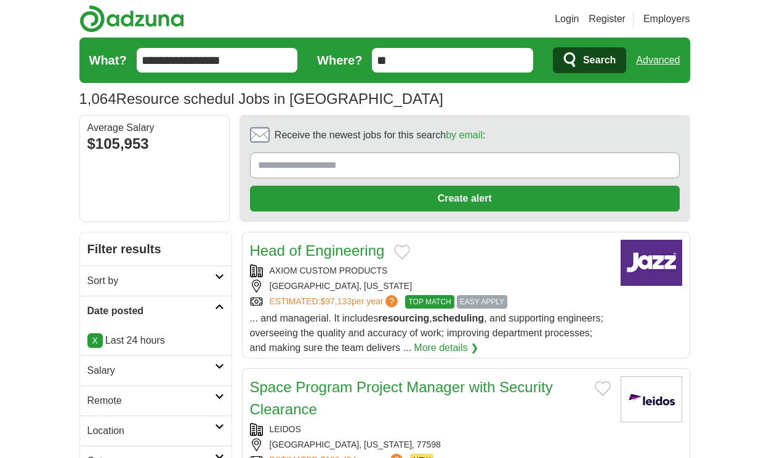
scroll to position [1868, 0]
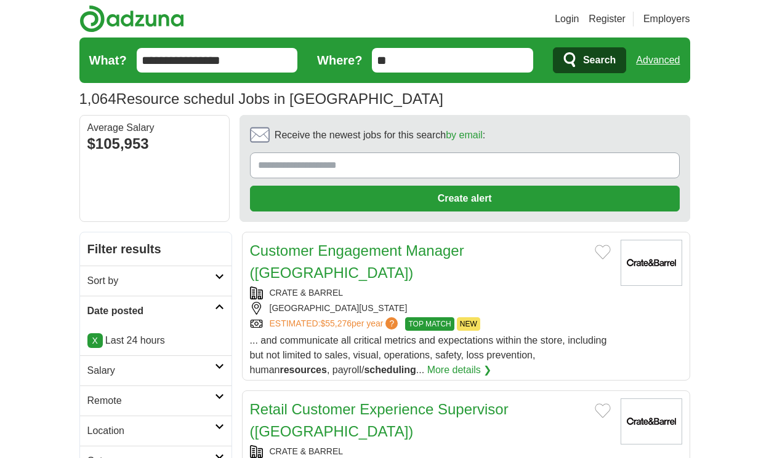
scroll to position [1876, 0]
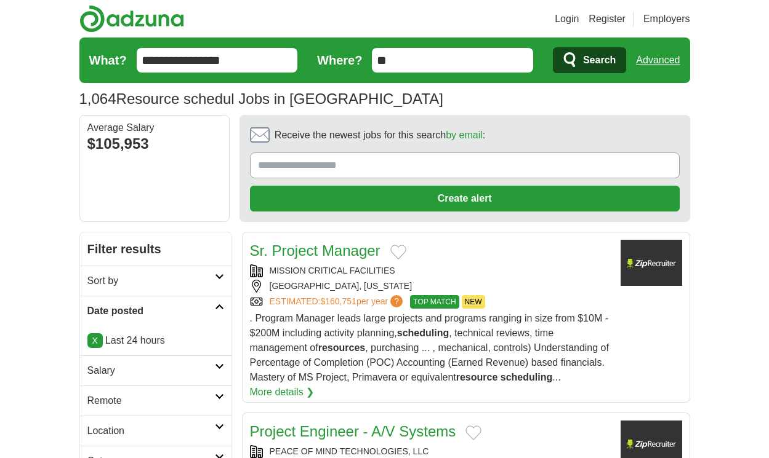
scroll to position [1824, 0]
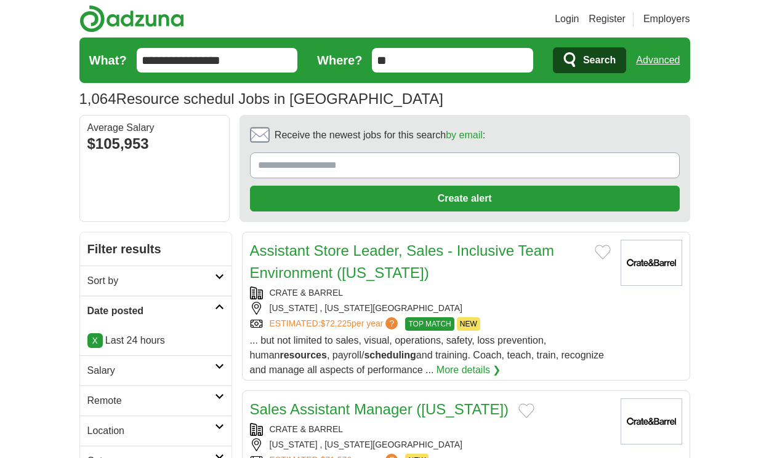
scroll to position [1861, 0]
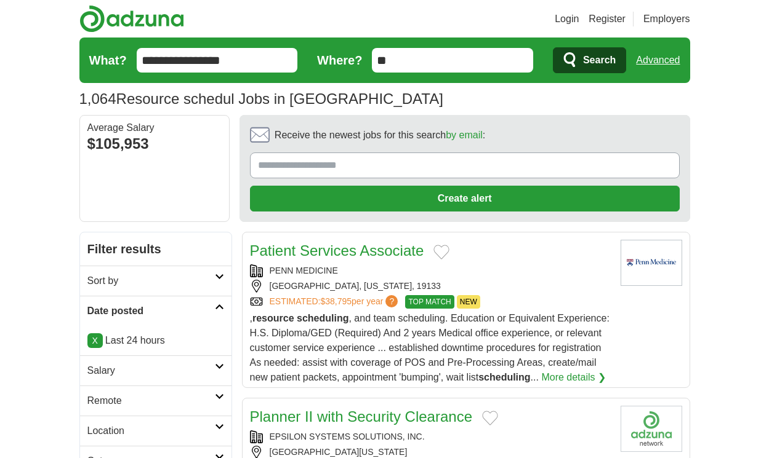
scroll to position [1795, 0]
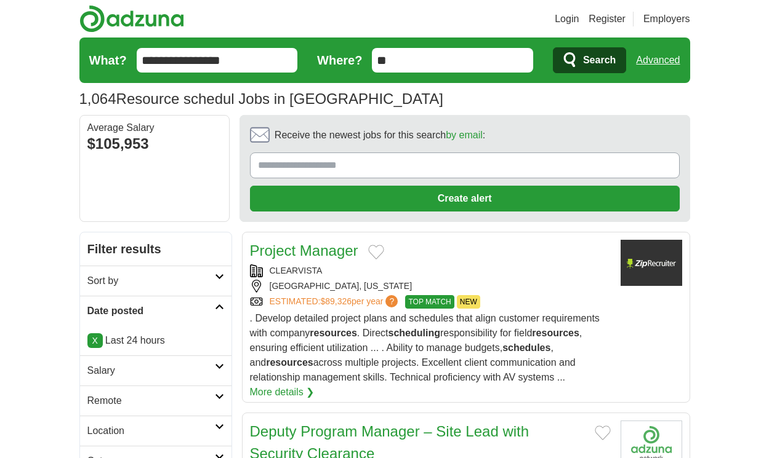
scroll to position [1920, 0]
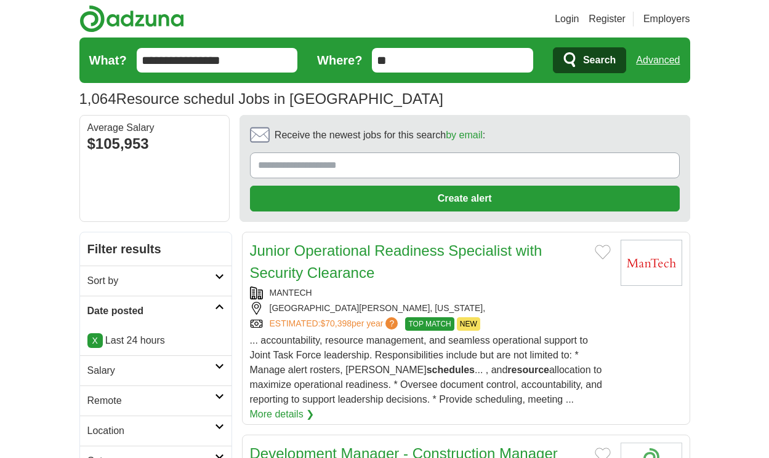
scroll to position [1979, 0]
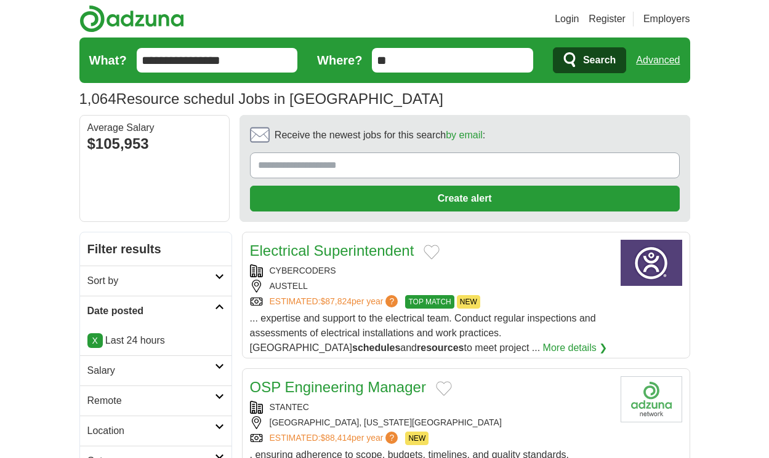
scroll to position [1769, 0]
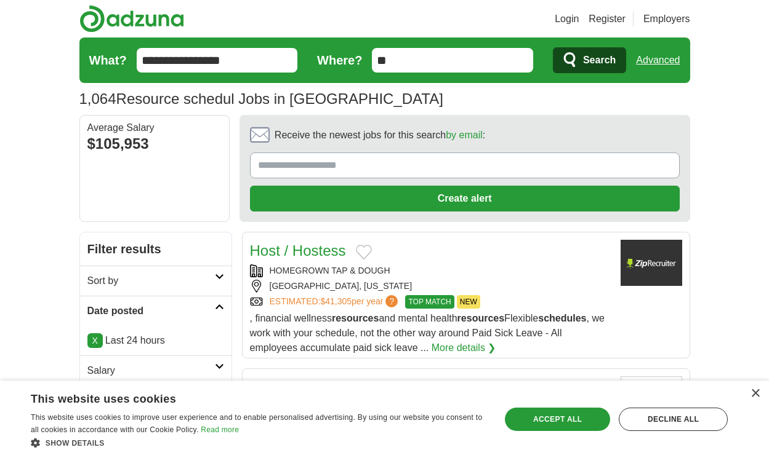
scroll to position [1850, 0]
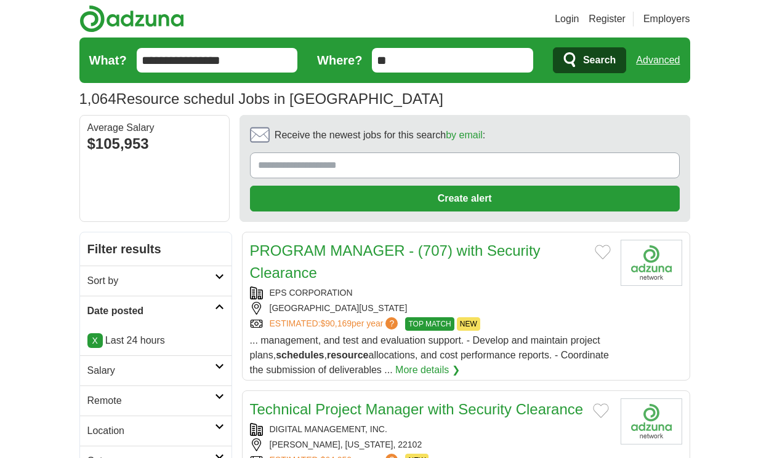
scroll to position [1806, 0]
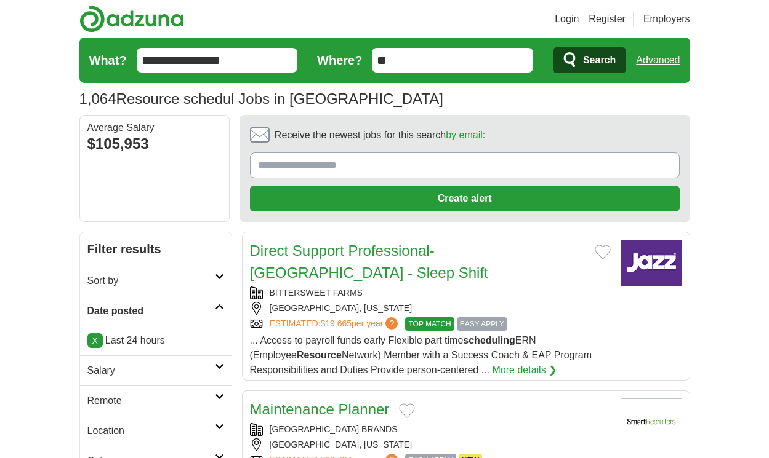
scroll to position [1835, 0]
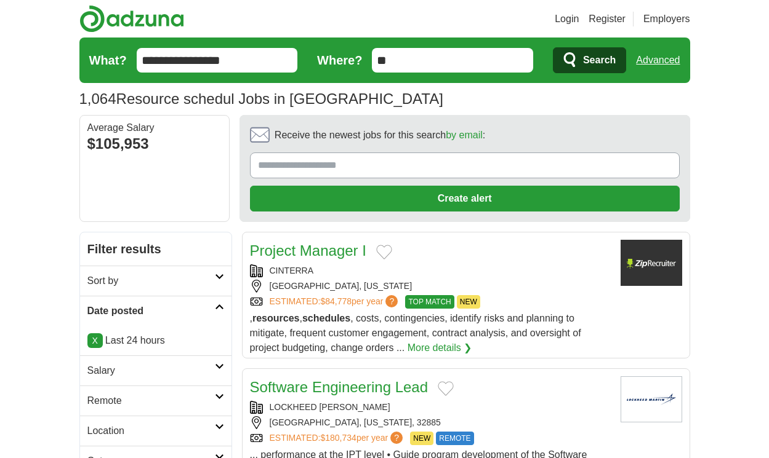
scroll to position [1776, 0]
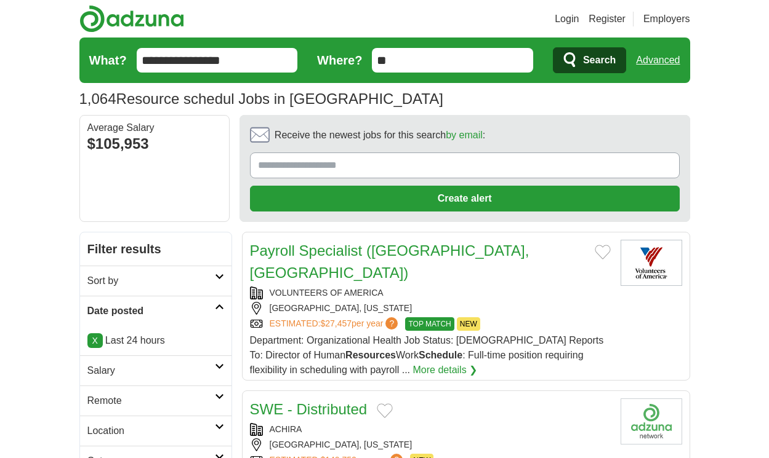
scroll to position [1809, 0]
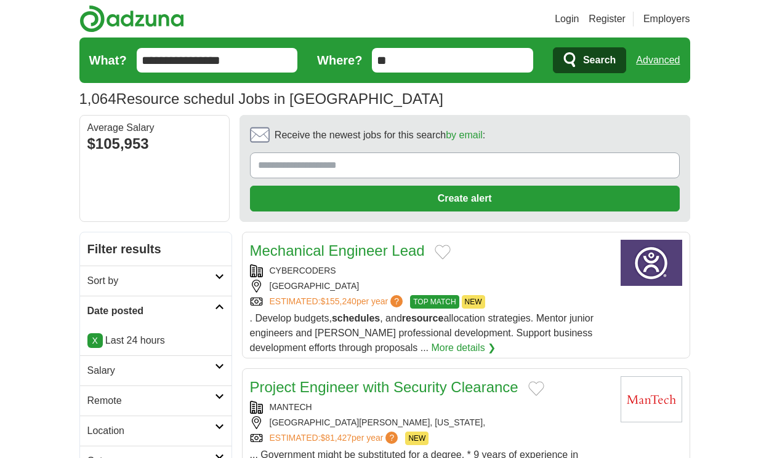
scroll to position [1898, 0]
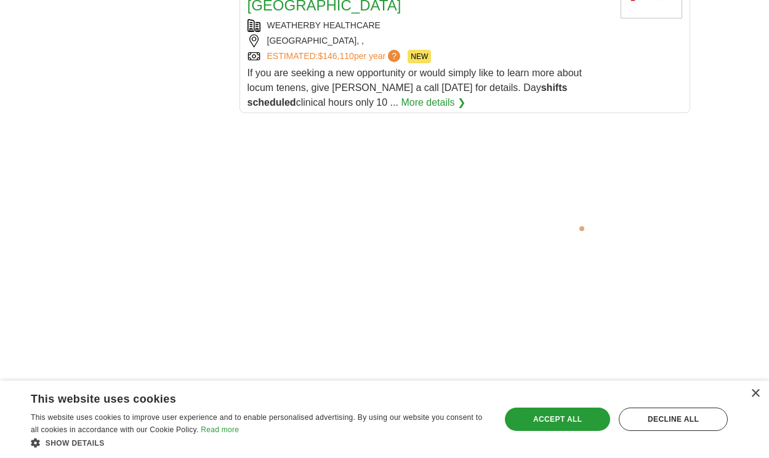
scroll to position [2542, 0]
